Goal: Transaction & Acquisition: Purchase product/service

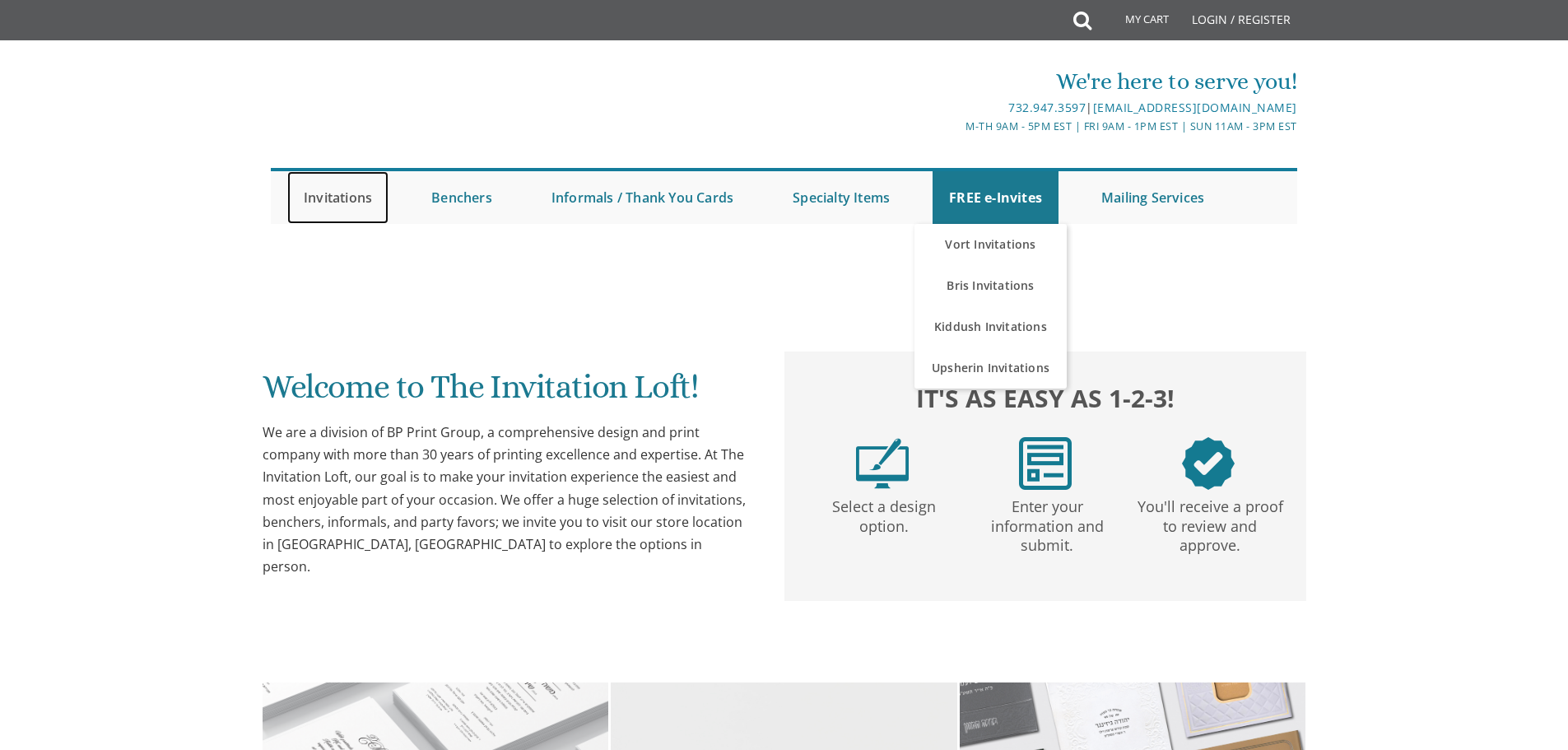
click at [340, 198] on link "Invitations" at bounding box center [338, 198] width 101 height 53
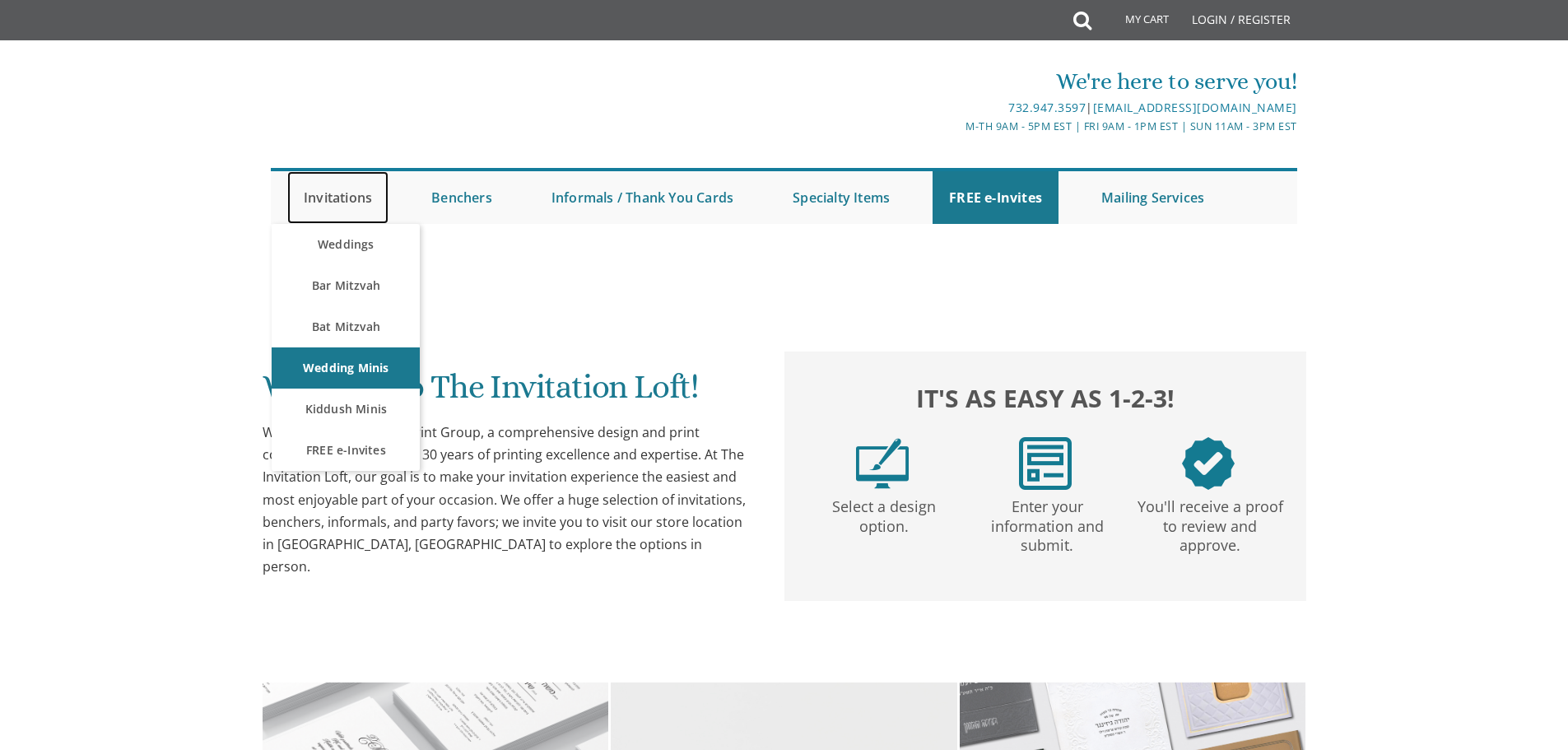
click at [343, 198] on link "Invitations" at bounding box center [338, 198] width 101 height 53
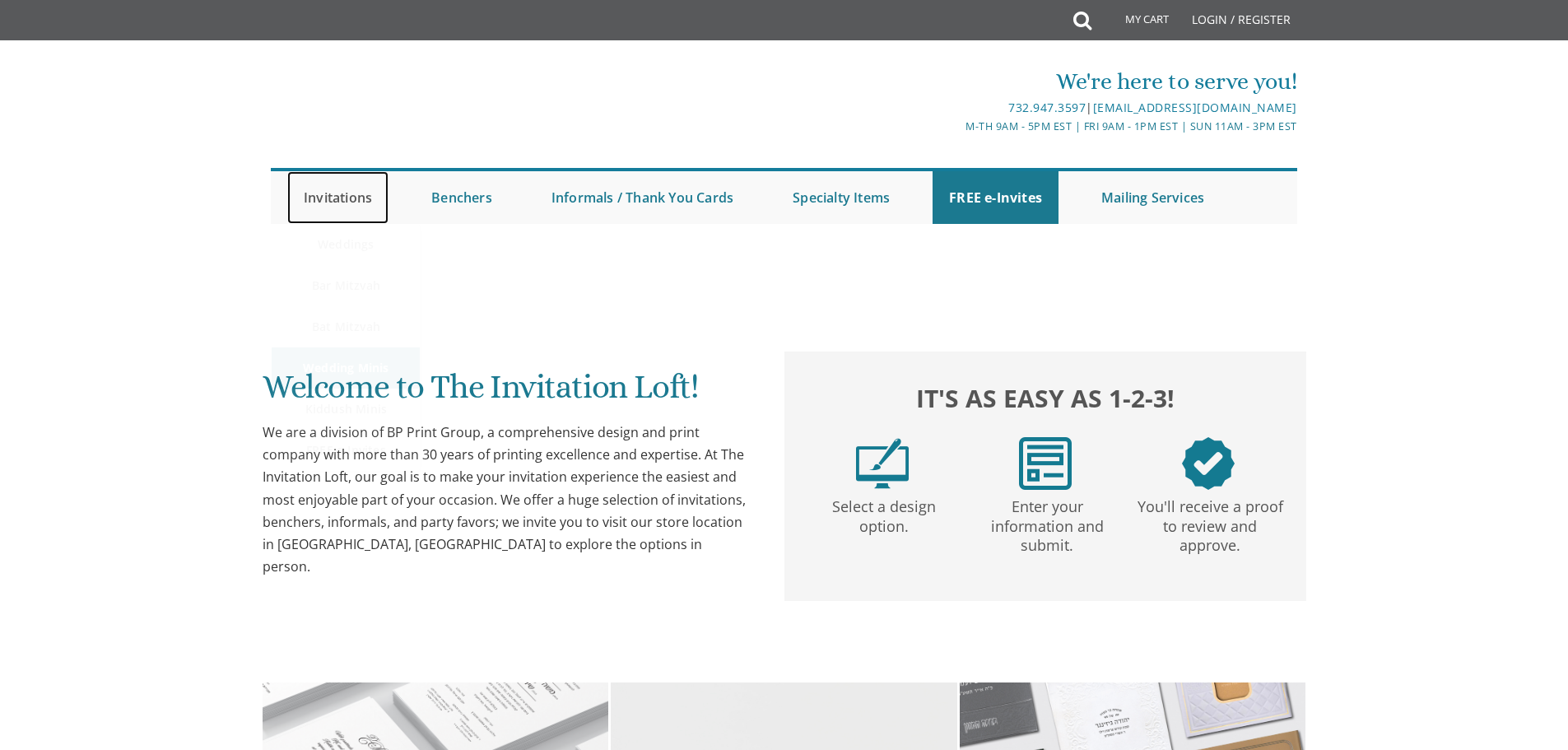
click at [333, 197] on link "Invitations" at bounding box center [338, 198] width 101 height 53
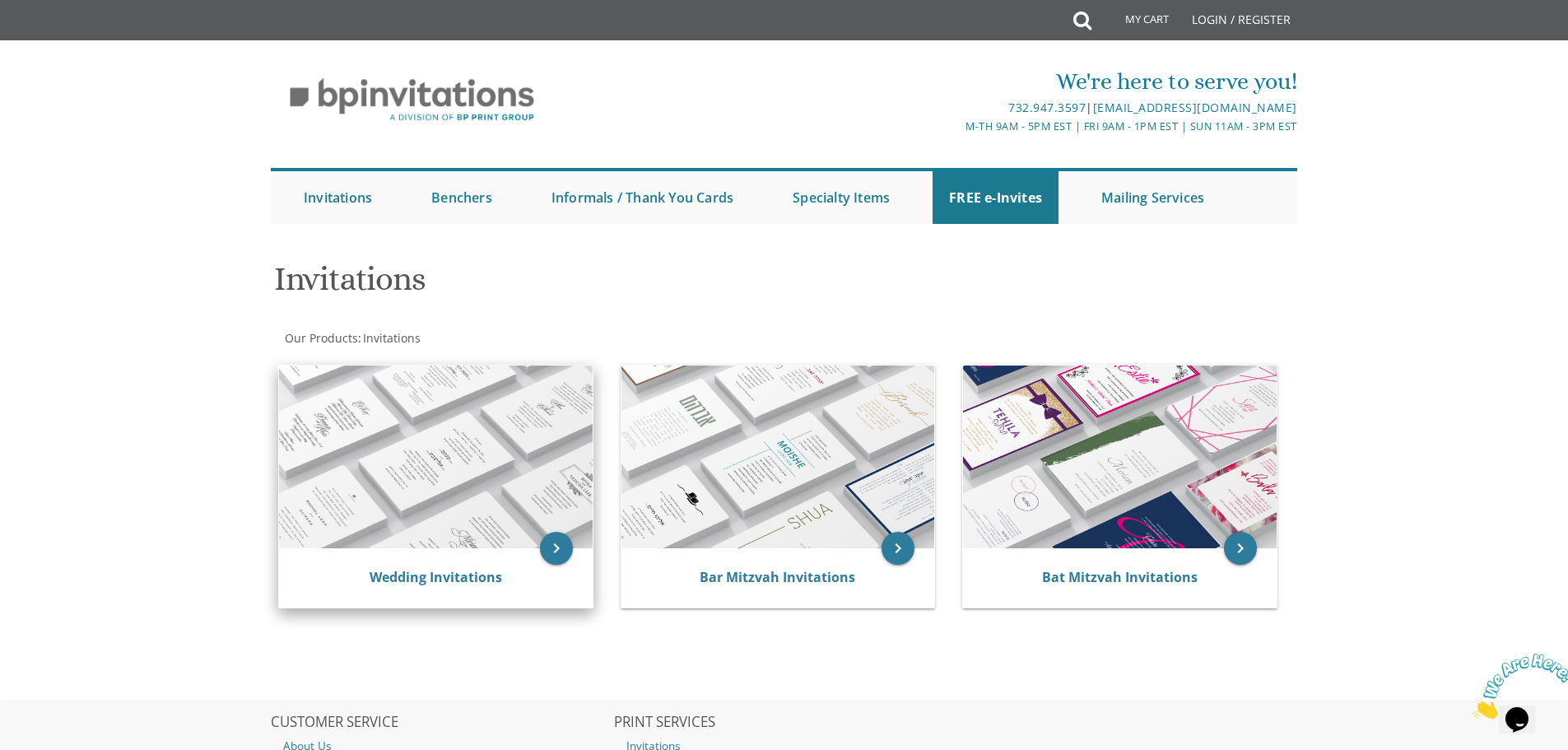
click at [506, 572] on div "Wedding Invitations" at bounding box center [435, 578] width 274 height 19
click at [557, 551] on icon "keyboard_arrow_right" at bounding box center [556, 548] width 33 height 33
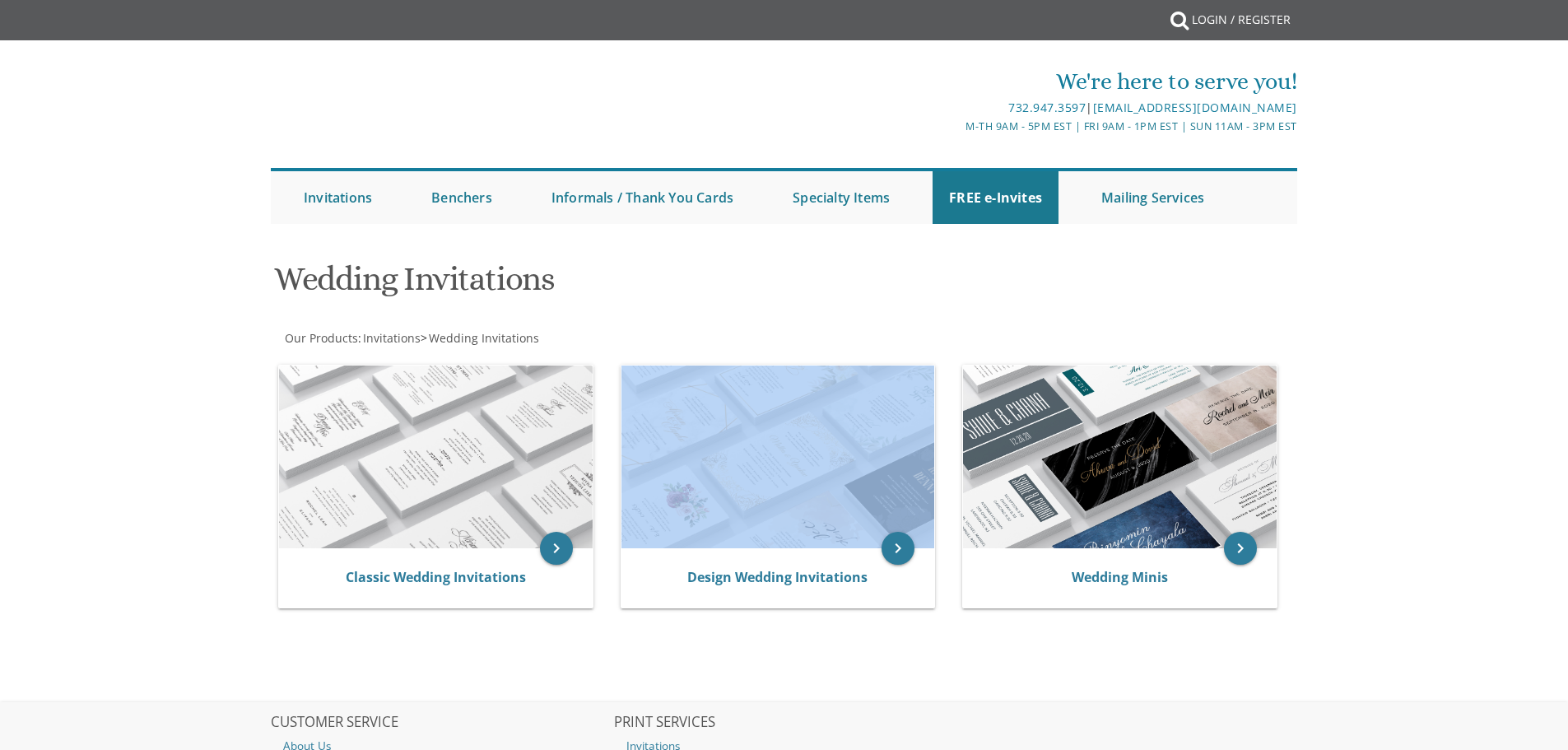
click at [524, 502] on div "Wedding Invitations Our Products : Invitations > Wedding Invitations Browse the…" at bounding box center [785, 475] width 1054 height 454
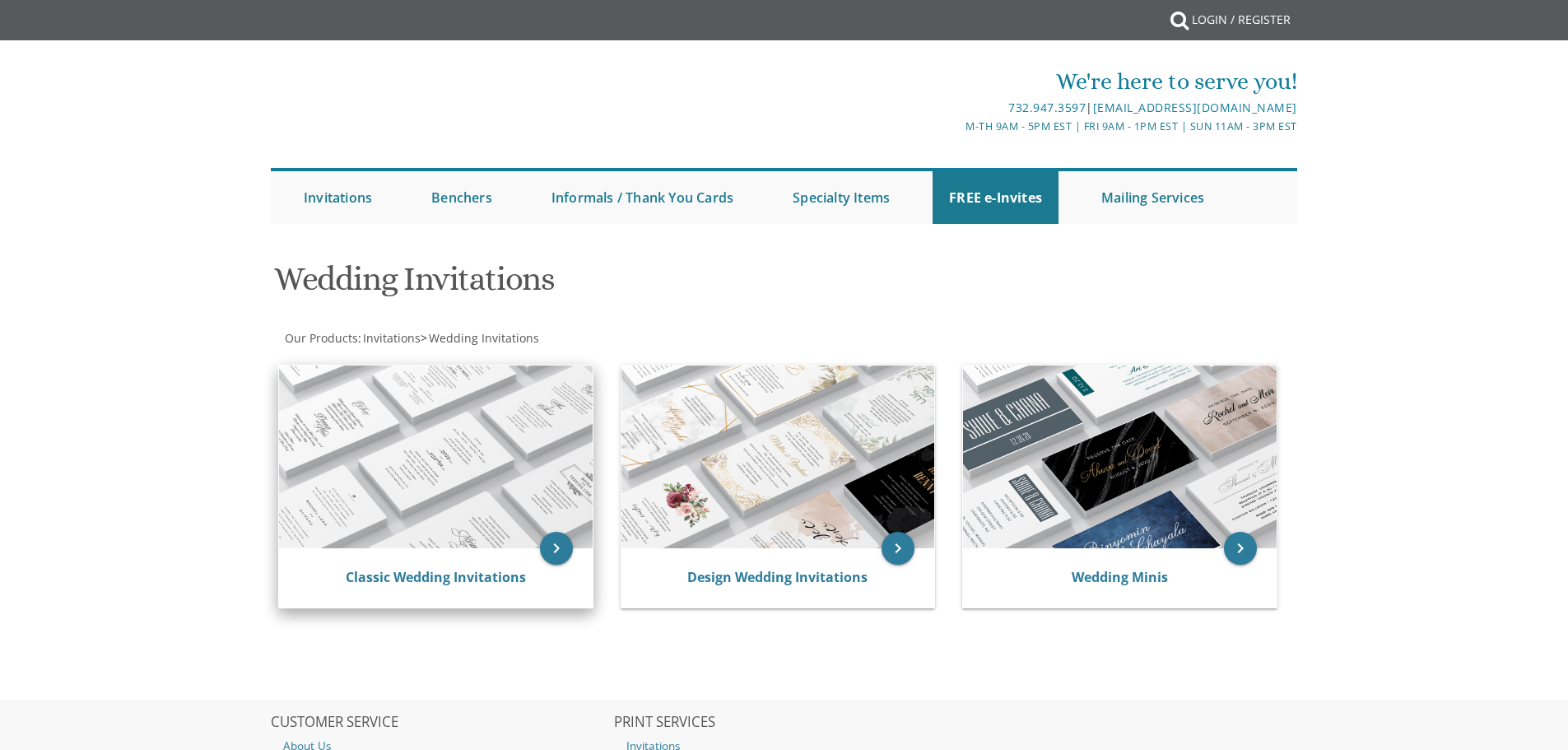
click at [518, 548] on div "Classic Wedding Invitations" at bounding box center [436, 578] width 314 height 59
click at [504, 407] on img at bounding box center [436, 457] width 314 height 183
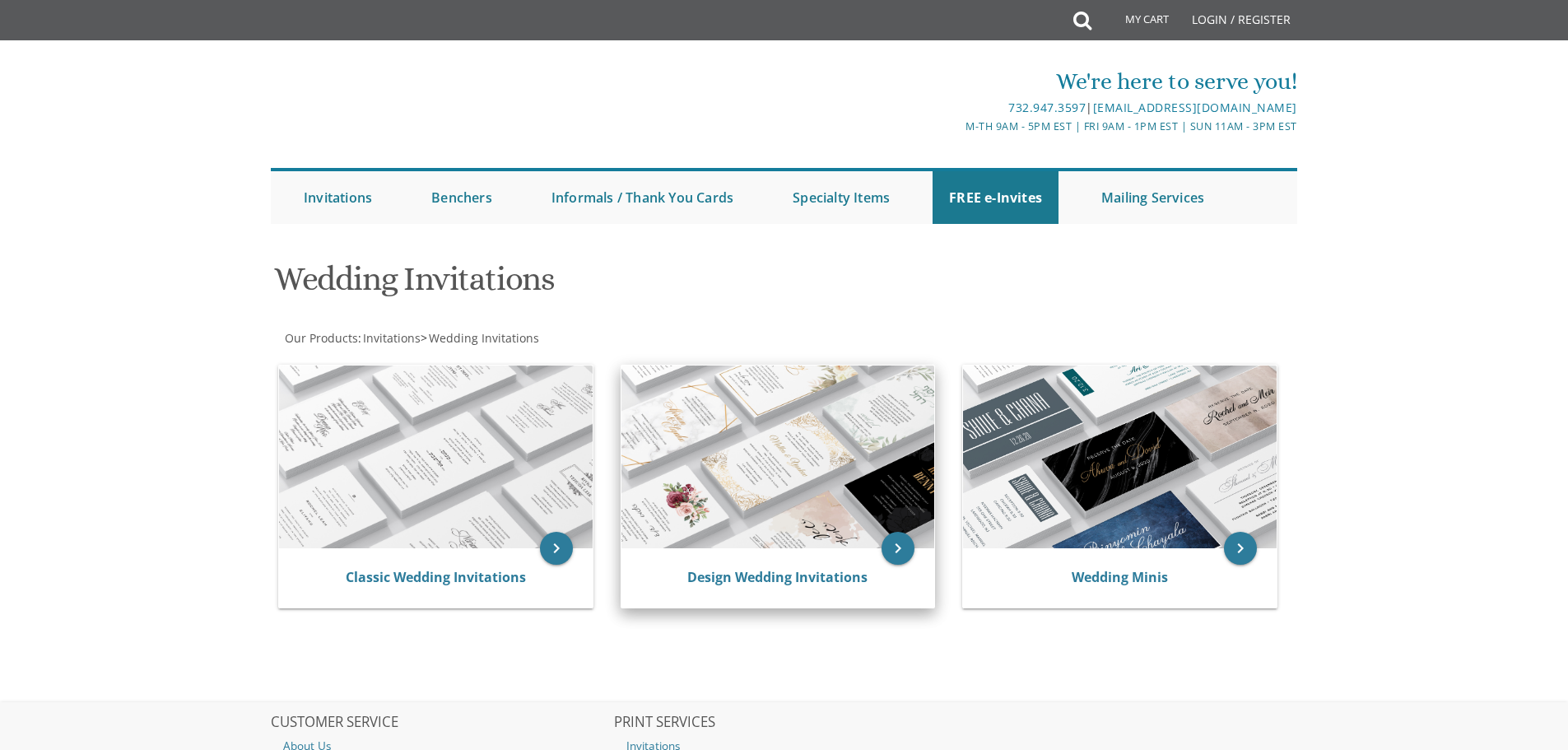
click at [811, 503] on img at bounding box center [778, 457] width 314 height 183
click at [761, 488] on img at bounding box center [778, 457] width 314 height 183
click at [760, 488] on img at bounding box center [778, 457] width 314 height 183
click at [890, 526] on img at bounding box center [778, 457] width 314 height 183
click at [899, 545] on icon "keyboard_arrow_right" at bounding box center [898, 548] width 33 height 33
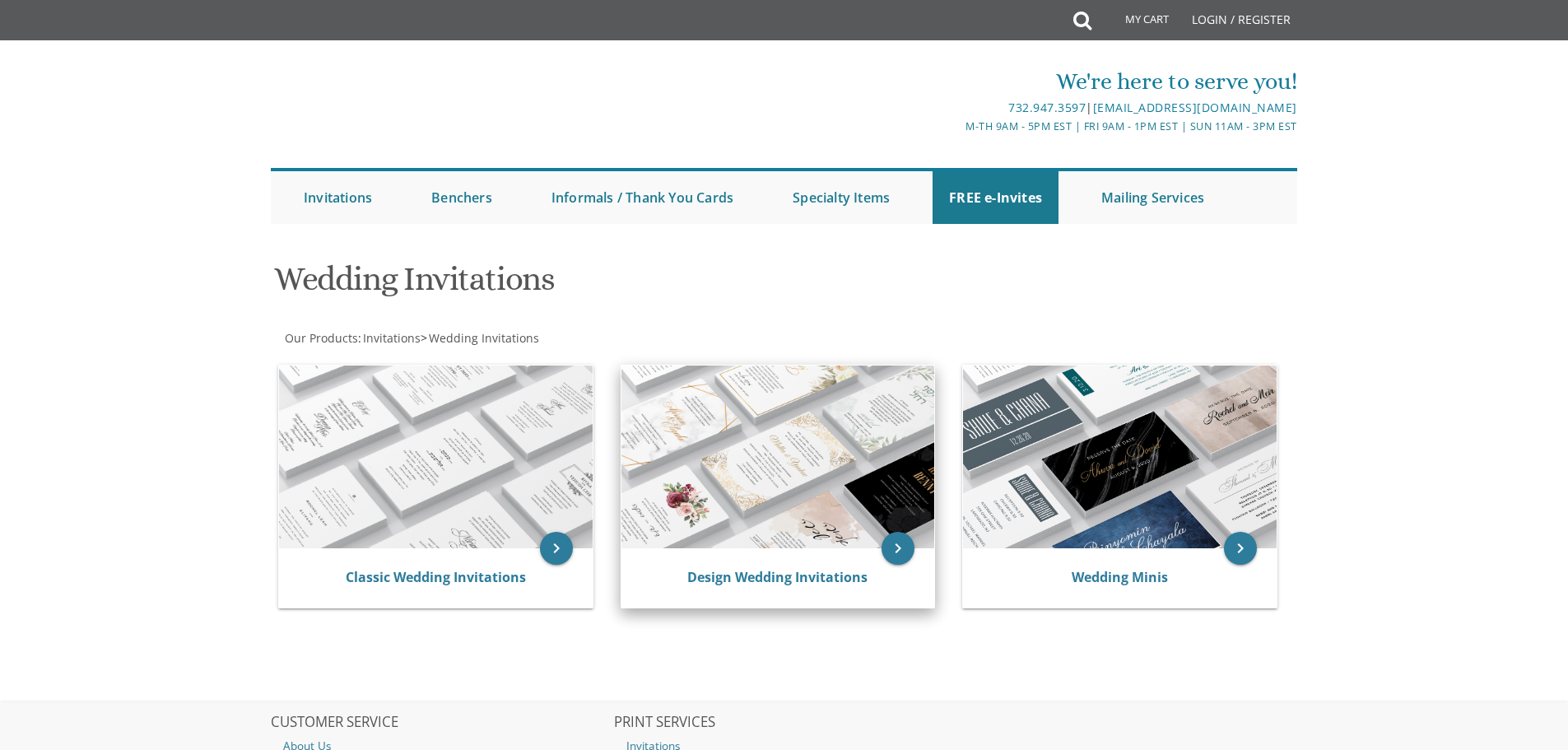
click at [869, 487] on img at bounding box center [778, 457] width 314 height 183
click at [765, 576] on link "Design Wedding Invitations" at bounding box center [777, 577] width 180 height 19
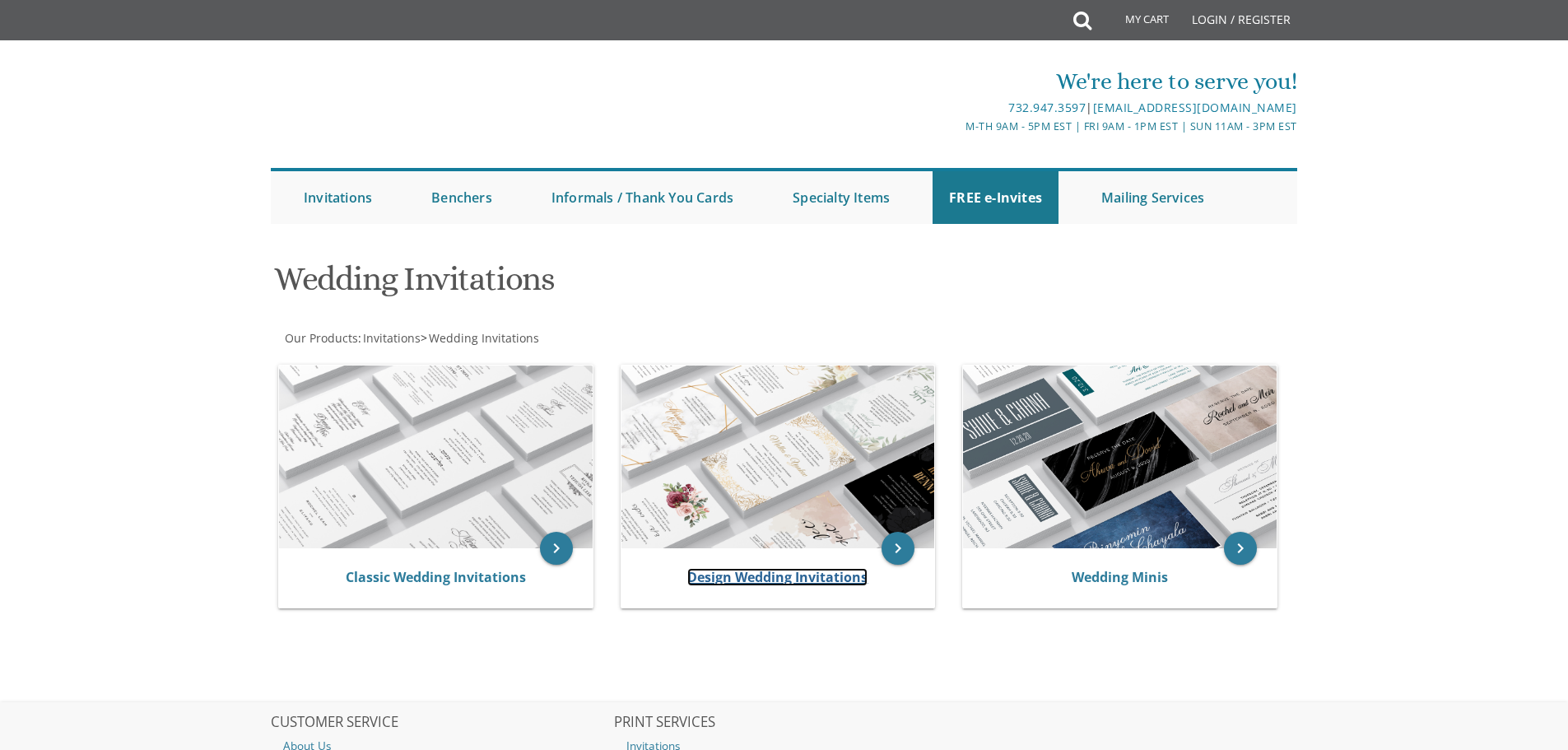
scroll to position [206, 0]
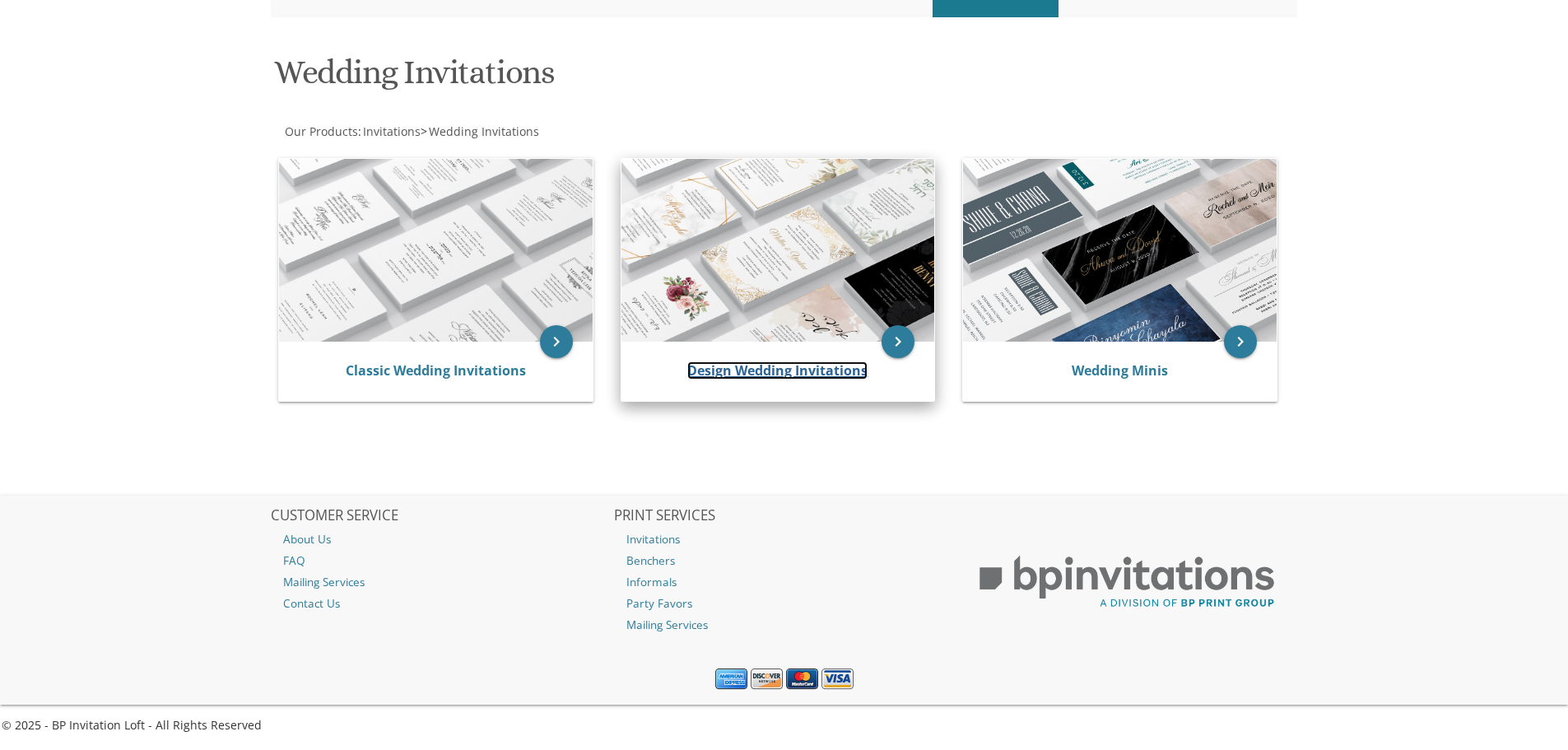
click at [760, 372] on link "Design Wedding Invitations" at bounding box center [777, 370] width 180 height 19
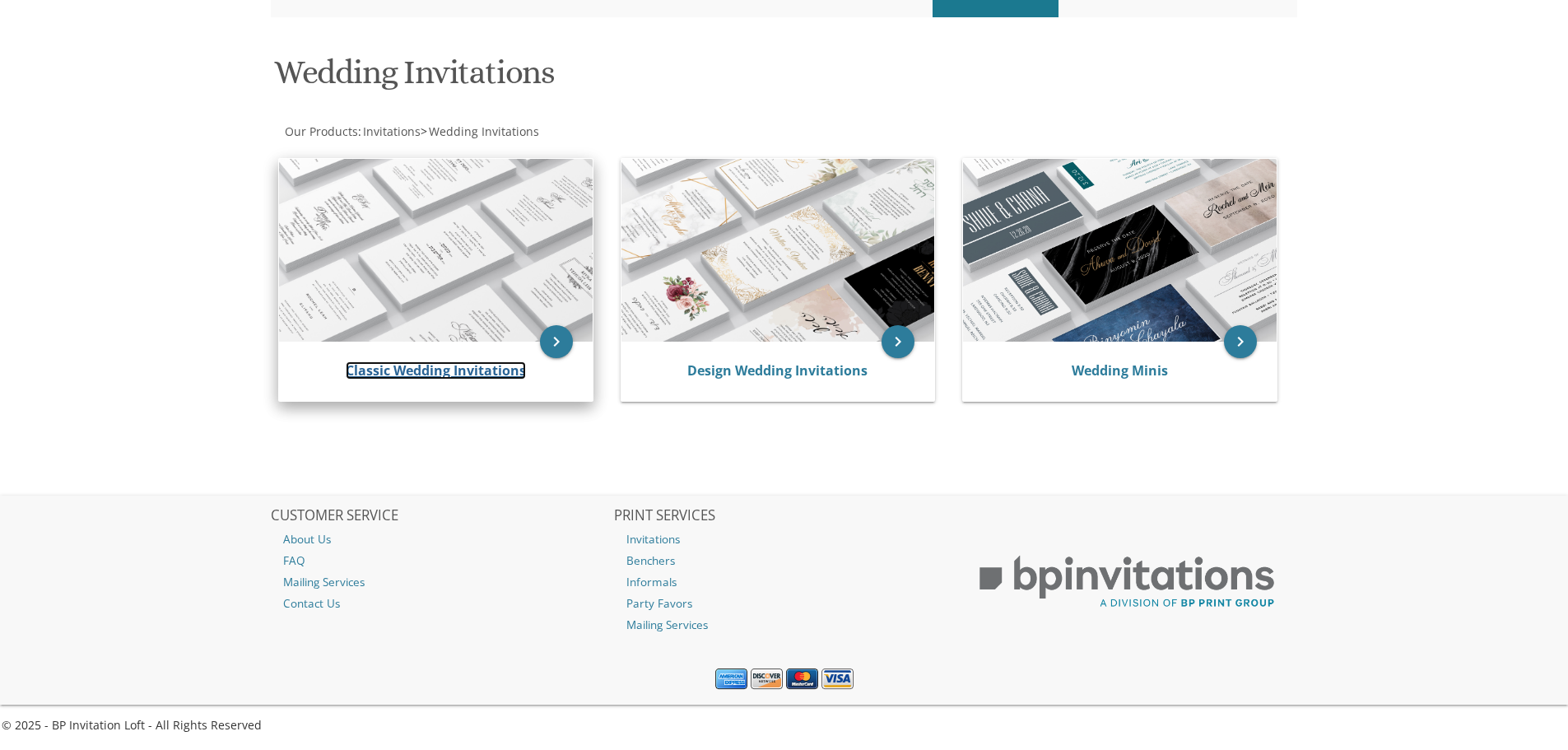
click at [436, 371] on link "Classic Wedding Invitations" at bounding box center [435, 370] width 180 height 19
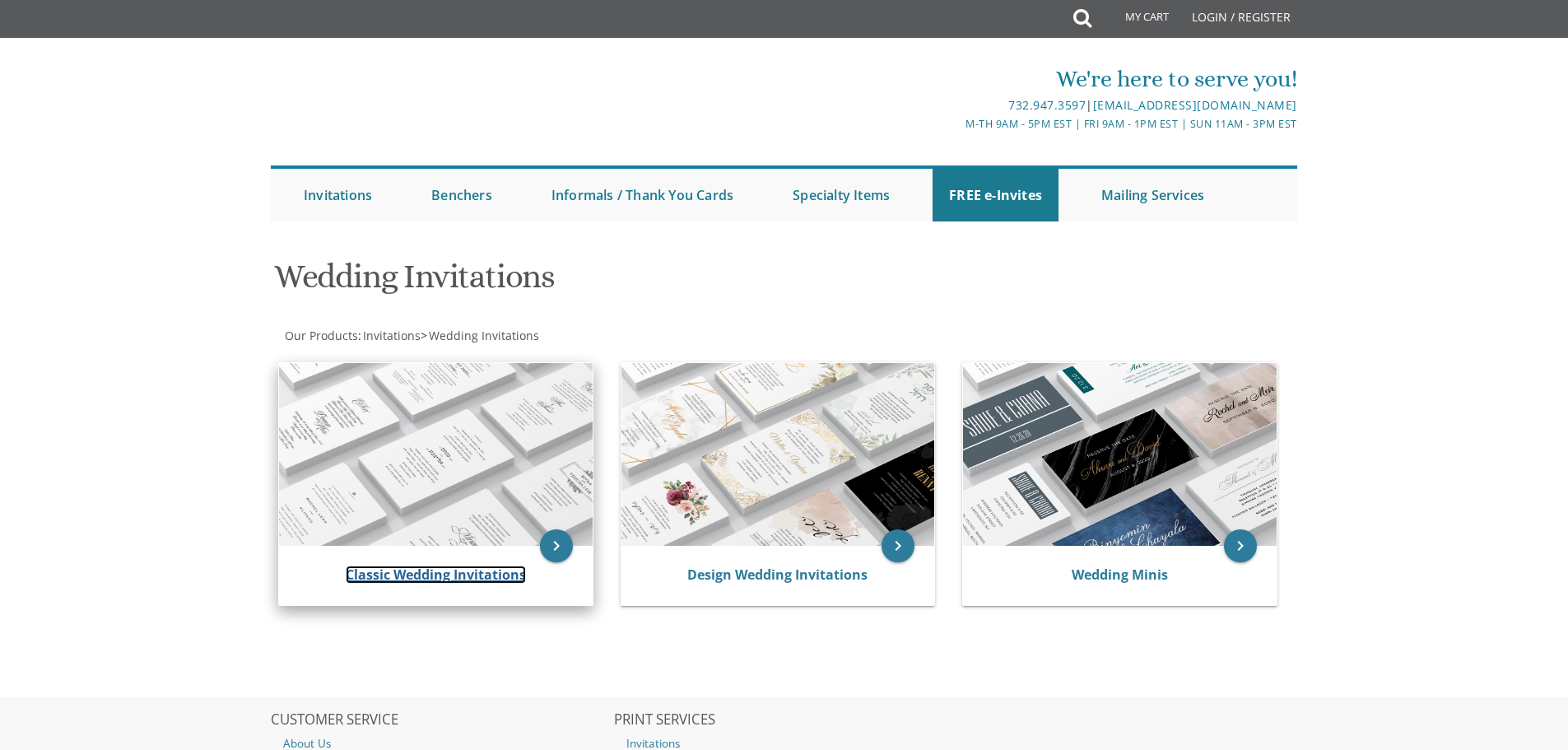
scroll to position [0, 0]
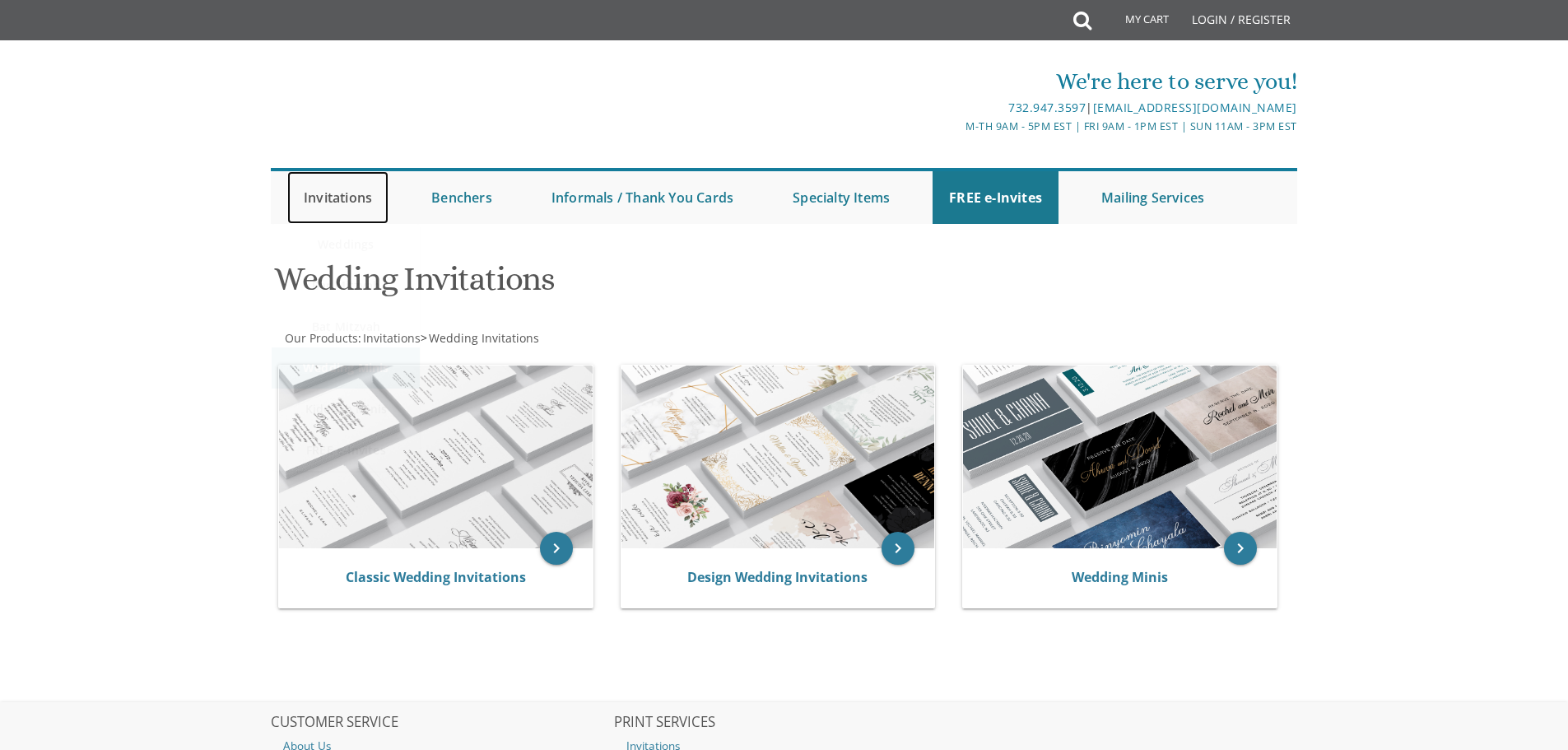
click at [326, 193] on link "Invitations" at bounding box center [338, 198] width 101 height 53
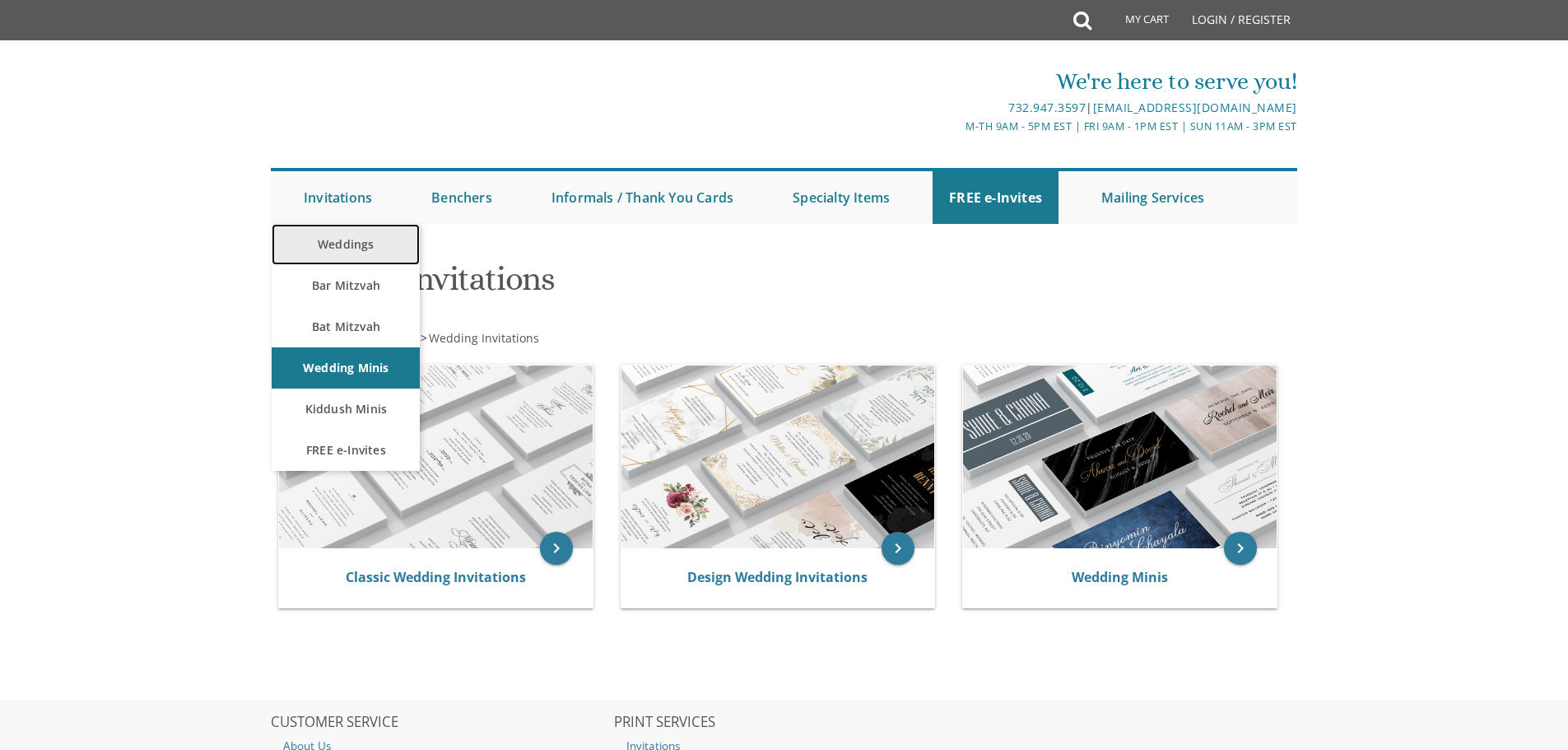
click at [346, 249] on link "Weddings" at bounding box center [346, 244] width 148 height 41
click at [394, 283] on body "My Cart Total: View Cart Item(s) Submit My Cart Total: View Cart Item(s) Login …" at bounding box center [784, 478] width 1568 height 956
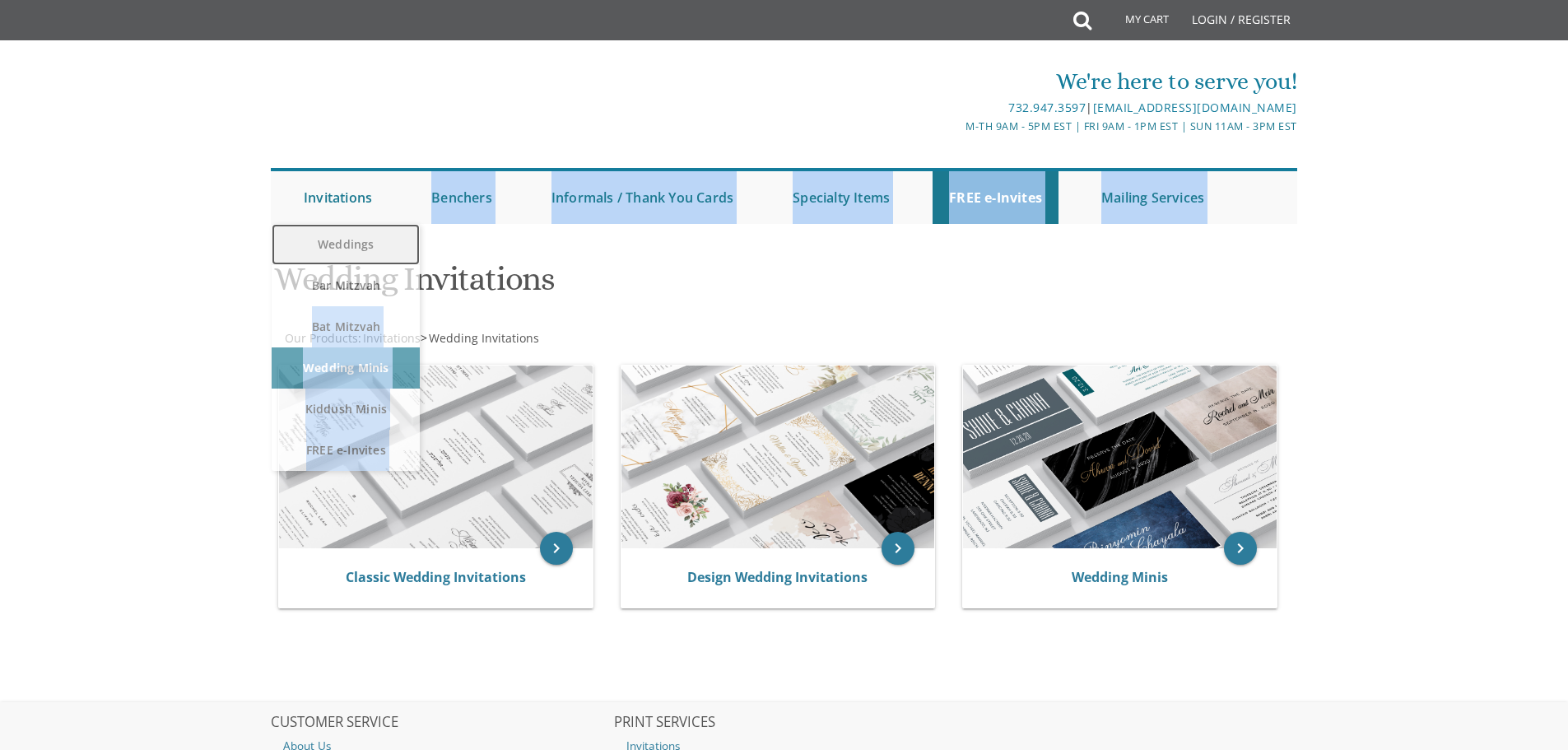
click at [378, 244] on link "Weddings" at bounding box center [346, 244] width 148 height 41
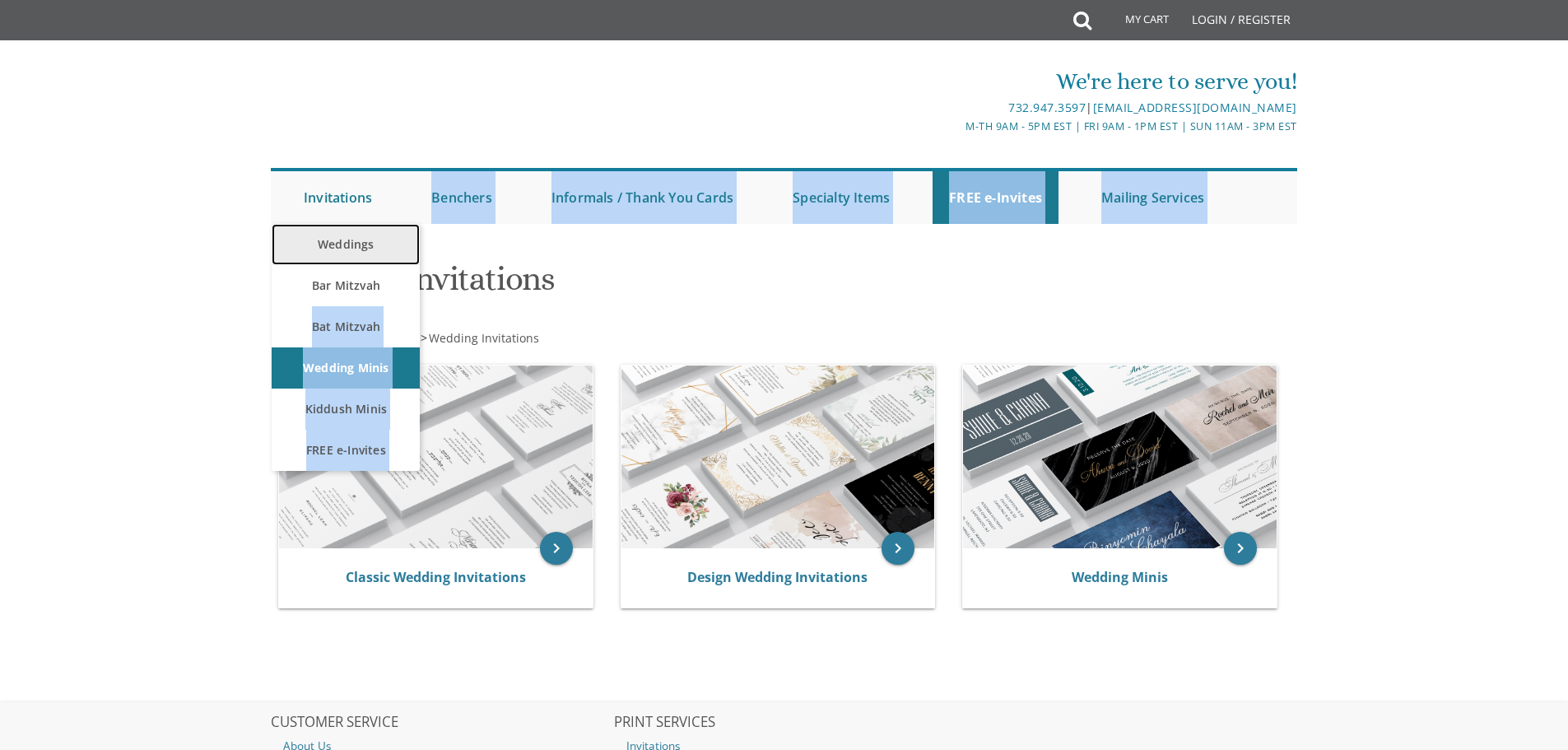
drag, startPoint x: 377, startPoint y: 239, endPoint x: 404, endPoint y: 277, distance: 46.6
click at [376, 239] on link "Weddings" at bounding box center [346, 244] width 148 height 41
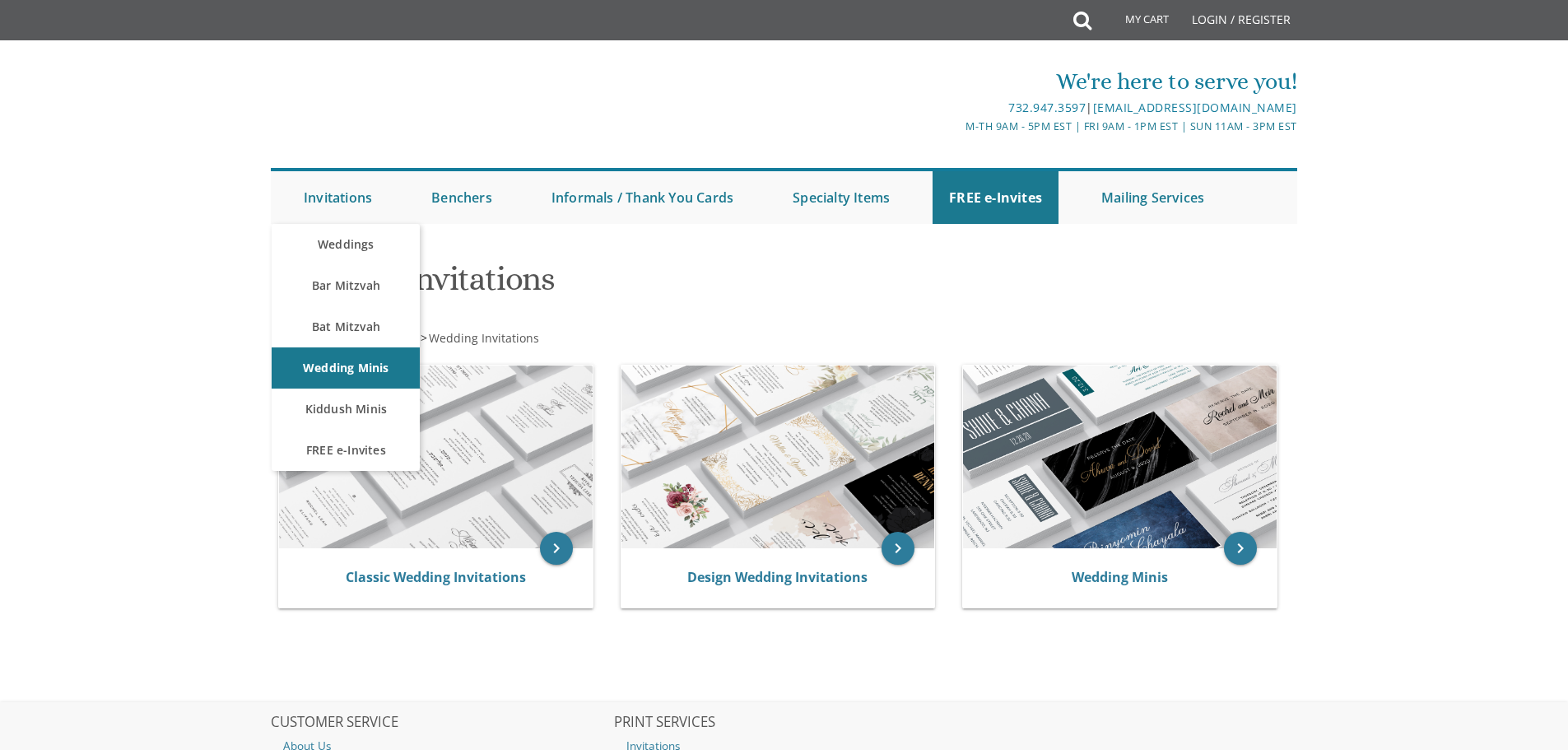
click at [620, 296] on h1 "Wedding Invitations" at bounding box center [610, 285] width 672 height 49
click at [328, 240] on link "Weddings" at bounding box center [346, 244] width 148 height 41
click at [340, 201] on link "Invitations" at bounding box center [338, 198] width 101 height 53
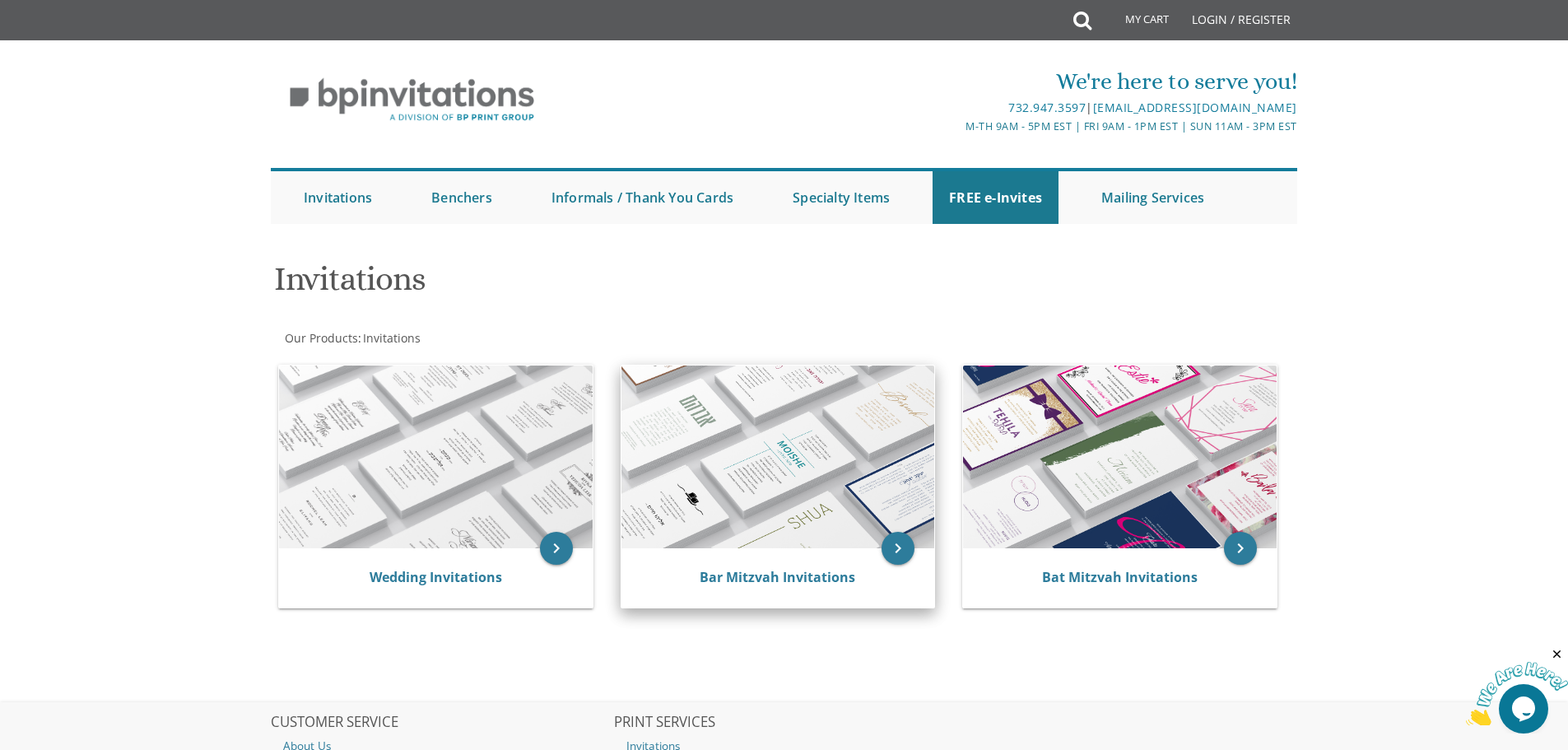
click at [757, 485] on img at bounding box center [778, 457] width 314 height 183
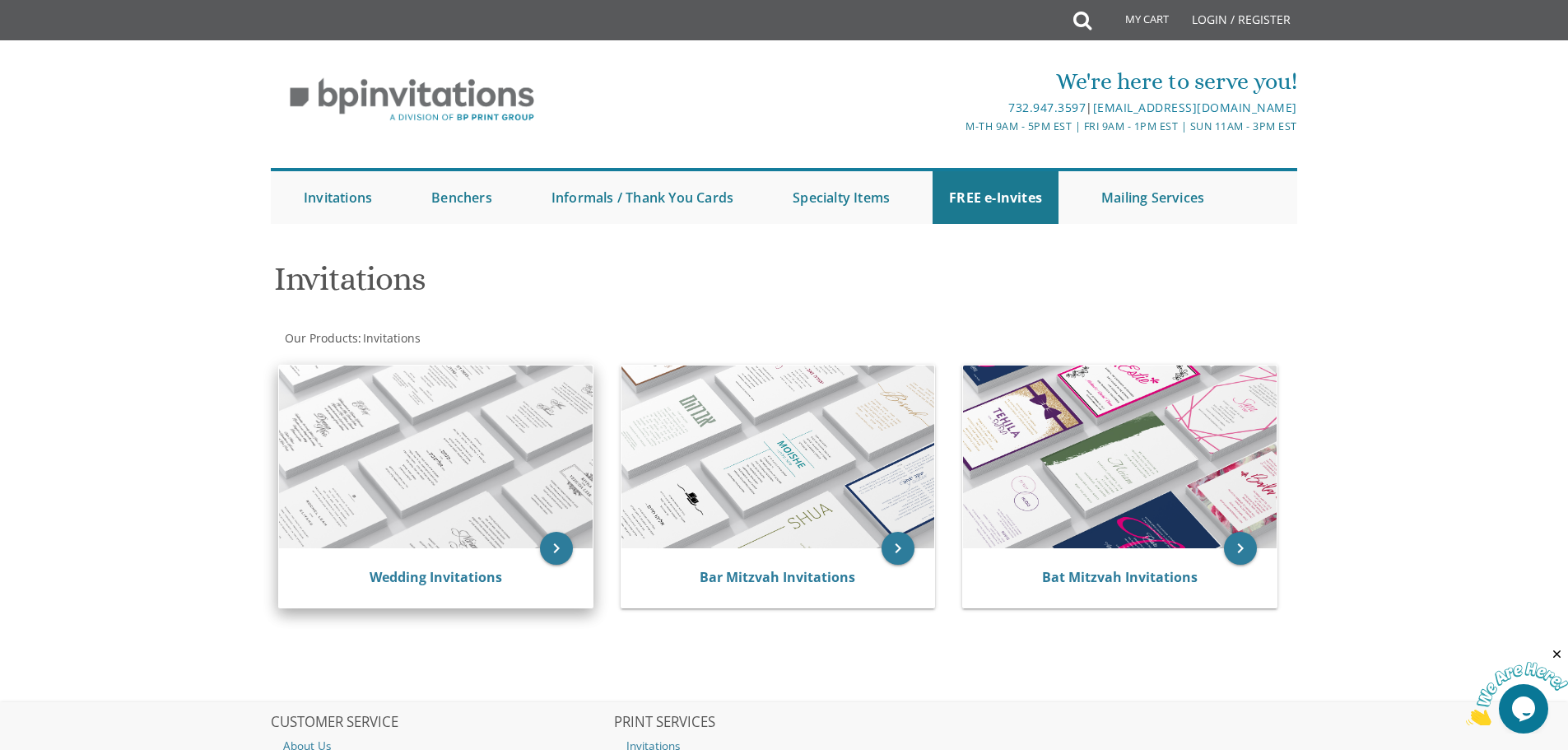
click at [394, 447] on img at bounding box center [436, 457] width 314 height 183
click at [394, 443] on img at bounding box center [436, 457] width 314 height 183
click at [553, 544] on icon "keyboard_arrow_right" at bounding box center [556, 548] width 33 height 33
click at [554, 544] on icon "keyboard_arrow_right" at bounding box center [556, 548] width 33 height 33
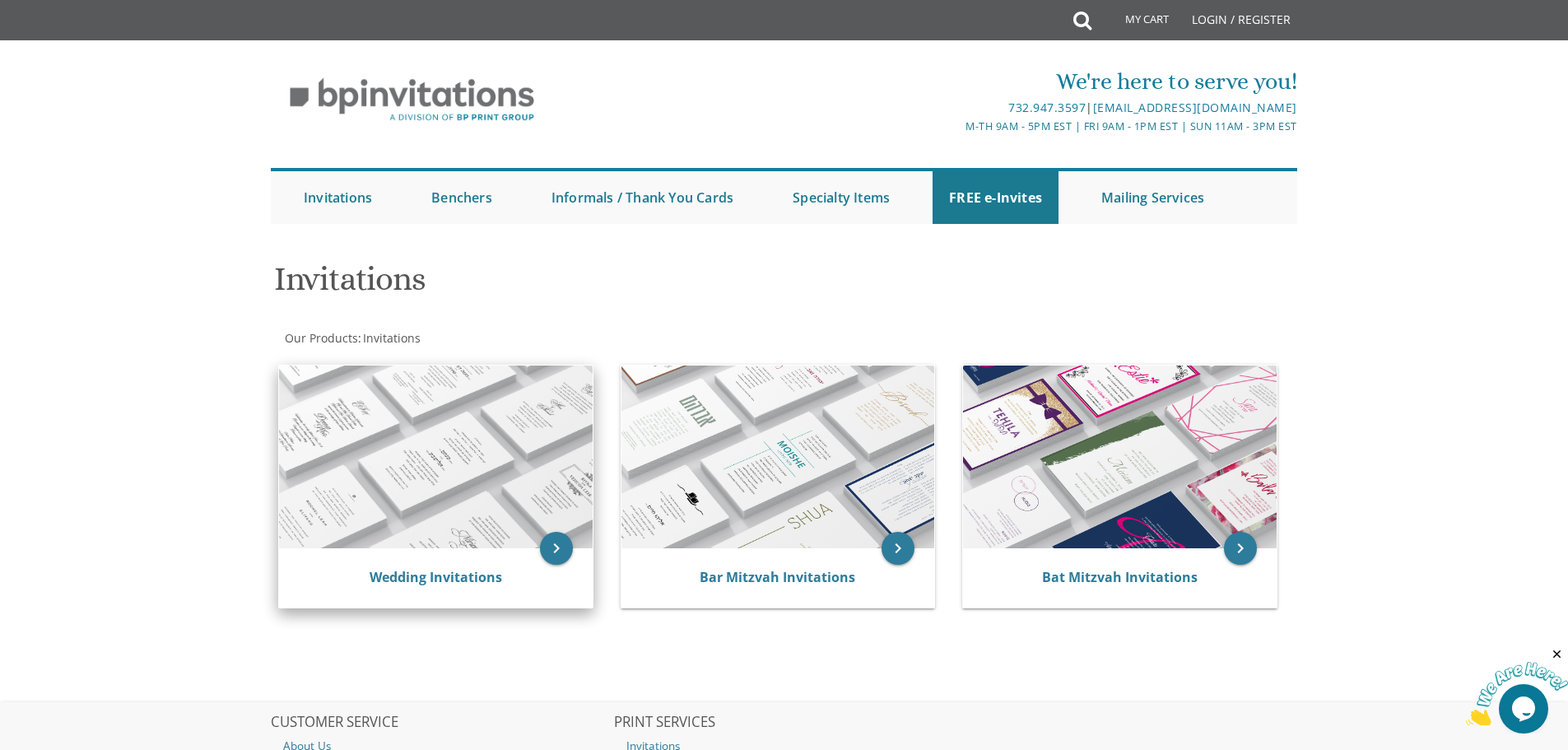
click at [521, 580] on div "Wedding Invitations" at bounding box center [435, 578] width 274 height 19
click at [440, 577] on link "Wedding Invitations" at bounding box center [435, 577] width 132 height 19
click at [429, 568] on link "Wedding Invitations" at bounding box center [435, 577] width 132 height 19
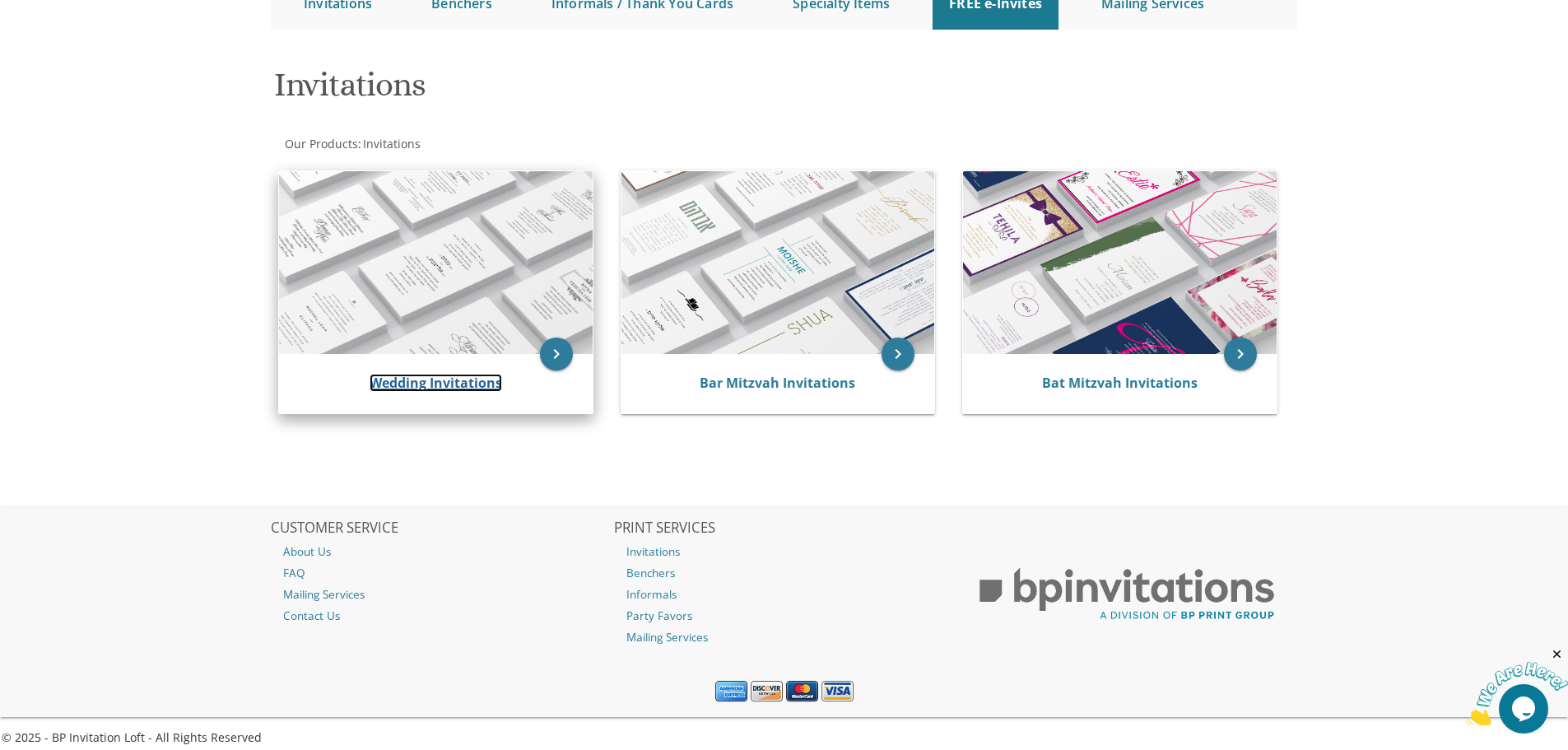
scroll to position [206, 0]
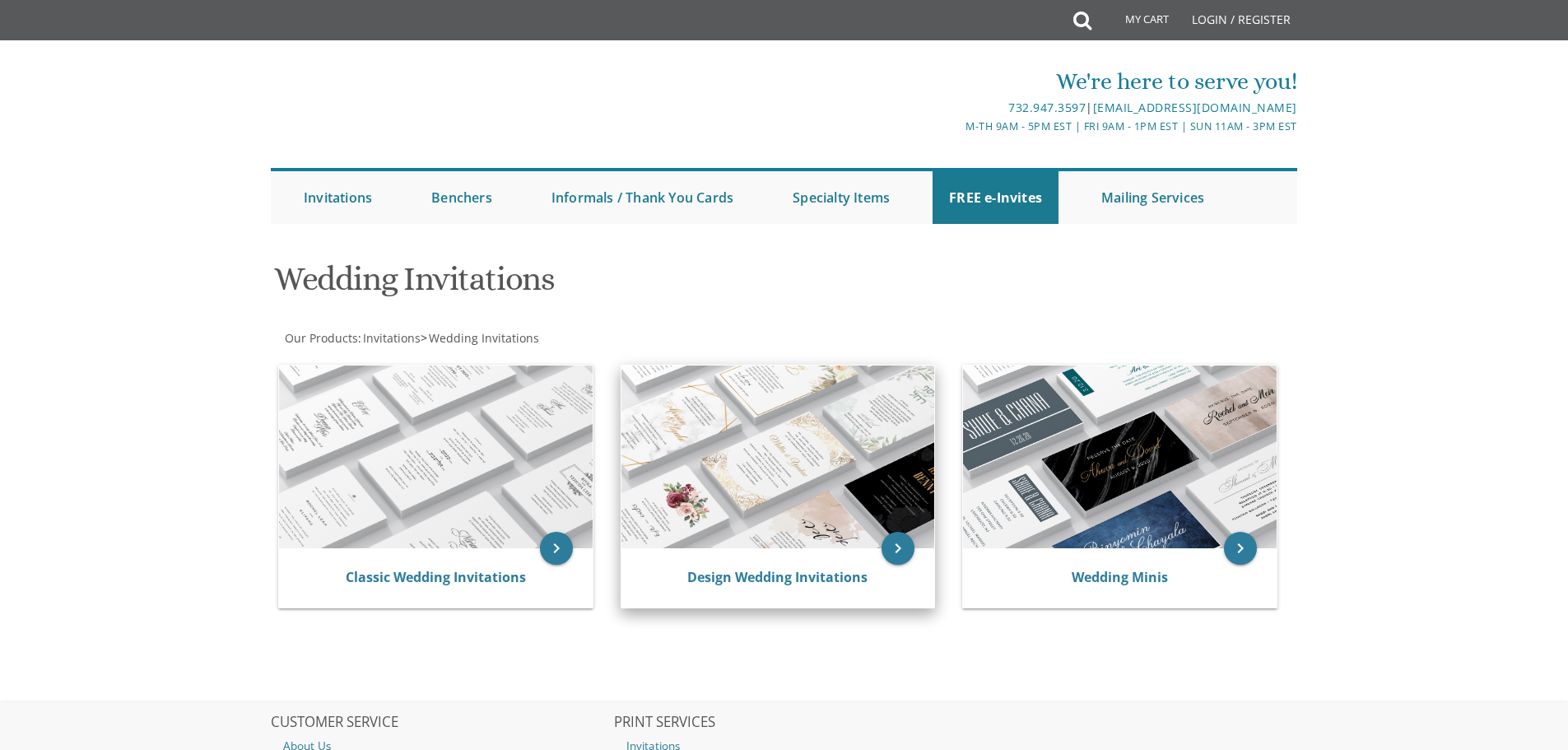
click at [807, 469] on img at bounding box center [778, 457] width 314 height 183
click at [756, 577] on link "Design Wedding Invitations" at bounding box center [777, 577] width 180 height 19
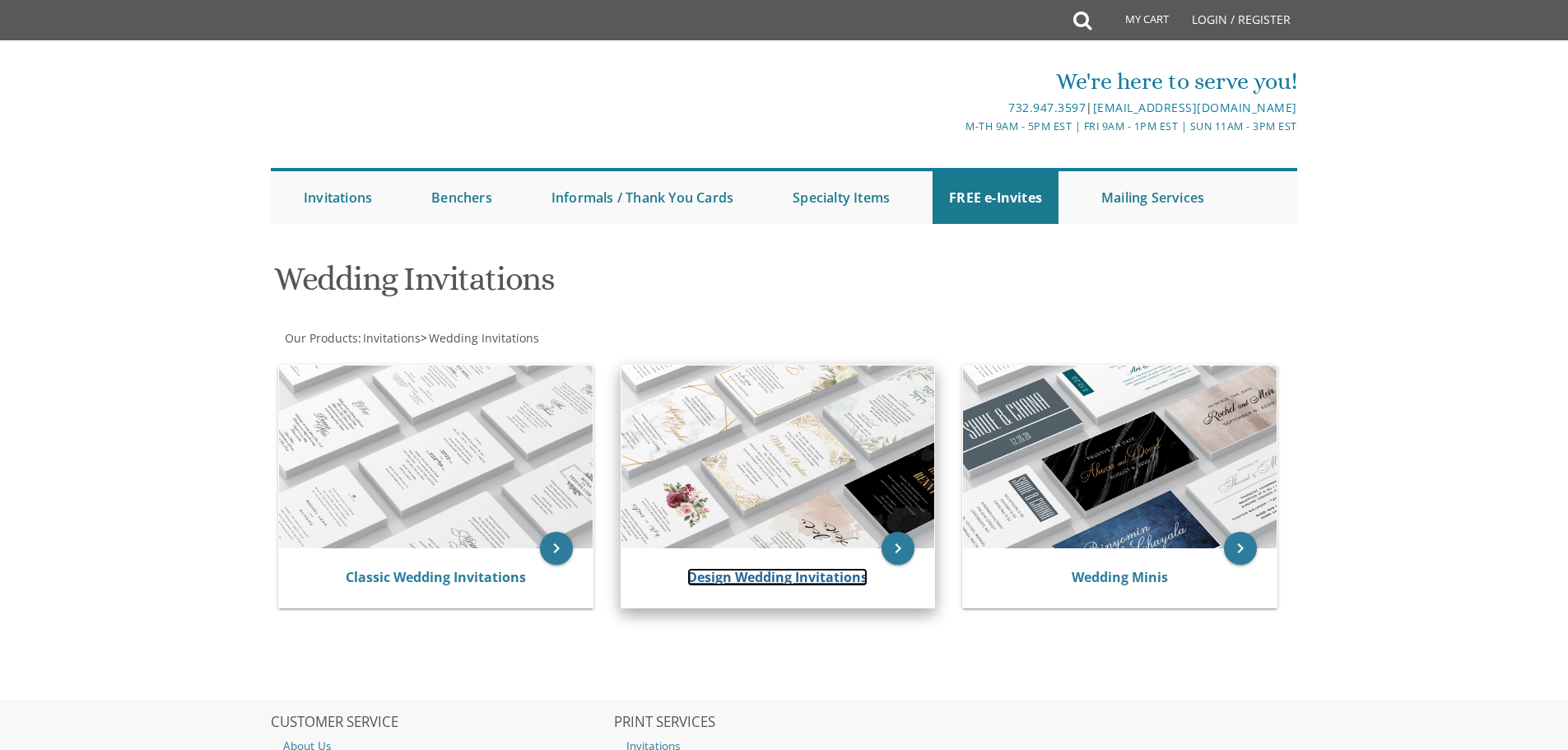
click at [756, 577] on link "Design Wedding Invitations" at bounding box center [777, 577] width 180 height 19
click at [782, 480] on img at bounding box center [778, 457] width 314 height 183
click at [892, 540] on icon "keyboard_arrow_right" at bounding box center [898, 548] width 33 height 33
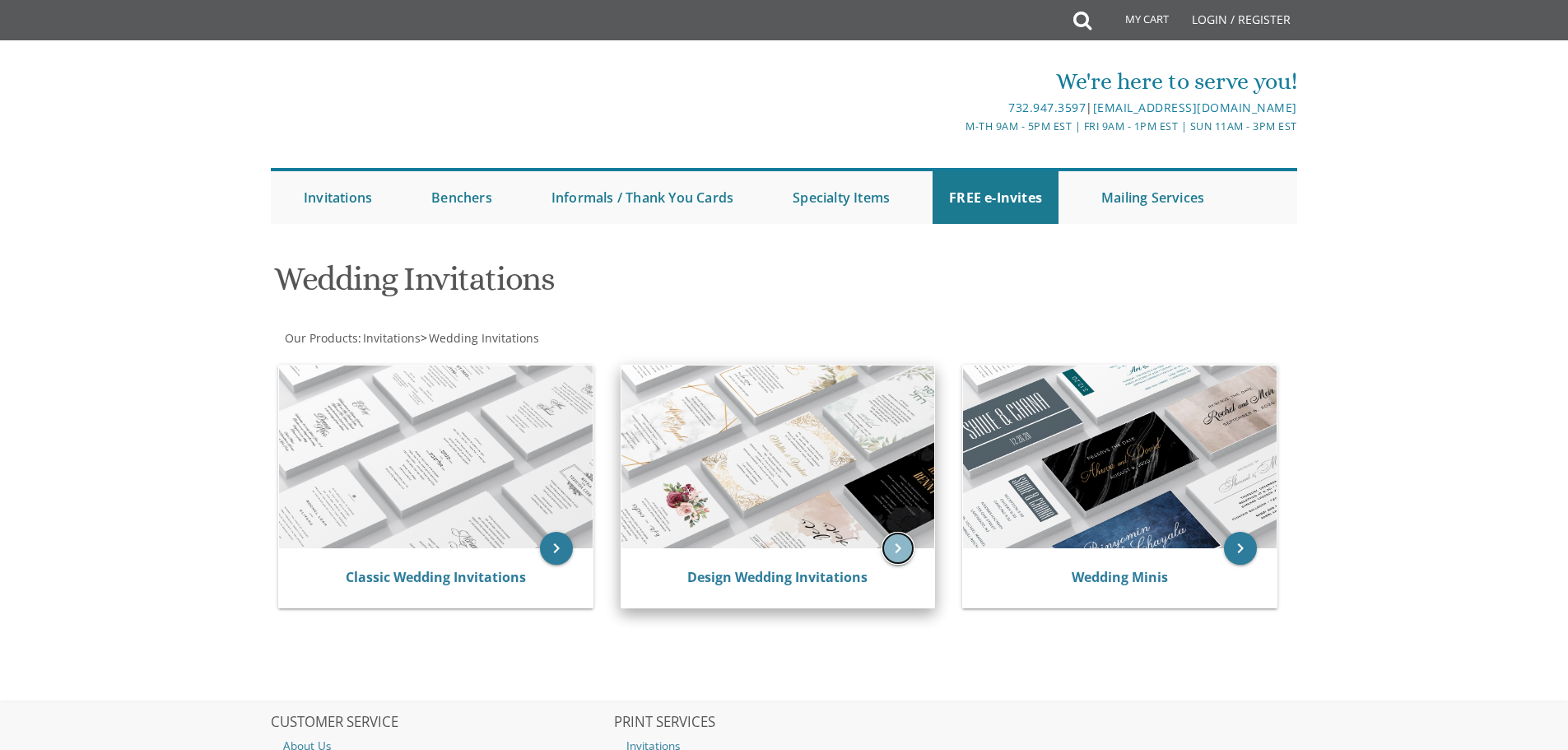
click at [893, 546] on icon "keyboard_arrow_right" at bounding box center [898, 548] width 33 height 33
click at [770, 572] on link "Design Wedding Invitations" at bounding box center [777, 577] width 180 height 19
click at [772, 572] on link "Design Wedding Invitations" at bounding box center [777, 577] width 180 height 19
click at [773, 572] on link "Design Wedding Invitations" at bounding box center [777, 577] width 180 height 19
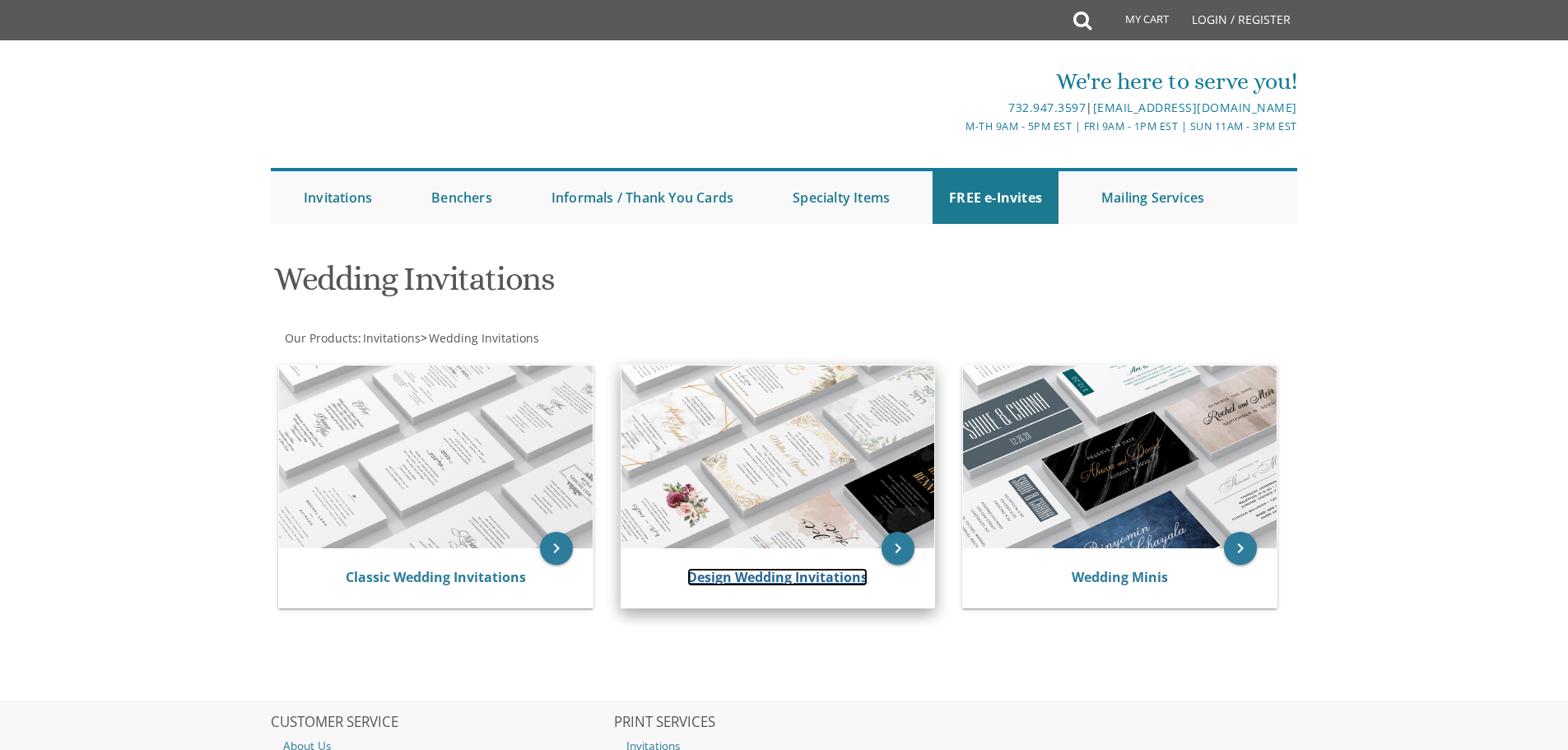
click at [773, 572] on link "Design Wedding Invitations" at bounding box center [777, 577] width 180 height 19
click at [687, 438] on img at bounding box center [778, 457] width 314 height 183
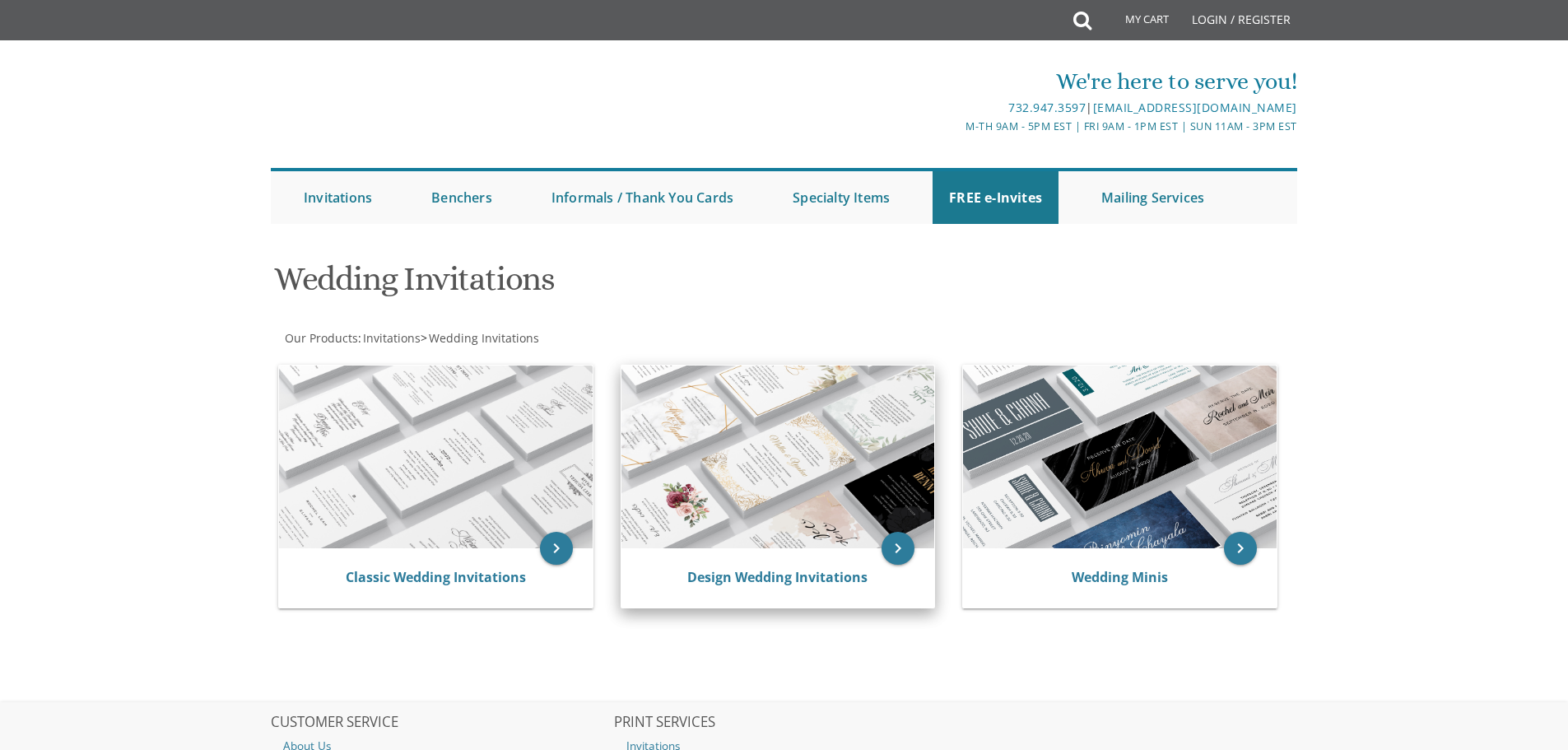
click at [687, 438] on img at bounding box center [778, 457] width 314 height 183
click at [689, 438] on img at bounding box center [778, 457] width 314 height 183
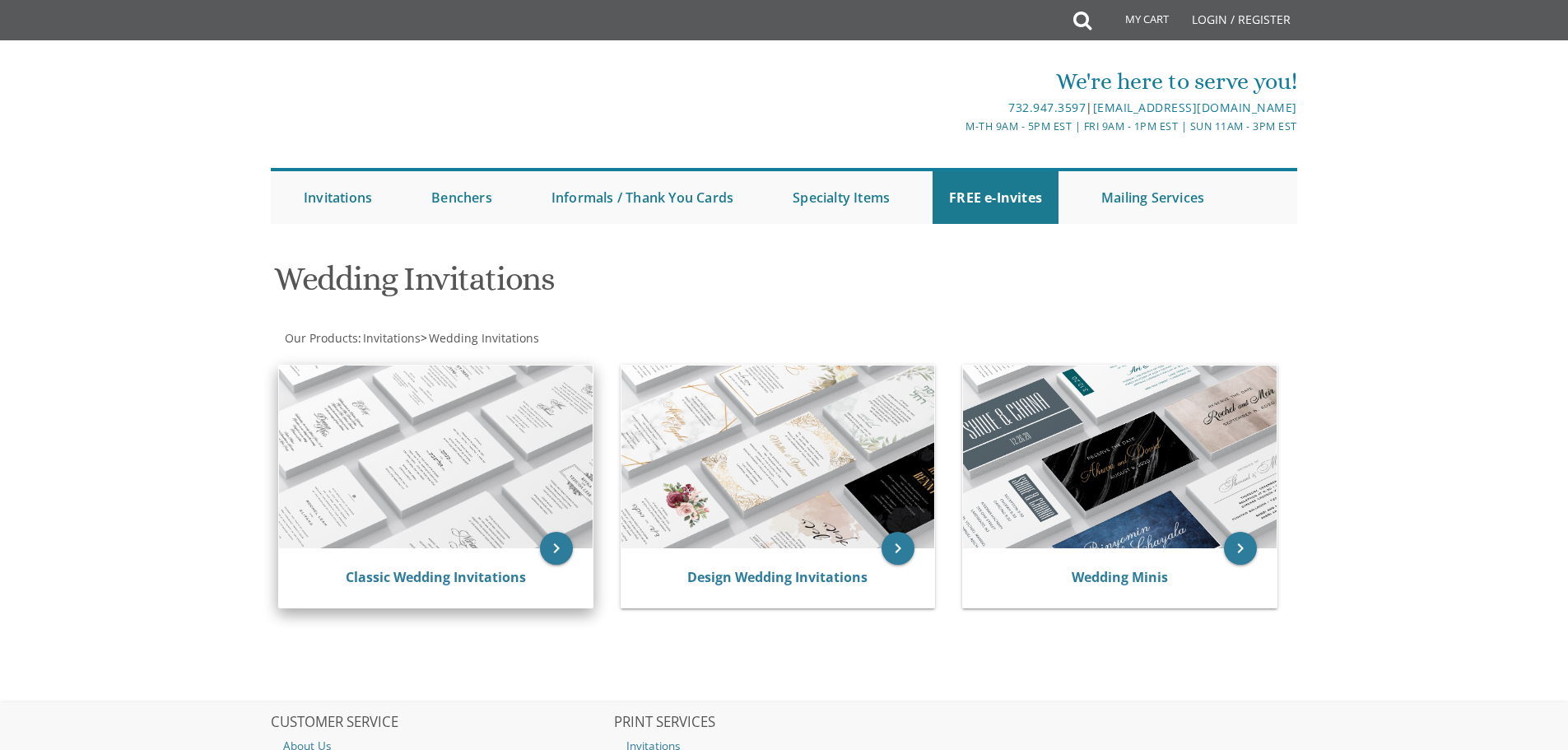
click at [484, 466] on img at bounding box center [436, 457] width 314 height 183
click at [482, 466] on img at bounding box center [436, 457] width 314 height 183
click at [398, 338] on span "Invitations" at bounding box center [392, 338] width 57 height 16
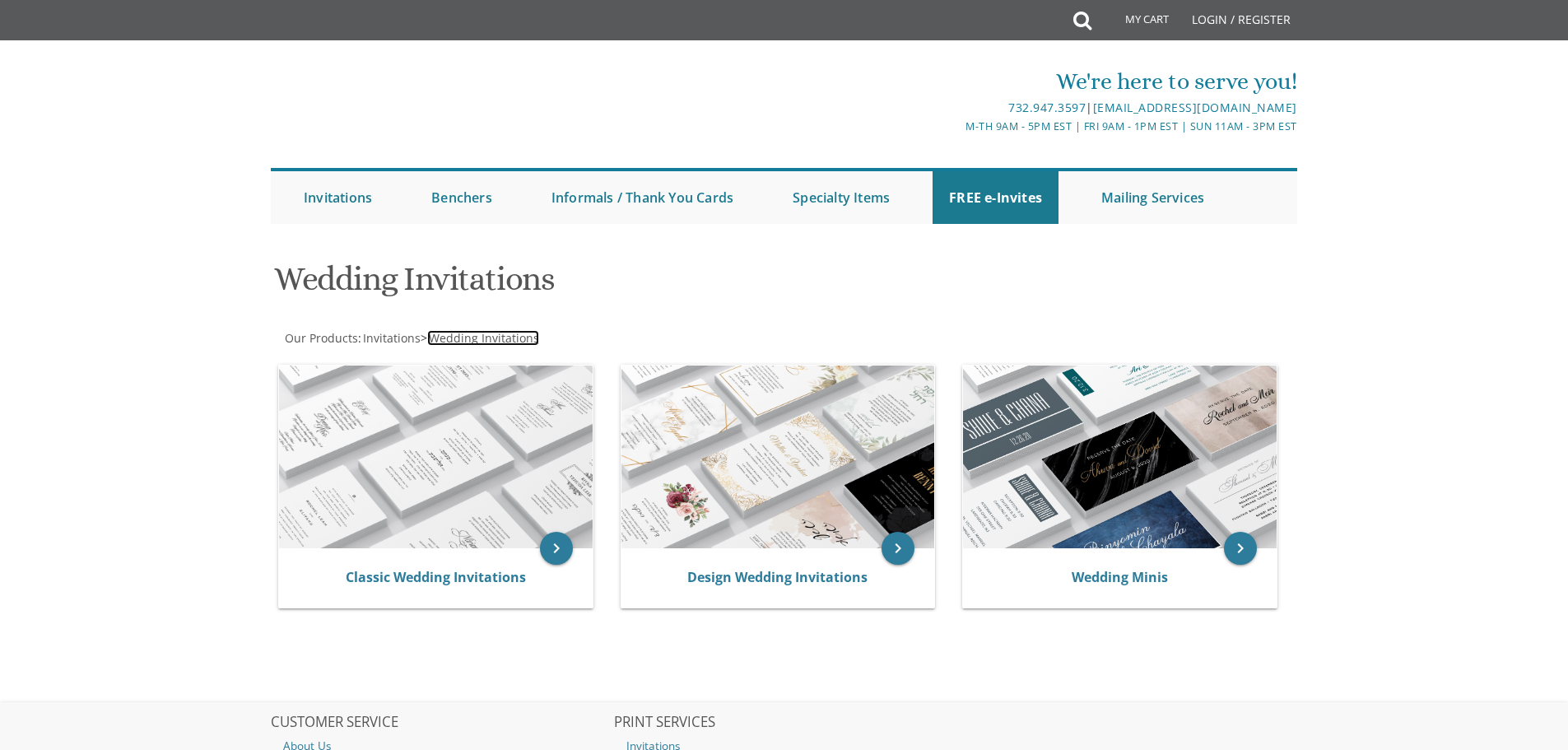
click at [465, 338] on span "Wedding Invitations" at bounding box center [483, 338] width 110 height 16
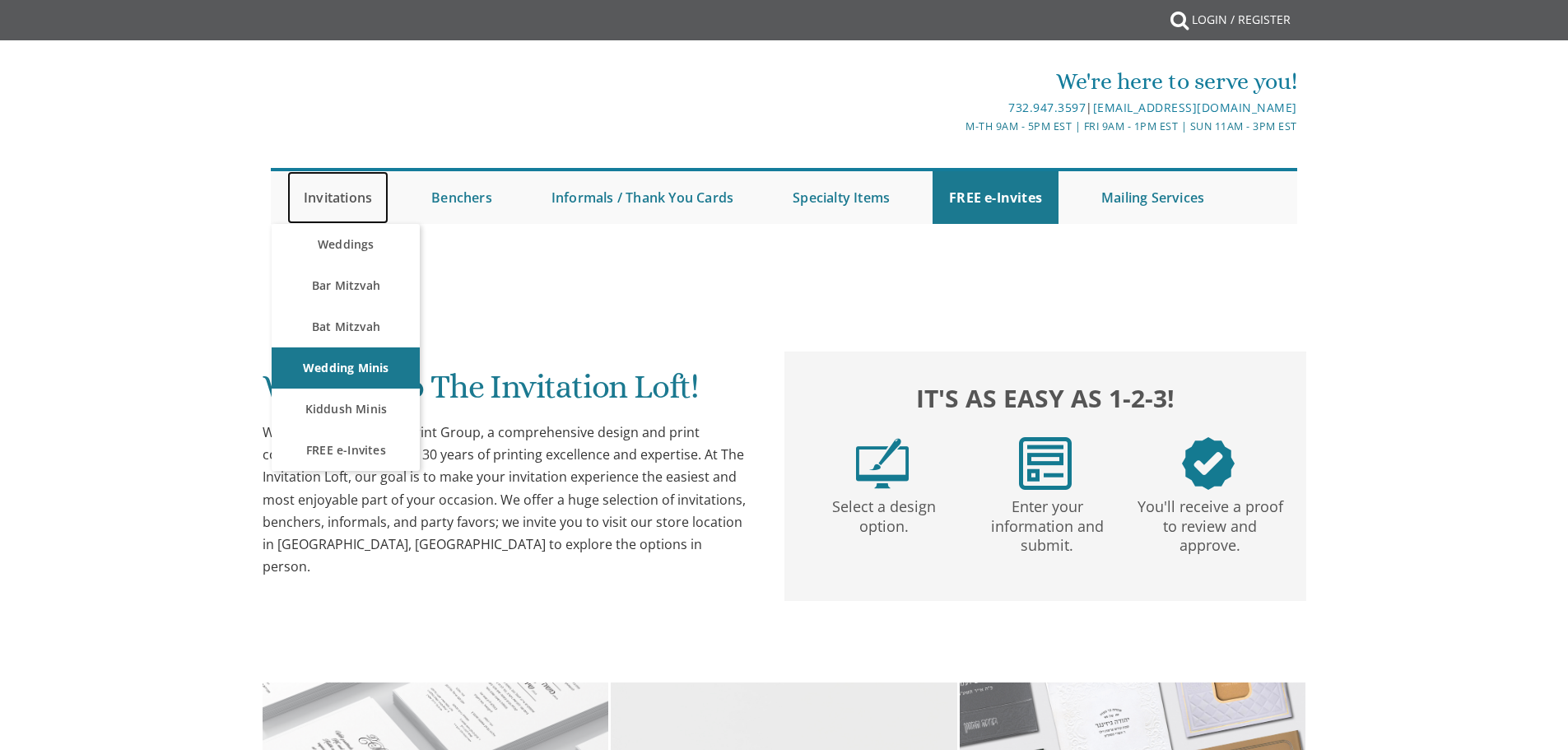
click at [355, 196] on link "Invitations" at bounding box center [338, 198] width 101 height 53
click at [380, 244] on link "Weddings" at bounding box center [346, 244] width 148 height 41
click at [355, 243] on link "Weddings" at bounding box center [346, 244] width 148 height 41
click at [354, 240] on link "Weddings" at bounding box center [346, 244] width 148 height 41
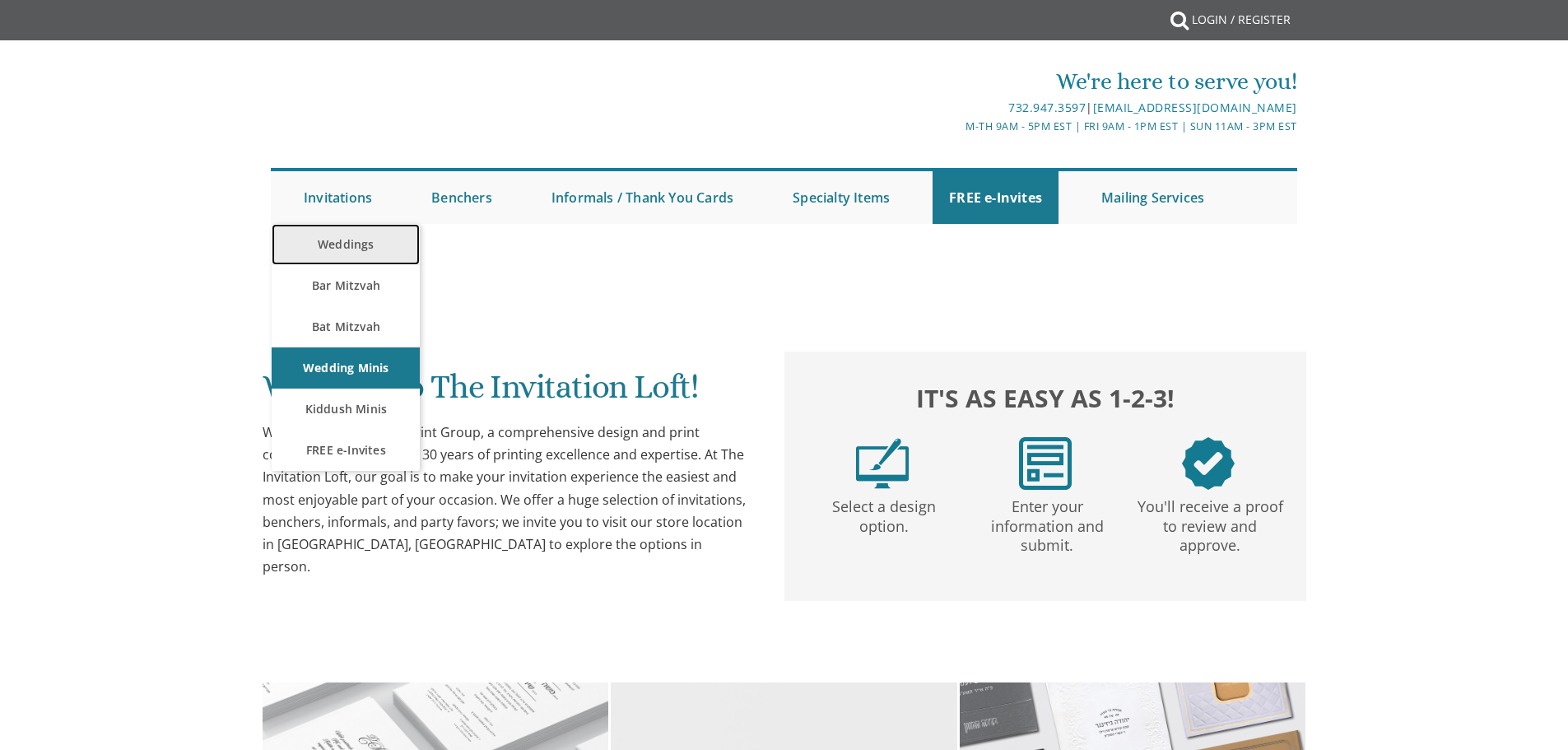
click at [333, 240] on link "Weddings" at bounding box center [346, 244] width 148 height 41
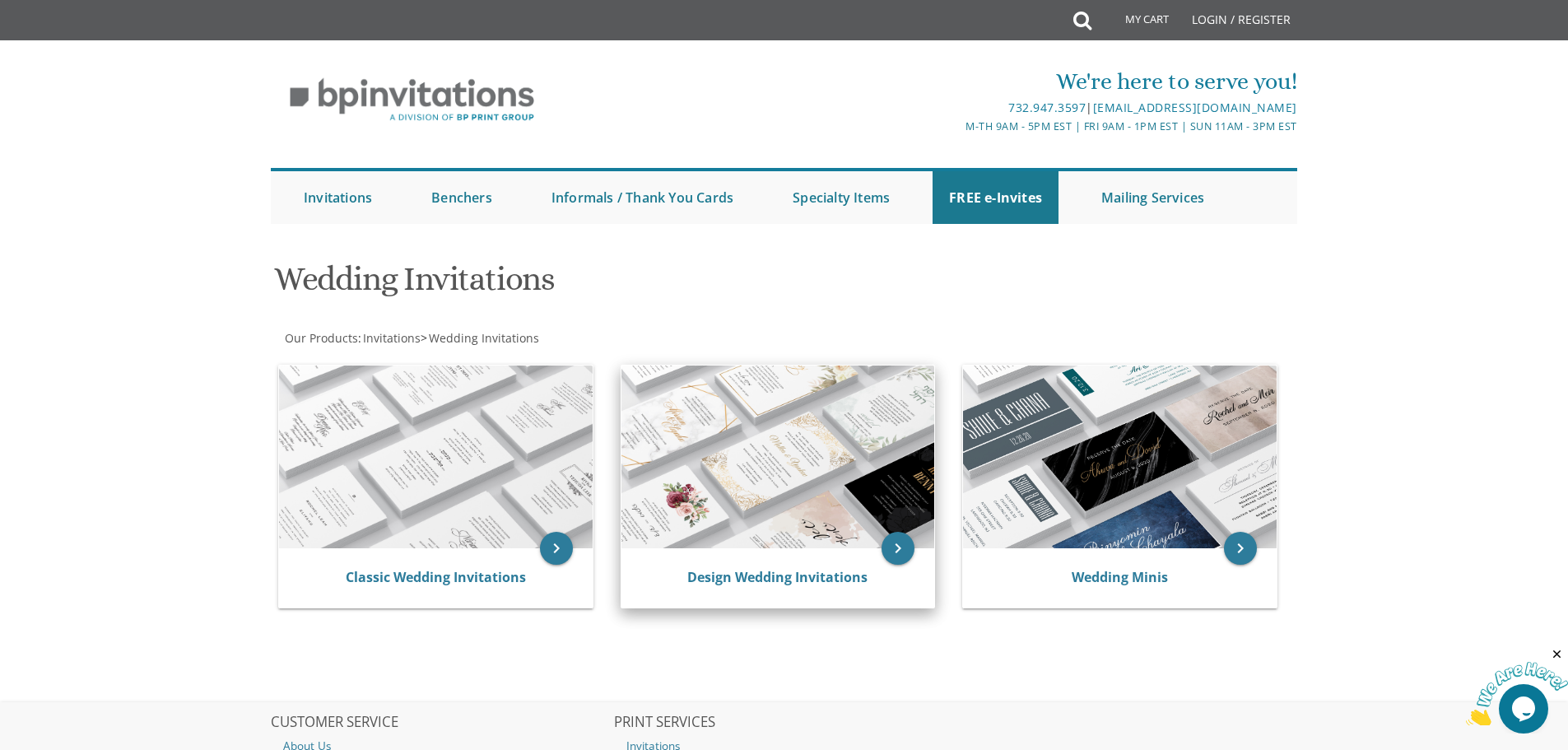
click at [693, 423] on img at bounding box center [778, 457] width 314 height 183
click at [736, 576] on link "Design Wedding Invitations" at bounding box center [777, 577] width 180 height 19
drag, startPoint x: 736, startPoint y: 572, endPoint x: 747, endPoint y: 537, distance: 36.7
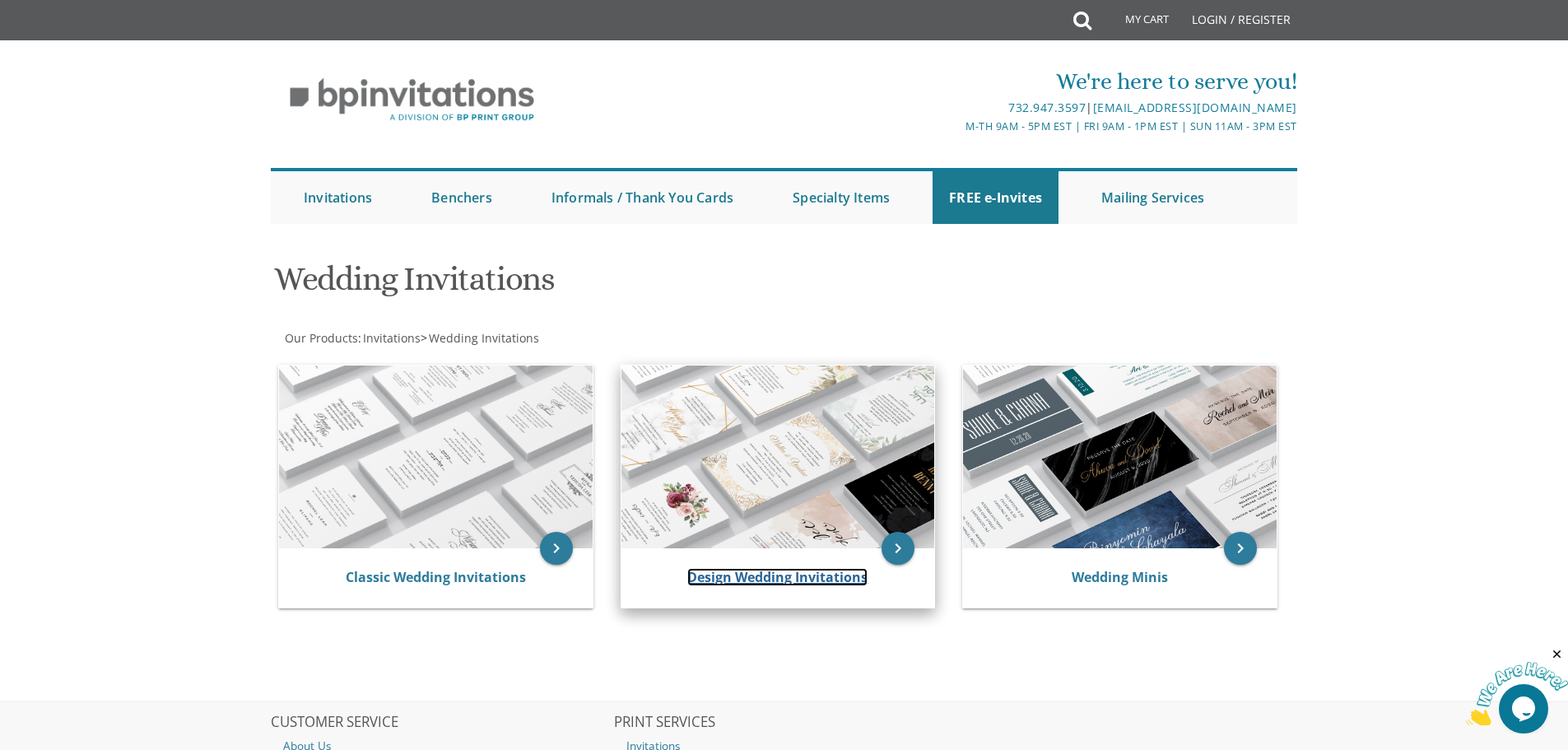
click at [738, 571] on link "Design Wedding Invitations" at bounding box center [777, 577] width 180 height 19
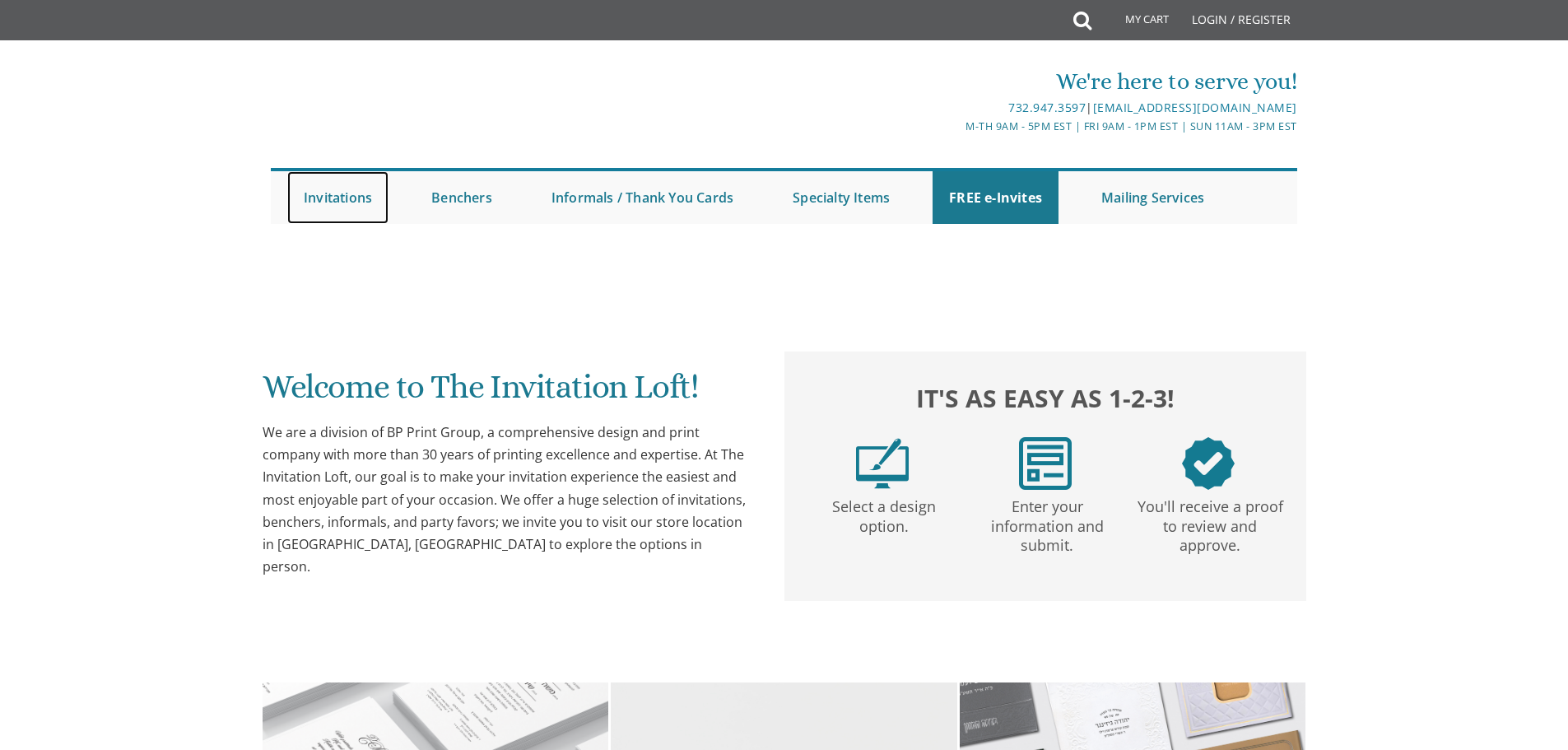
click at [367, 208] on link "Invitations" at bounding box center [338, 198] width 101 height 53
click at [361, 203] on link "Invitations" at bounding box center [338, 198] width 101 height 53
click at [358, 190] on link "Invitations" at bounding box center [338, 198] width 101 height 53
click at [359, 191] on link "Invitations" at bounding box center [338, 198] width 101 height 53
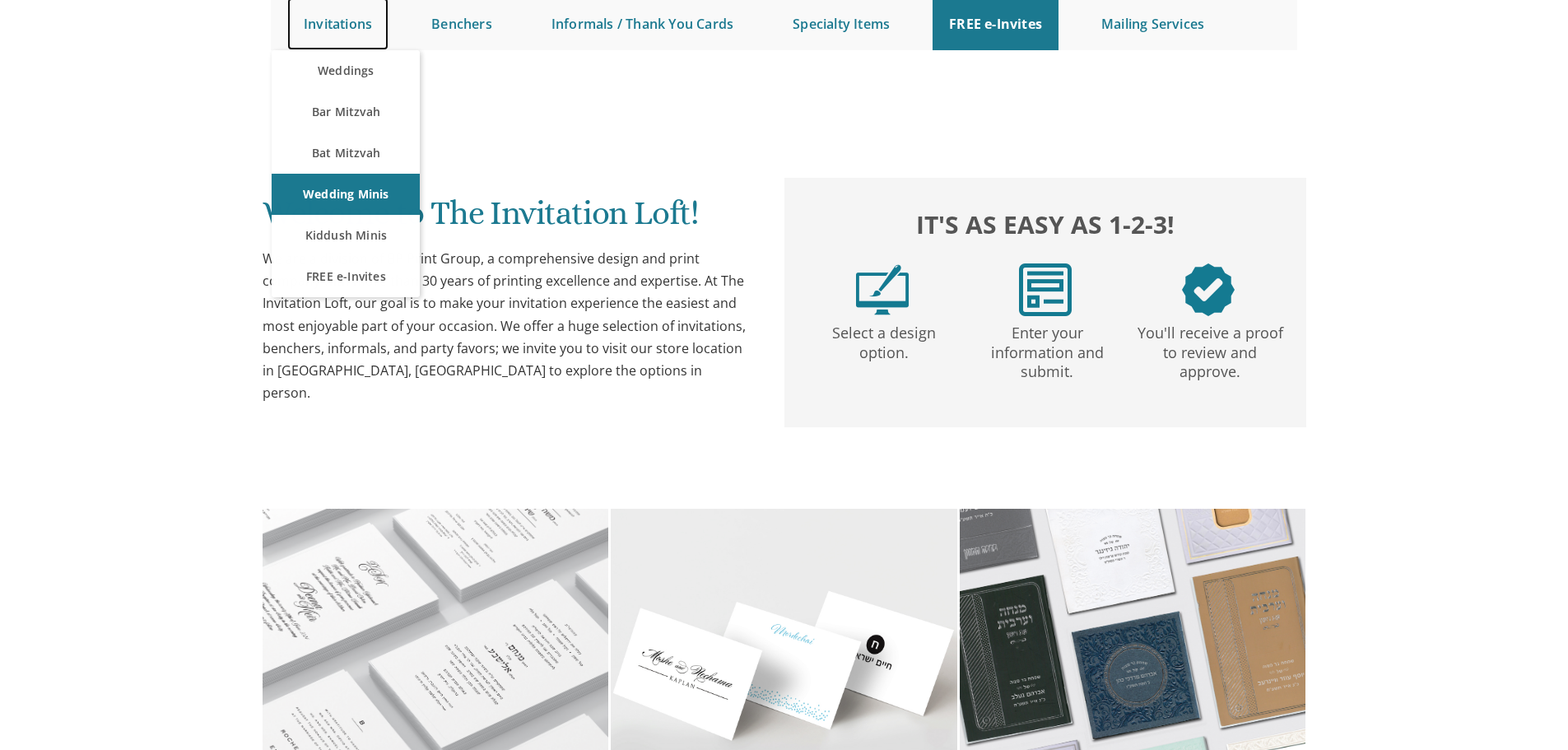
scroll to position [412, 0]
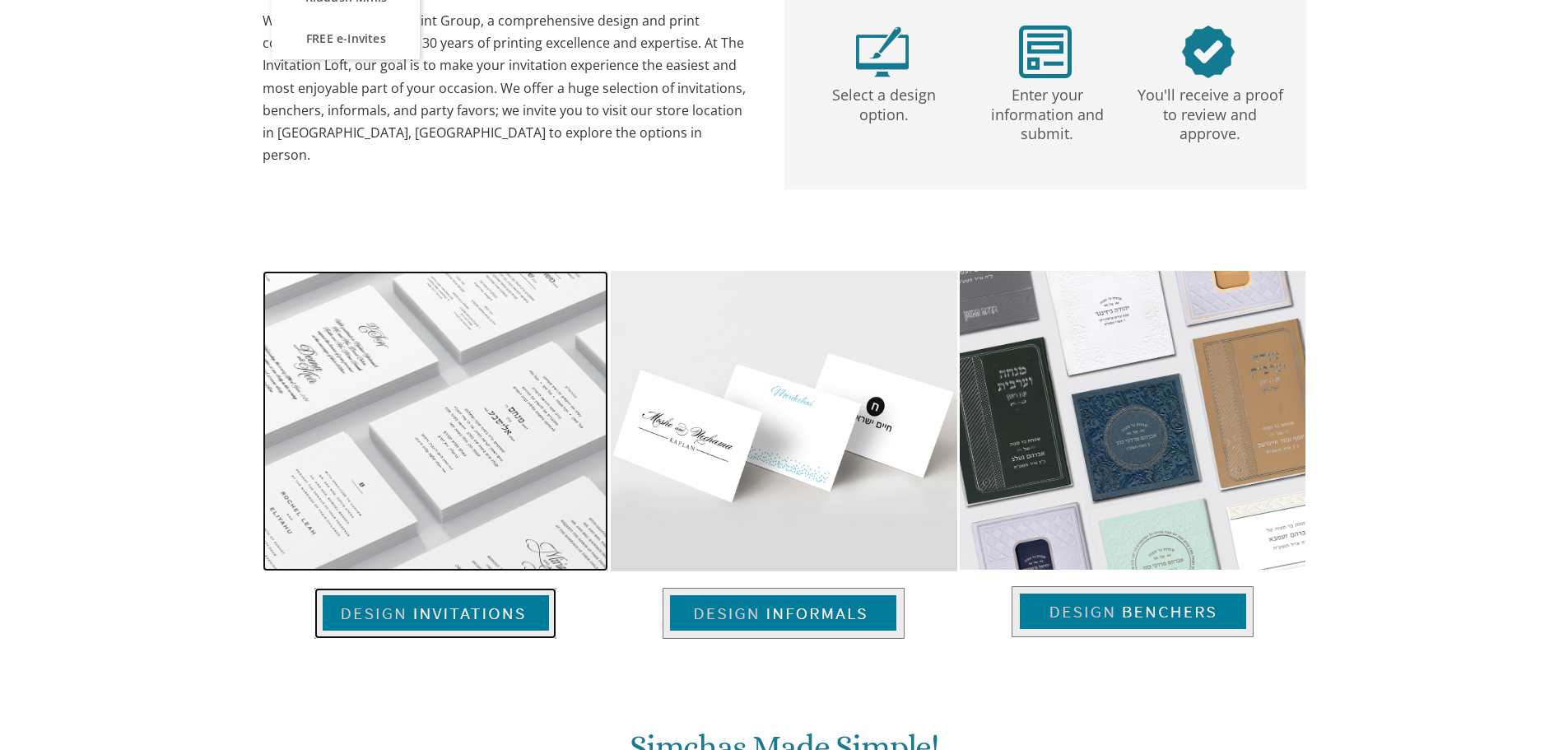
click at [448, 611] on img at bounding box center [435, 613] width 242 height 51
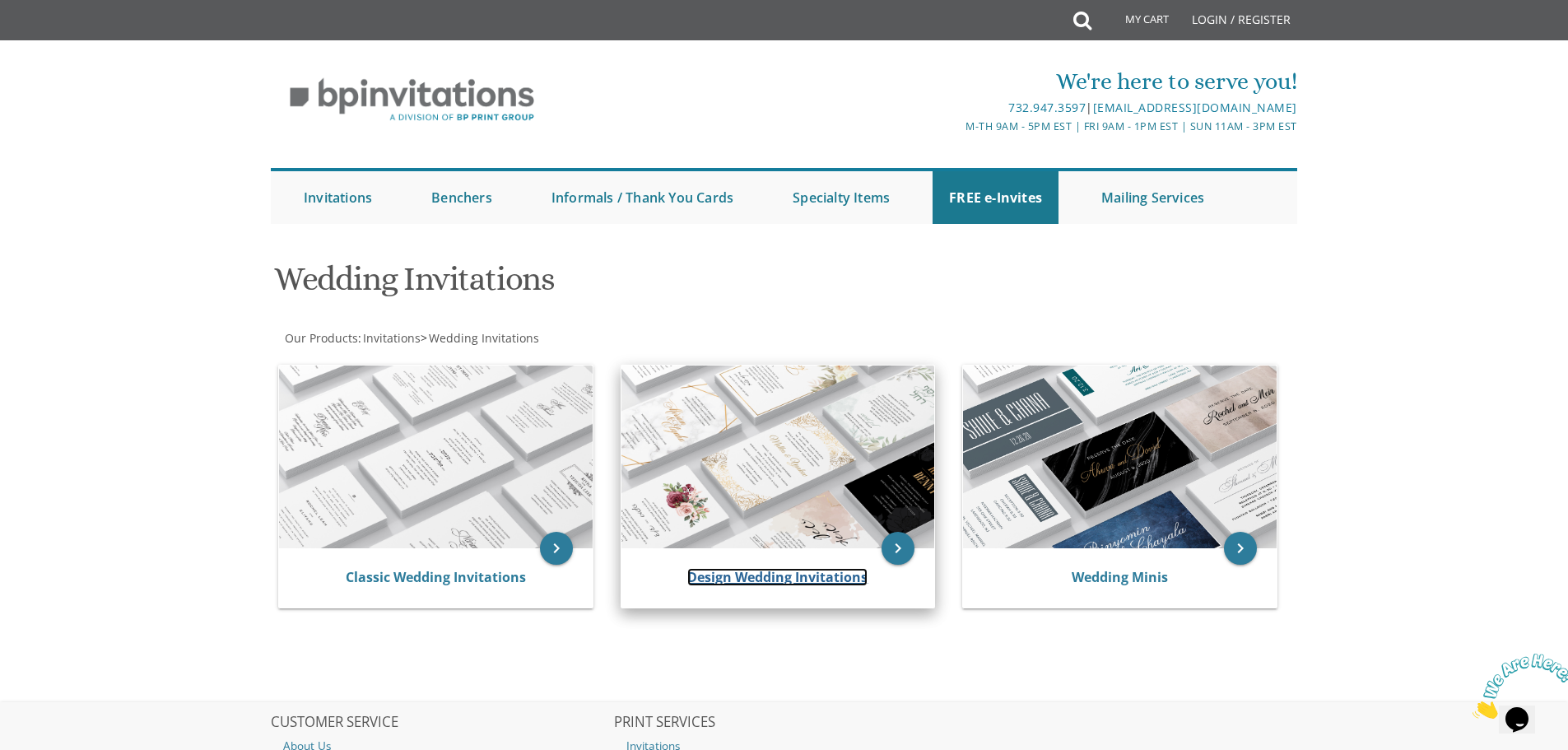
click at [736, 578] on link "Design Wedding Invitations" at bounding box center [777, 577] width 180 height 19
click at [900, 541] on icon "keyboard_arrow_right" at bounding box center [898, 548] width 33 height 33
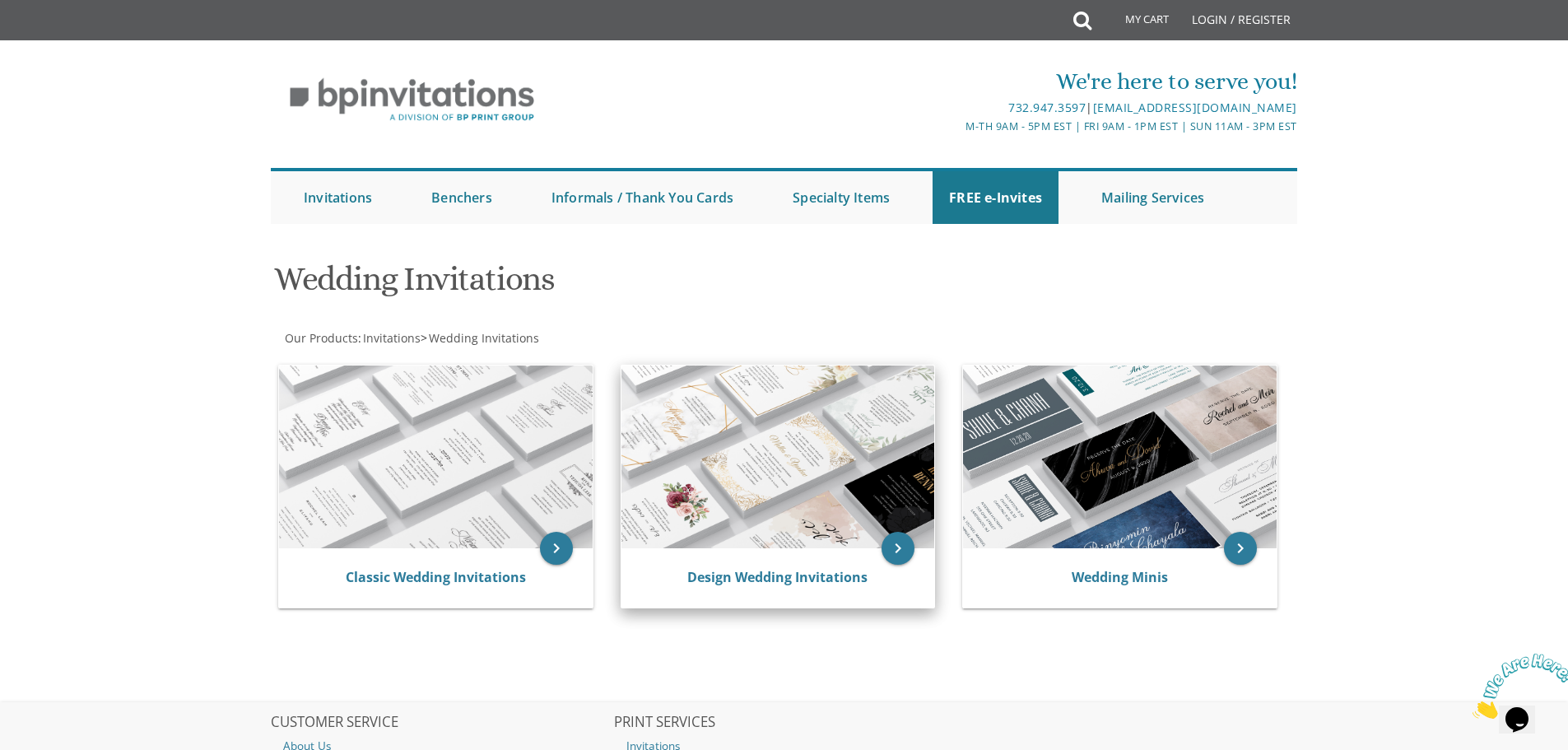
click at [747, 438] on img at bounding box center [778, 457] width 314 height 183
click at [712, 574] on link "Design Wedding Invitations" at bounding box center [777, 577] width 180 height 19
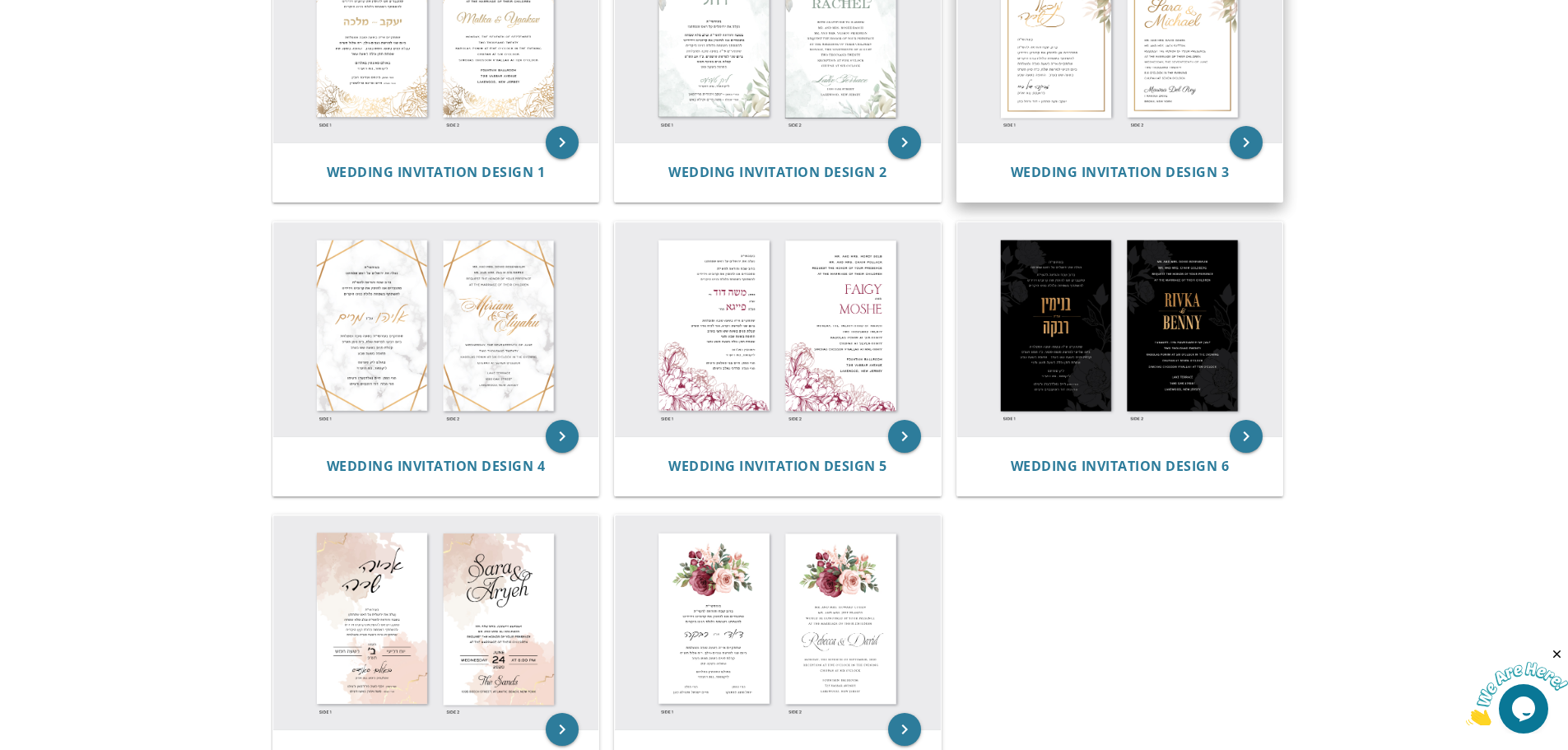
scroll to position [494, 0]
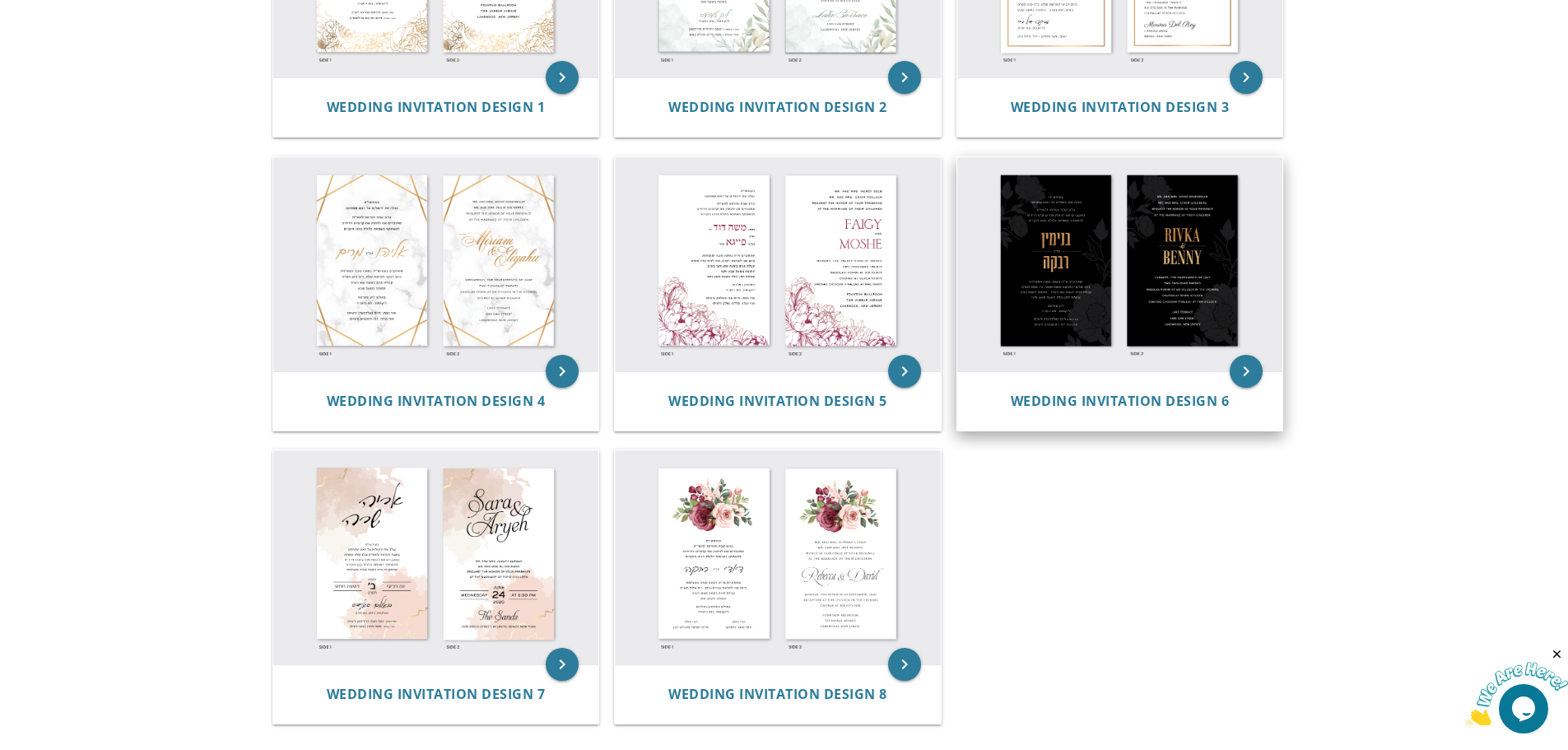
click at [1077, 288] on img at bounding box center [1120, 264] width 326 height 214
click at [1097, 393] on span "Wedding Invitation Design 6" at bounding box center [1120, 400] width 219 height 19
click at [1101, 401] on span "Wedding Invitation Design 6" at bounding box center [1120, 400] width 219 height 19
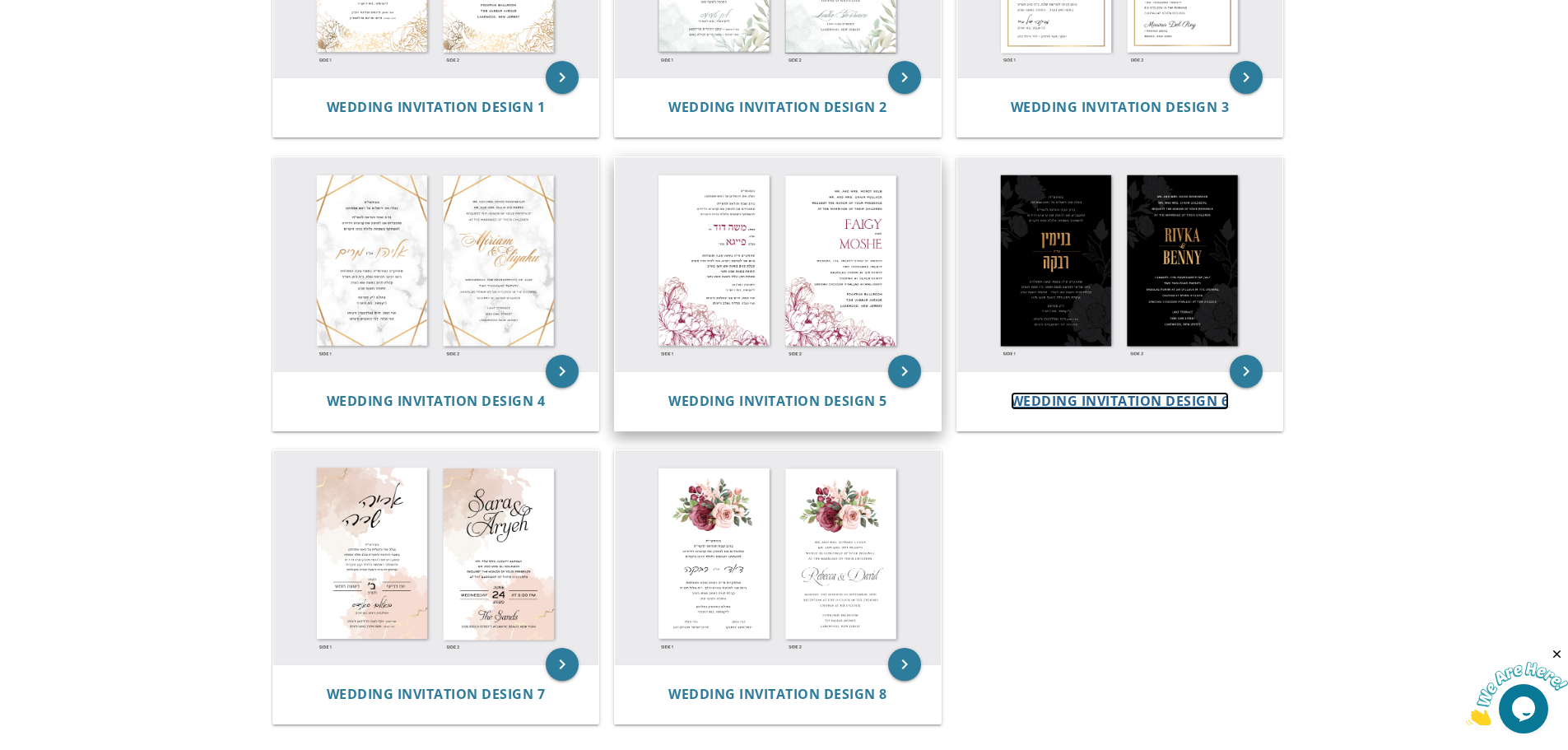
scroll to position [355, 0]
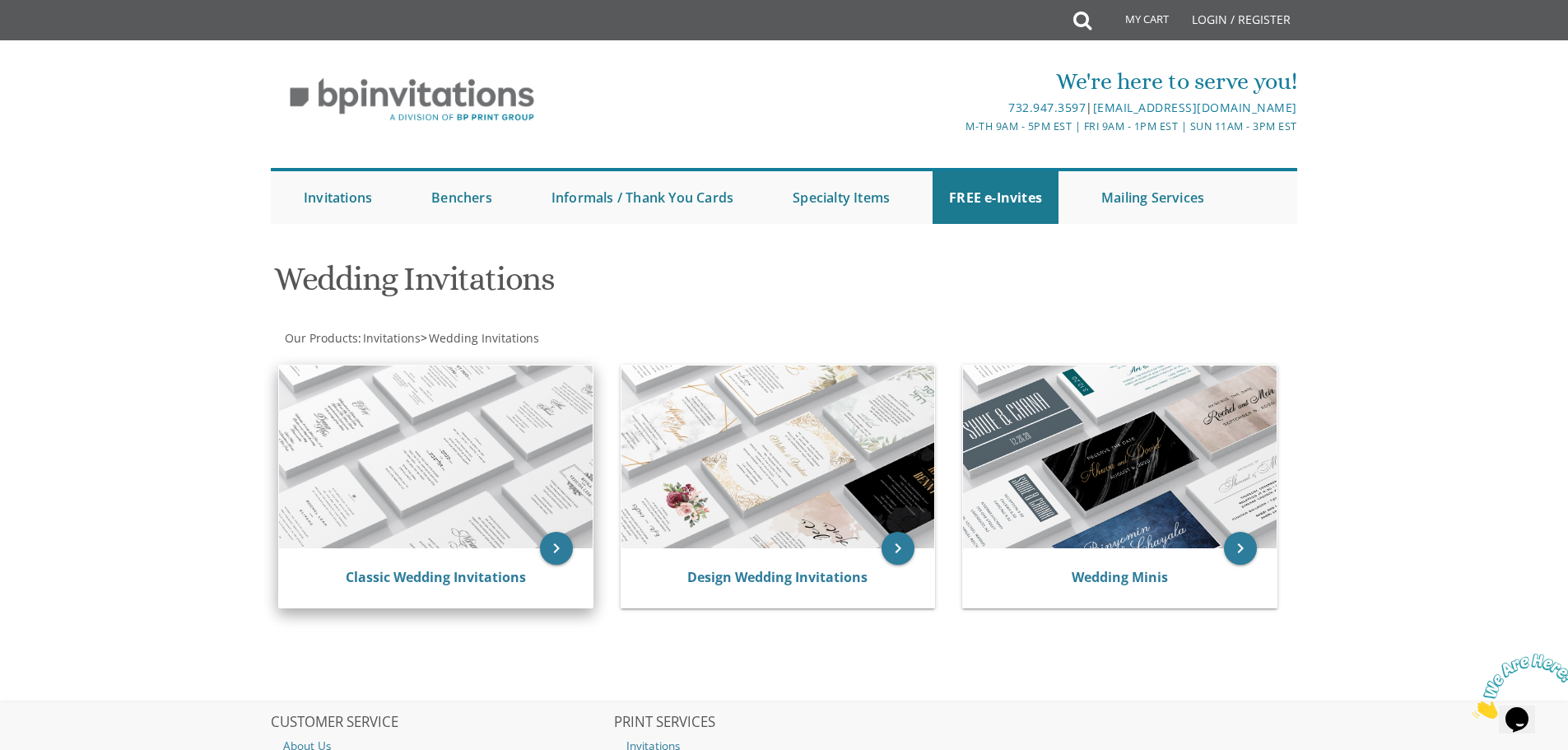
click at [475, 473] on img at bounding box center [436, 457] width 314 height 183
click at [483, 577] on link "Classic Wedding Invitations" at bounding box center [435, 577] width 180 height 19
click at [482, 472] on img at bounding box center [436, 457] width 314 height 183
click at [557, 550] on icon "keyboard_arrow_right" at bounding box center [556, 548] width 33 height 33
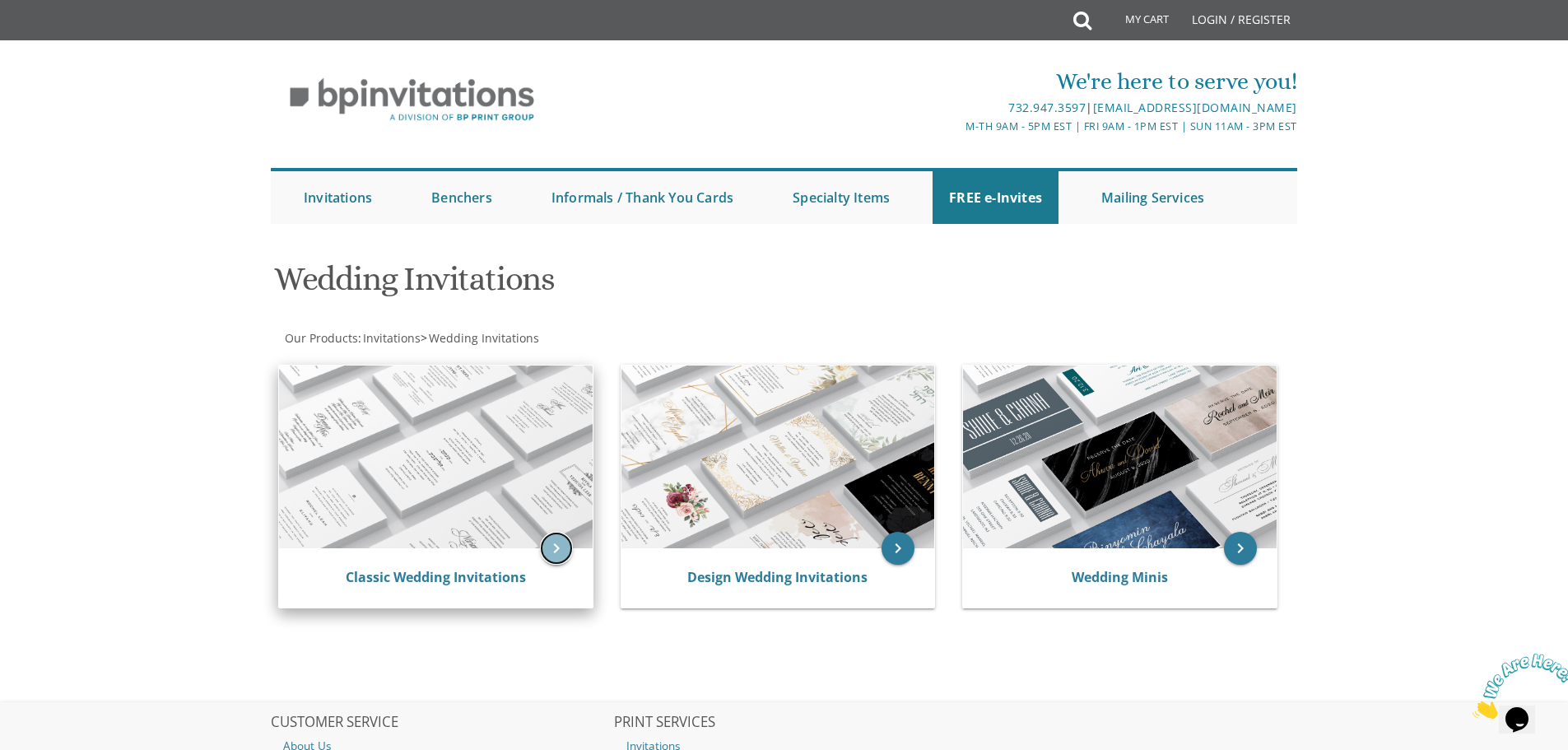
click at [557, 550] on icon "keyboard_arrow_right" at bounding box center [556, 548] width 33 height 33
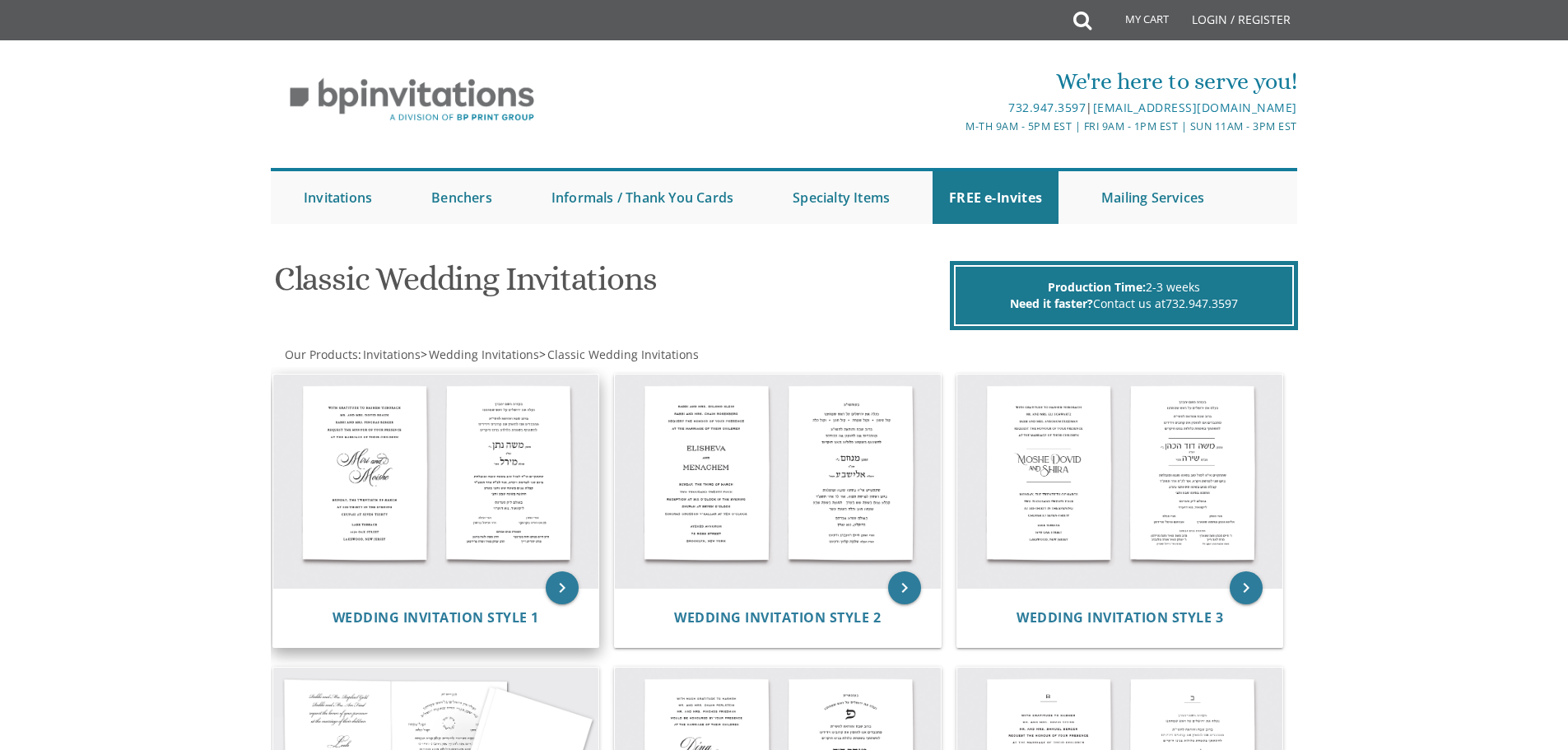
click at [444, 608] on div "Wedding Invitation Style 1" at bounding box center [436, 617] width 326 height 59
click at [446, 609] on div "Wedding Invitation Style 1" at bounding box center [436, 617] width 326 height 59
click at [558, 583] on icon "keyboard_arrow_right" at bounding box center [562, 588] width 33 height 33
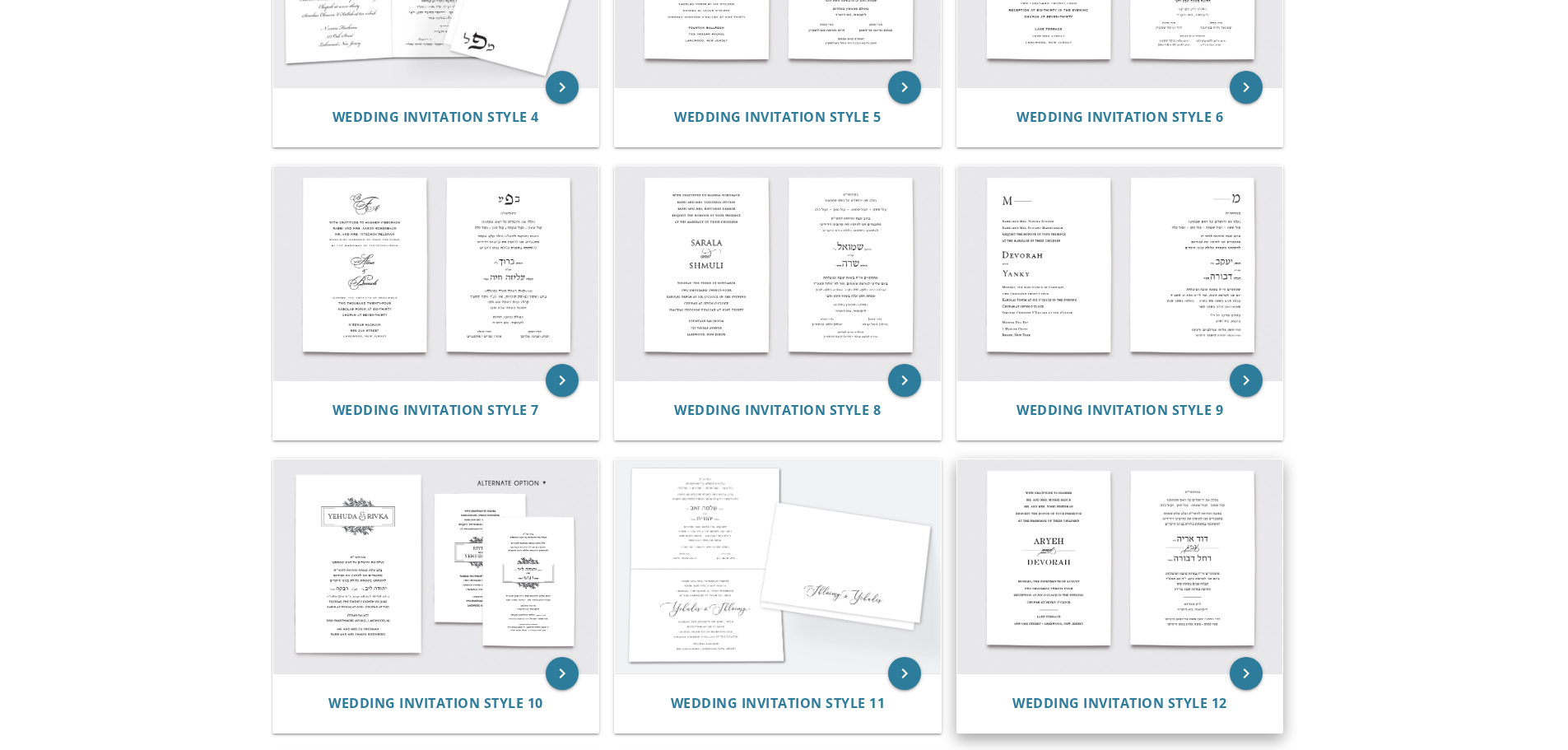
scroll to position [741, 0]
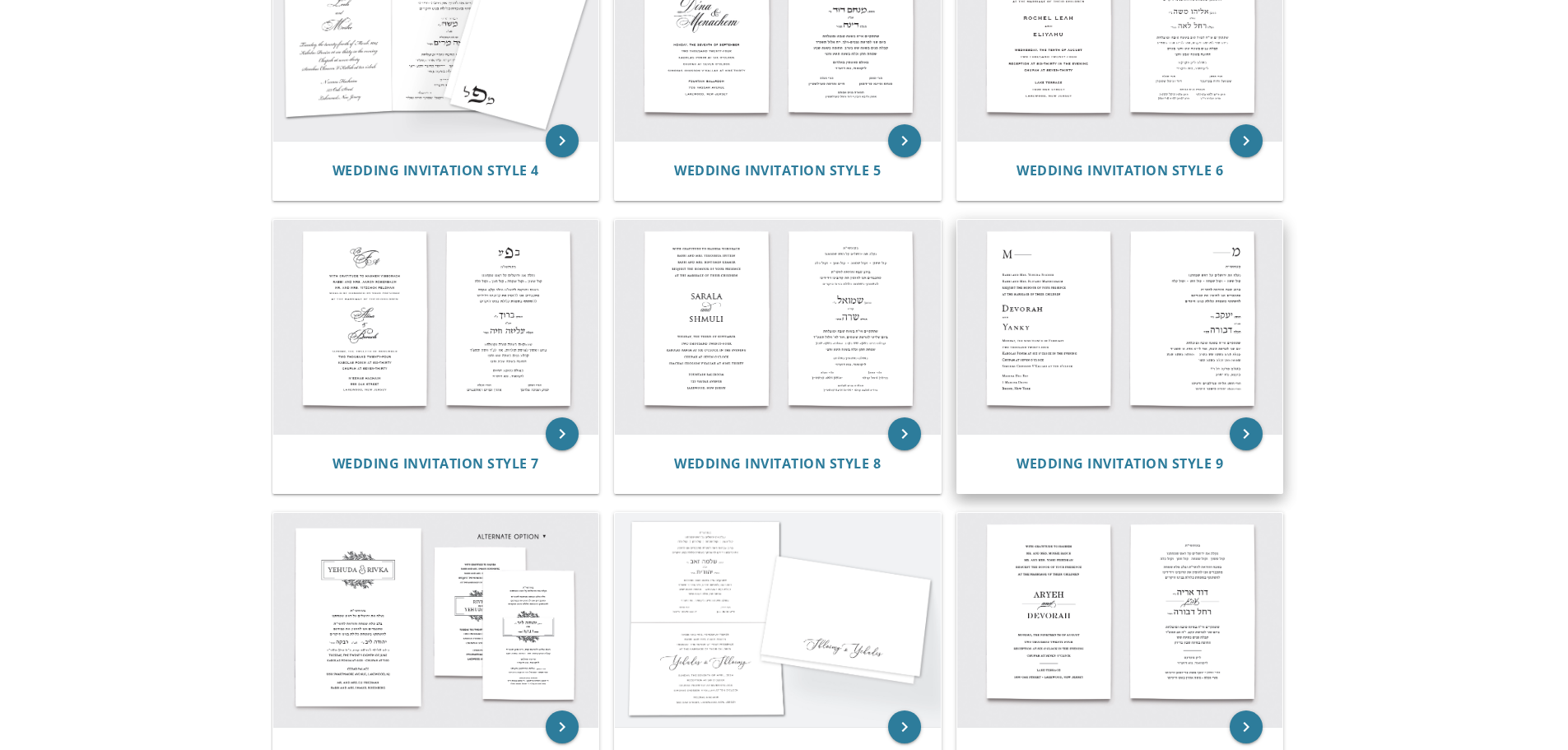
click at [1210, 338] on img at bounding box center [1120, 327] width 326 height 214
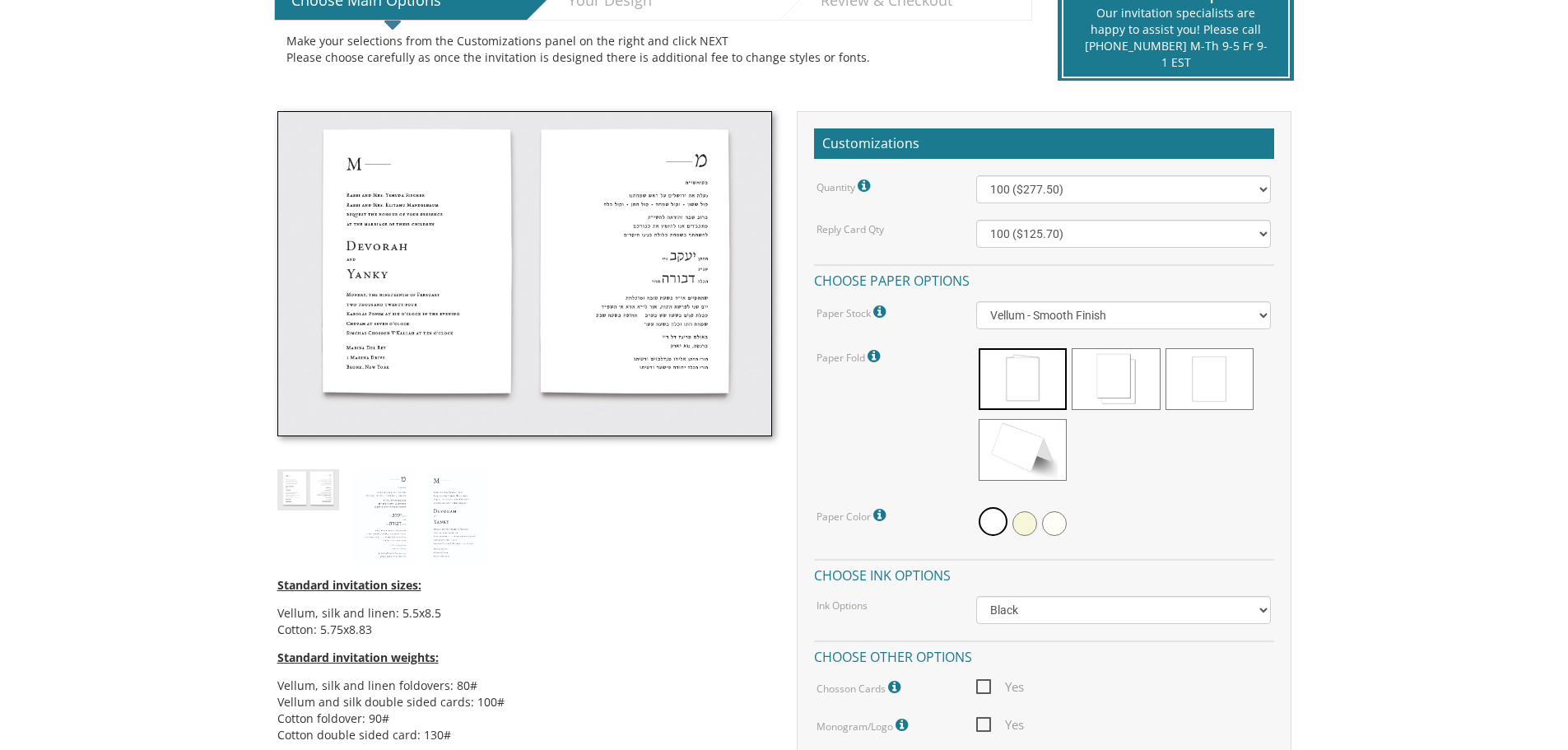
scroll to position [412, 0]
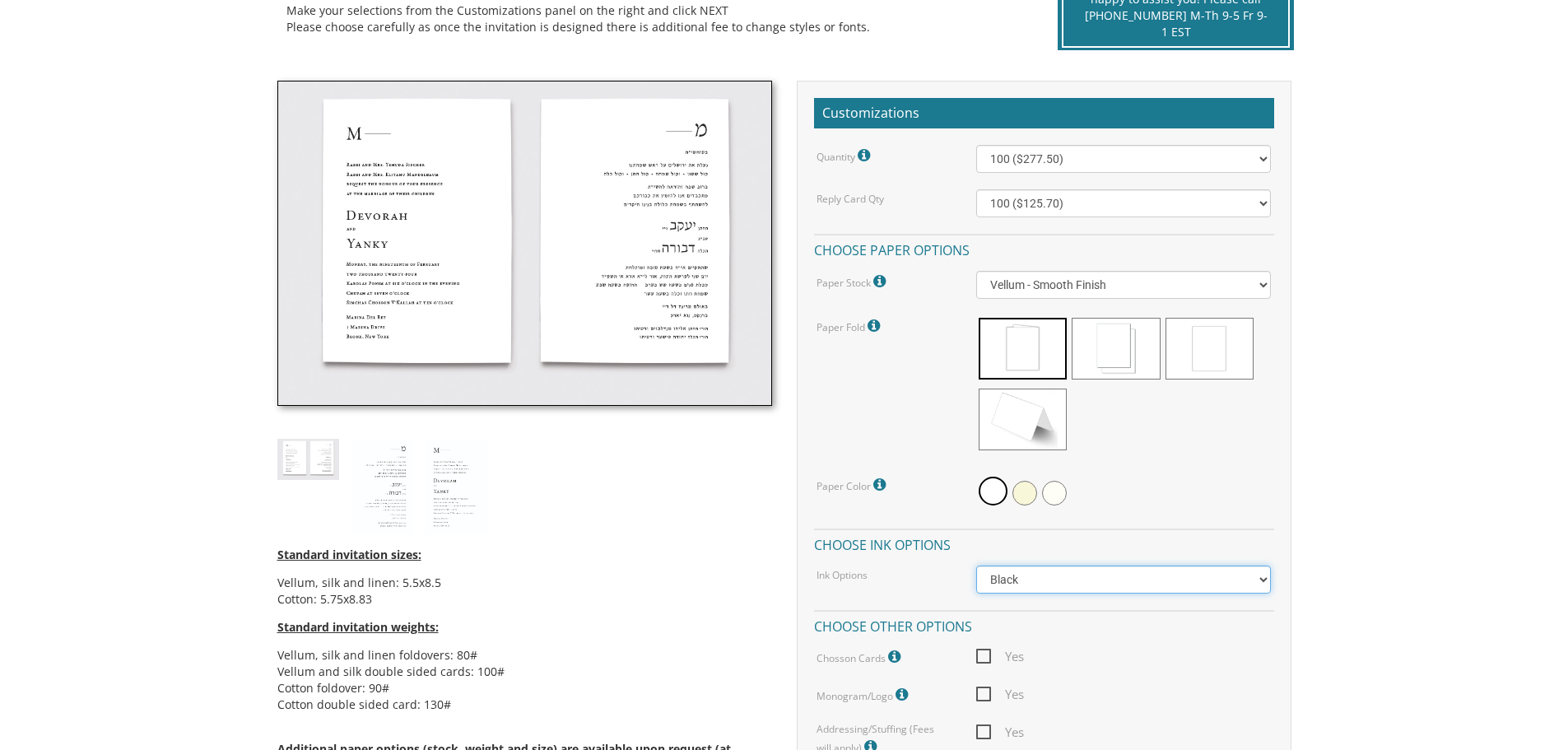
click at [1134, 572] on select "Black Colored Ink ($65.00) Black + One Color ($211.00) Two Colors ($265.00)" at bounding box center [1123, 580] width 295 height 28
click at [680, 501] on div "Standard invitation sizes: Vellum, silk and linen: 5.5x8.5 Cotton: 5.75x8.83 St…" at bounding box center [524, 478] width 519 height 795
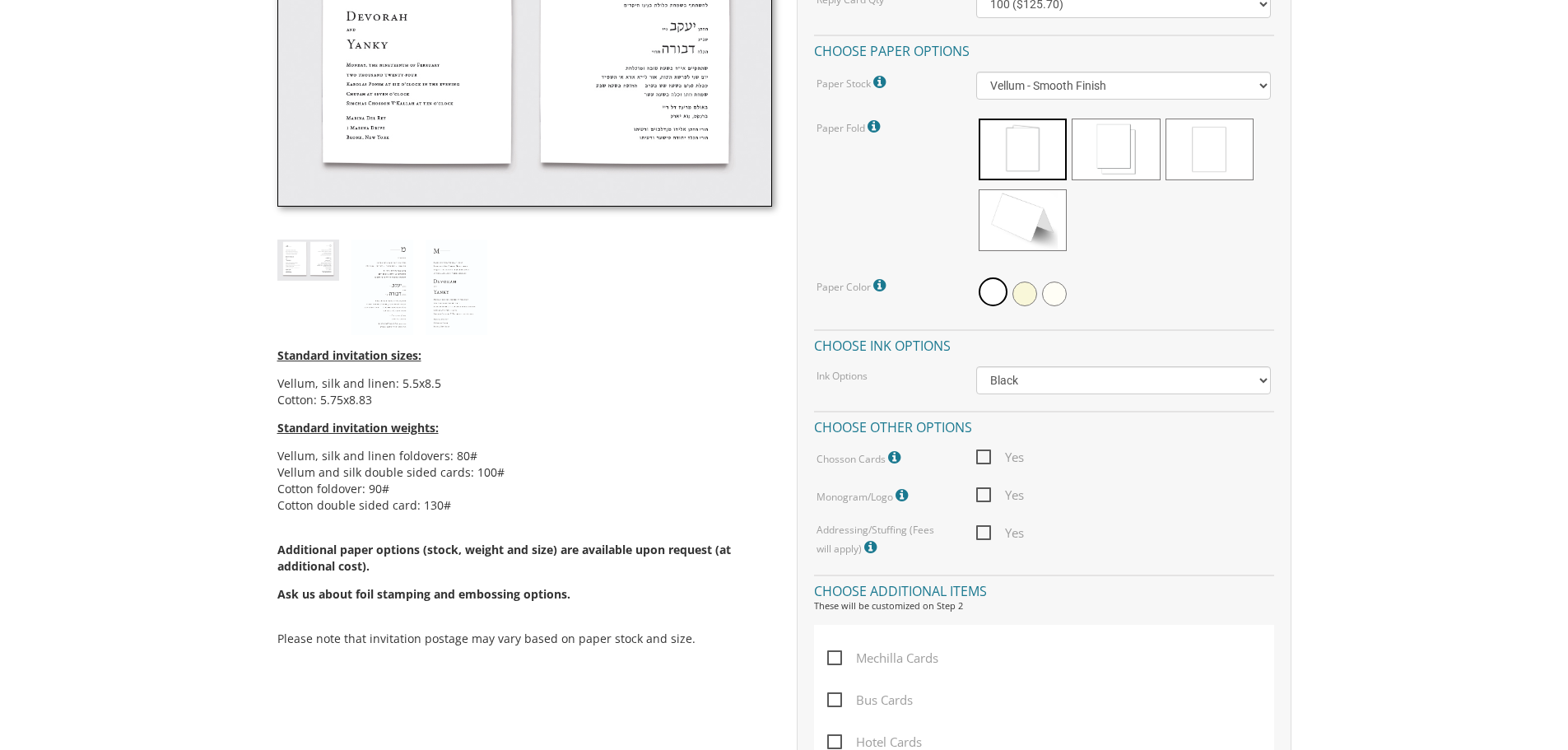
scroll to position [658, 0]
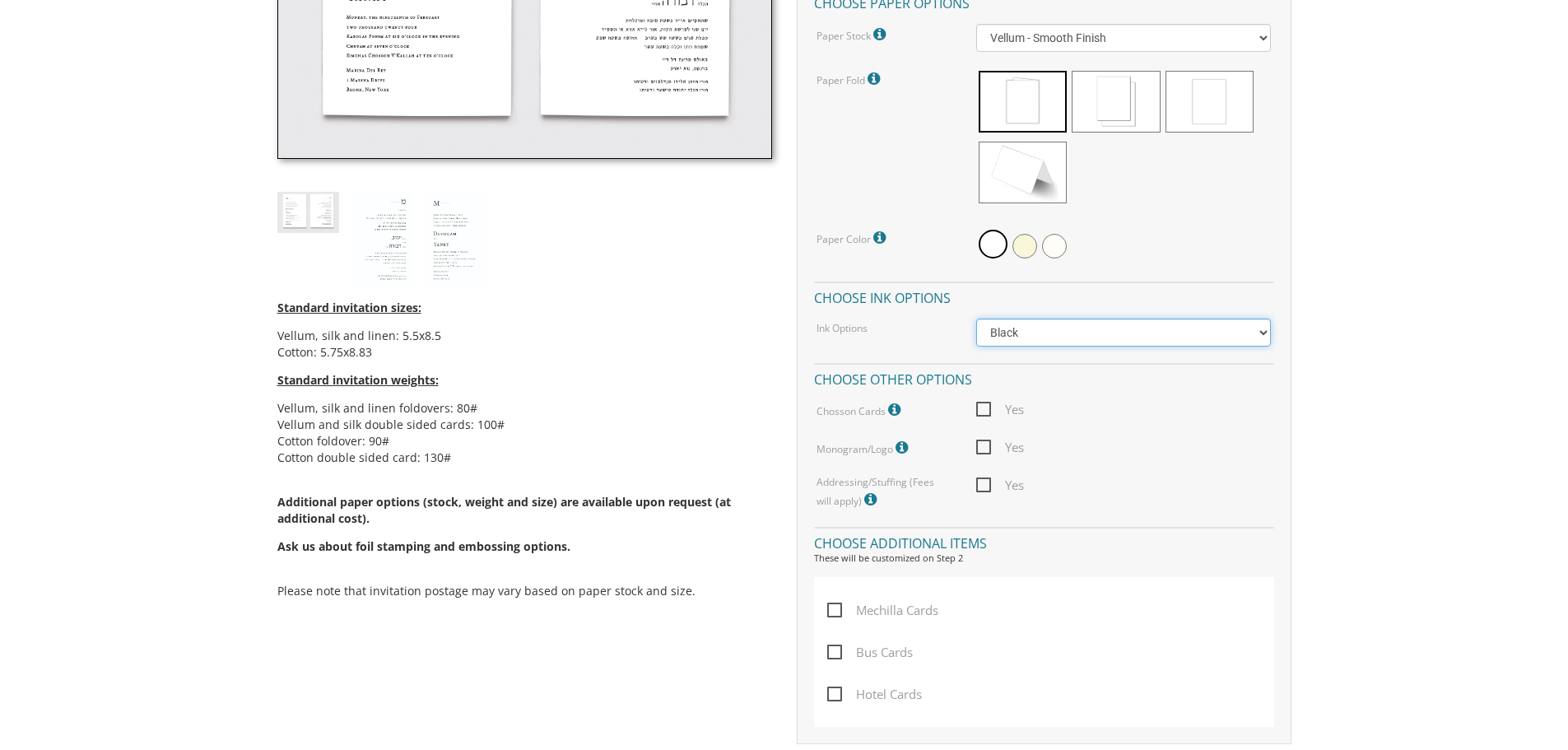
click at [1176, 330] on select "Black Colored Ink ($65.00) Black + One Color ($211.00) Two Colors ($265.00)" at bounding box center [1123, 332] width 295 height 28
select select "Standard"
click at [976, 319] on select "Black Colored Ink ($65.00) Black + One Color ($211.00) Two Colors ($265.00)" at bounding box center [1123, 332] width 295 height 28
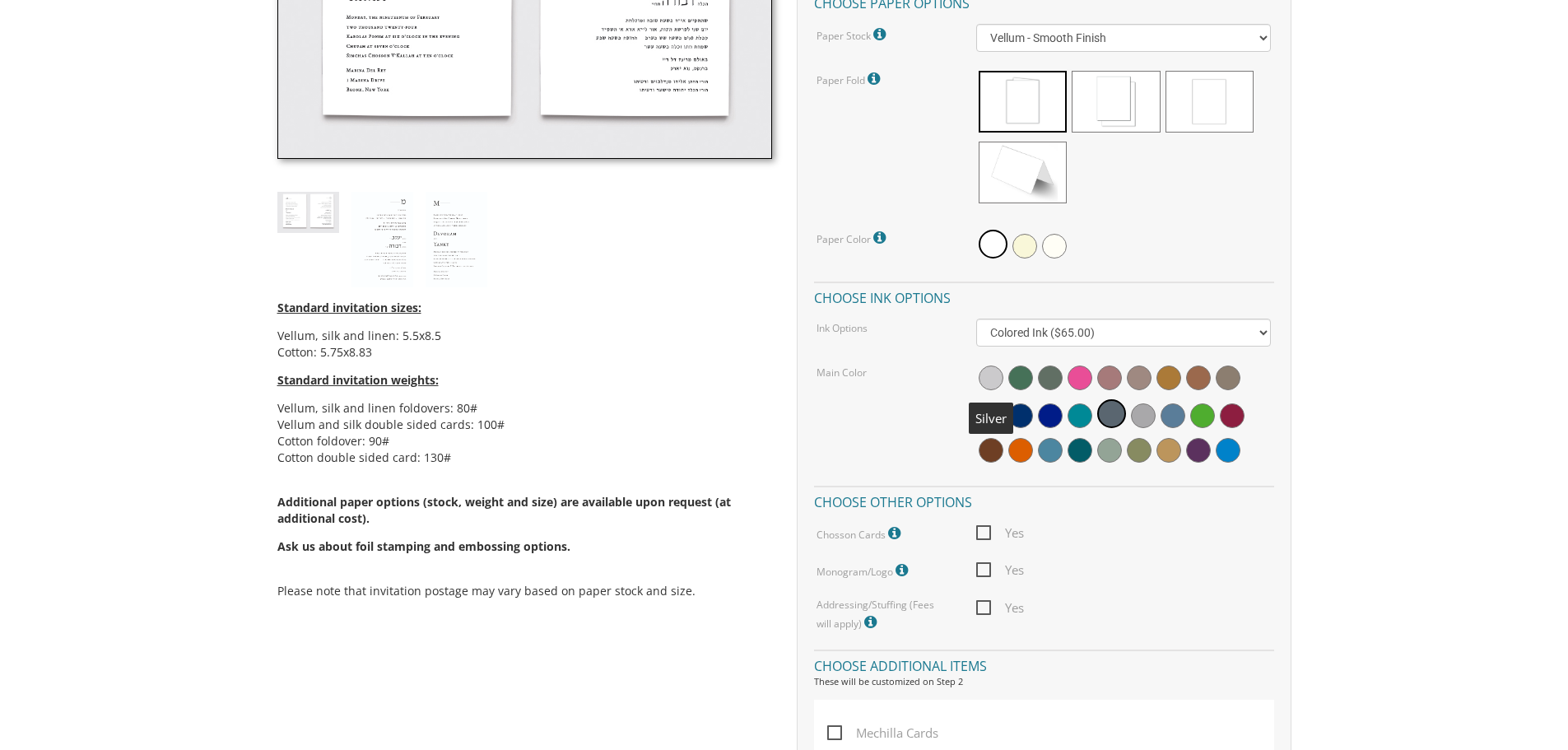
click at [989, 376] on span at bounding box center [990, 377] width 24 height 24
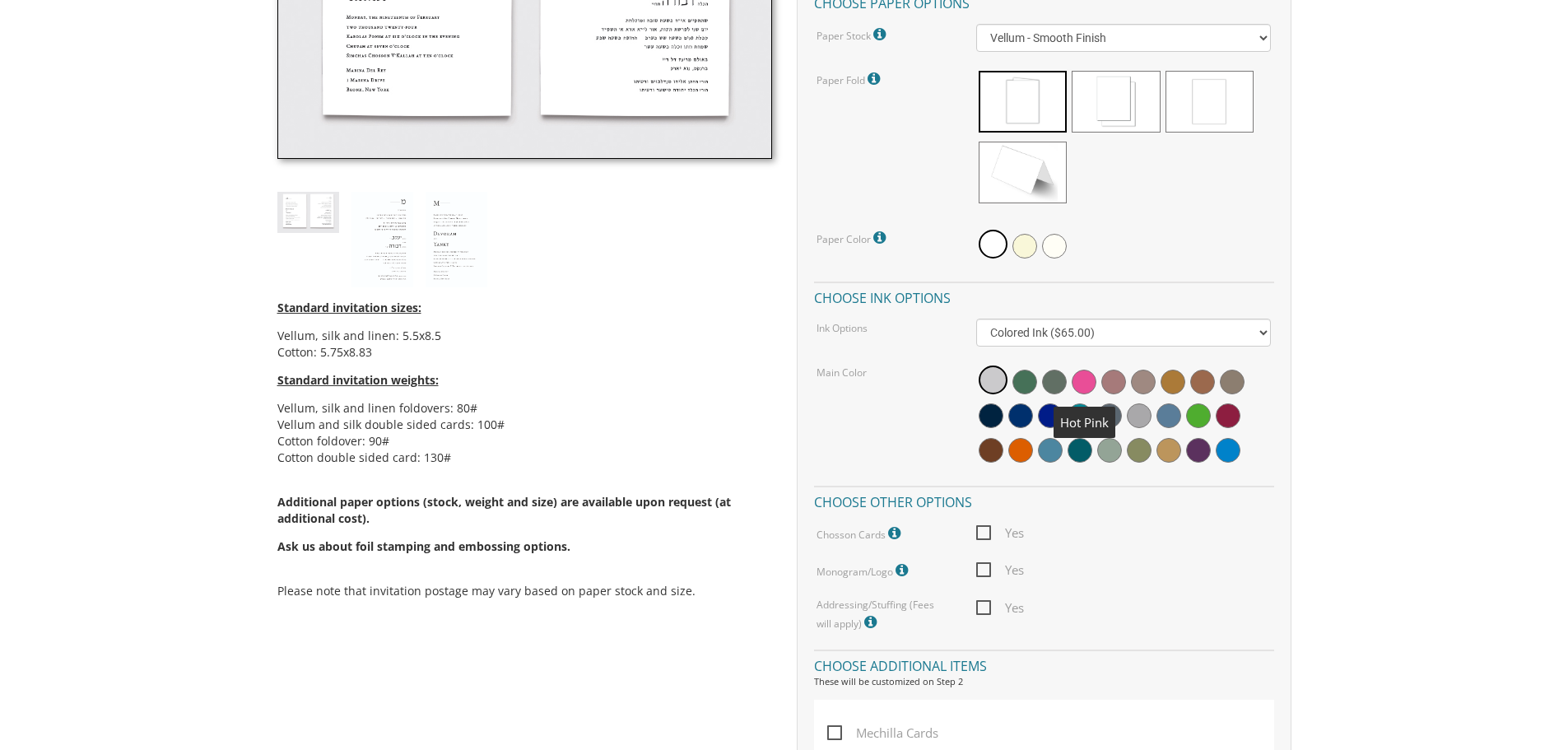
click at [1090, 377] on span at bounding box center [1083, 381] width 24 height 24
click at [1140, 412] on span at bounding box center [1139, 415] width 24 height 24
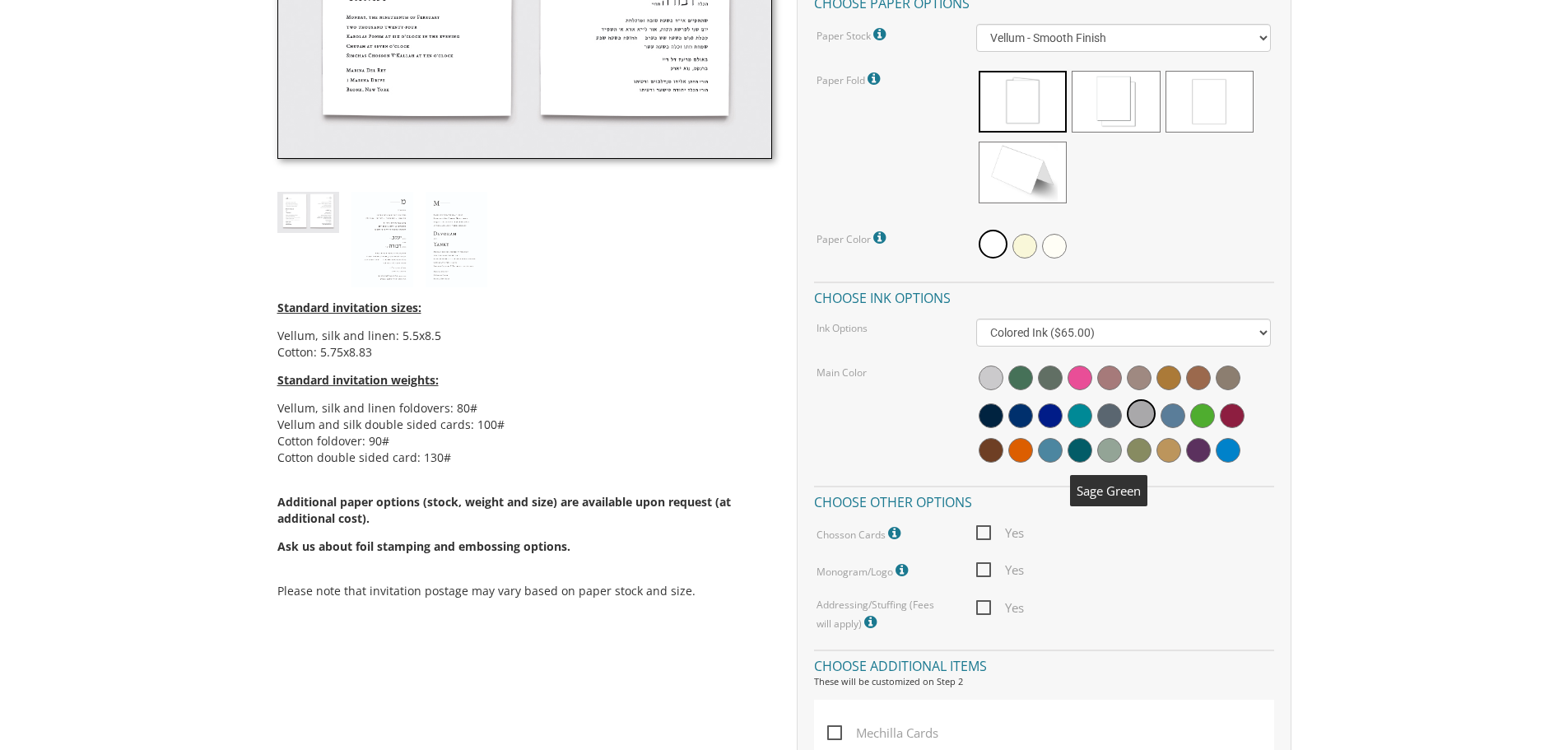
click at [1114, 456] on span at bounding box center [1109, 450] width 24 height 24
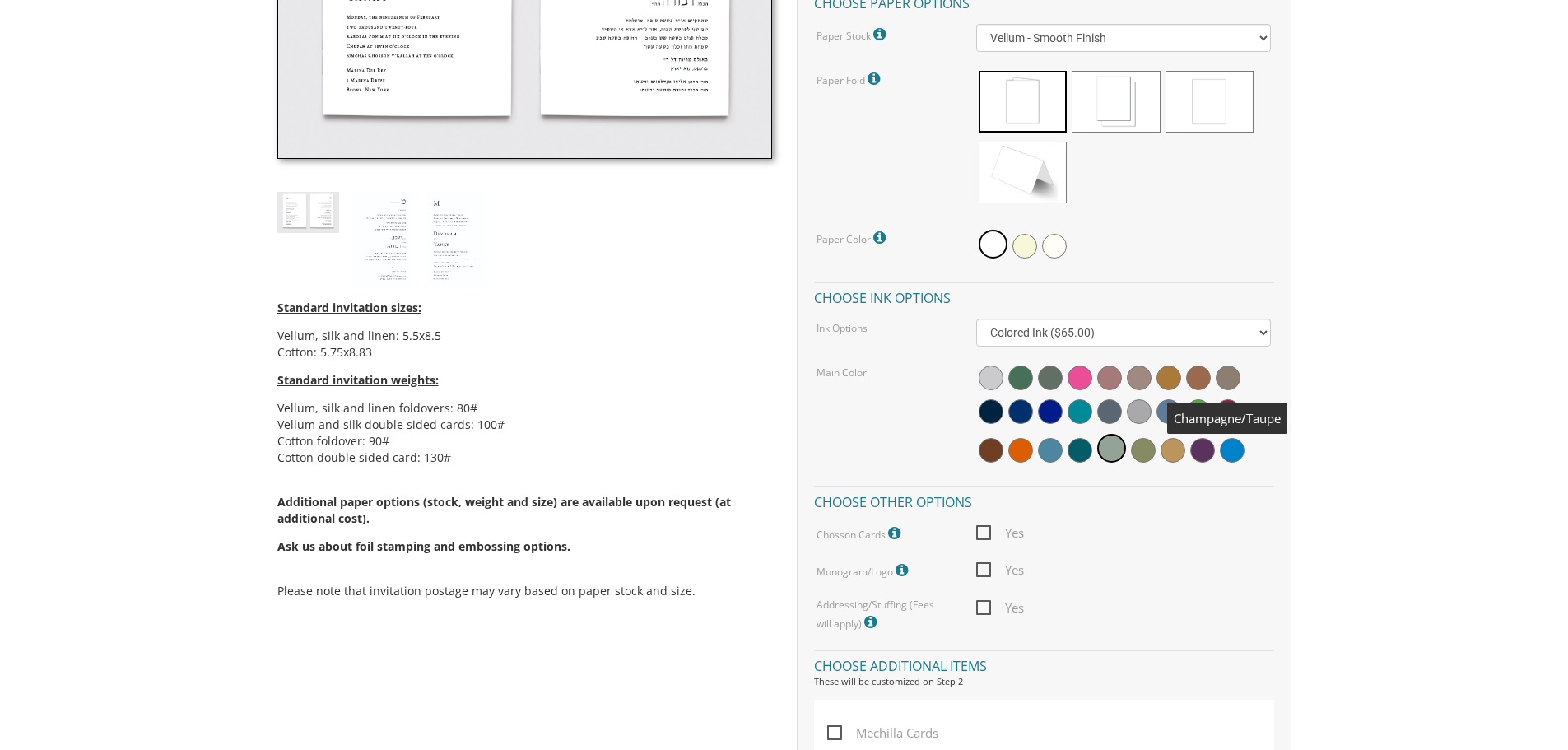
click at [1231, 377] on span at bounding box center [1227, 377] width 24 height 24
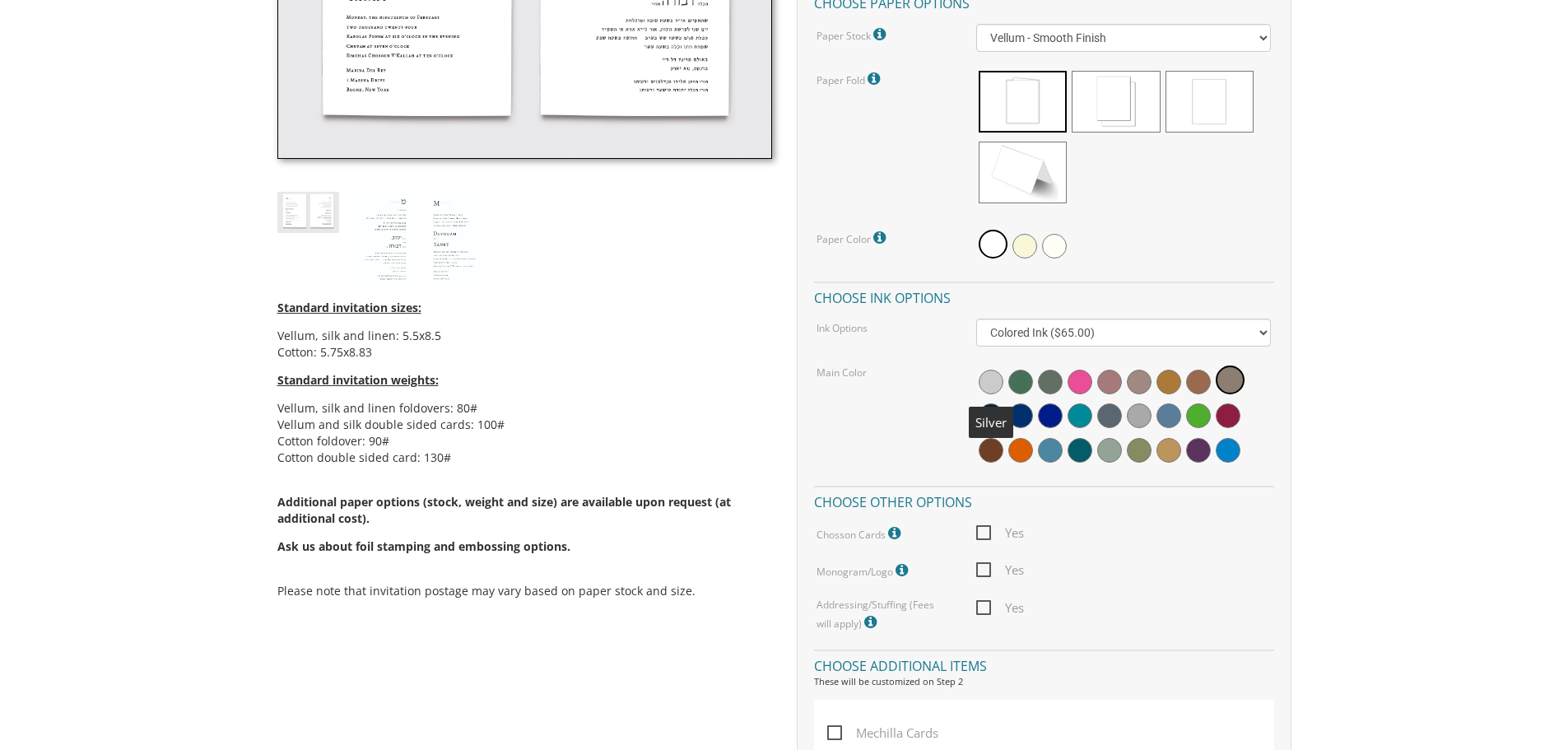
click at [995, 381] on span at bounding box center [990, 381] width 24 height 24
click at [989, 419] on span at bounding box center [990, 415] width 24 height 24
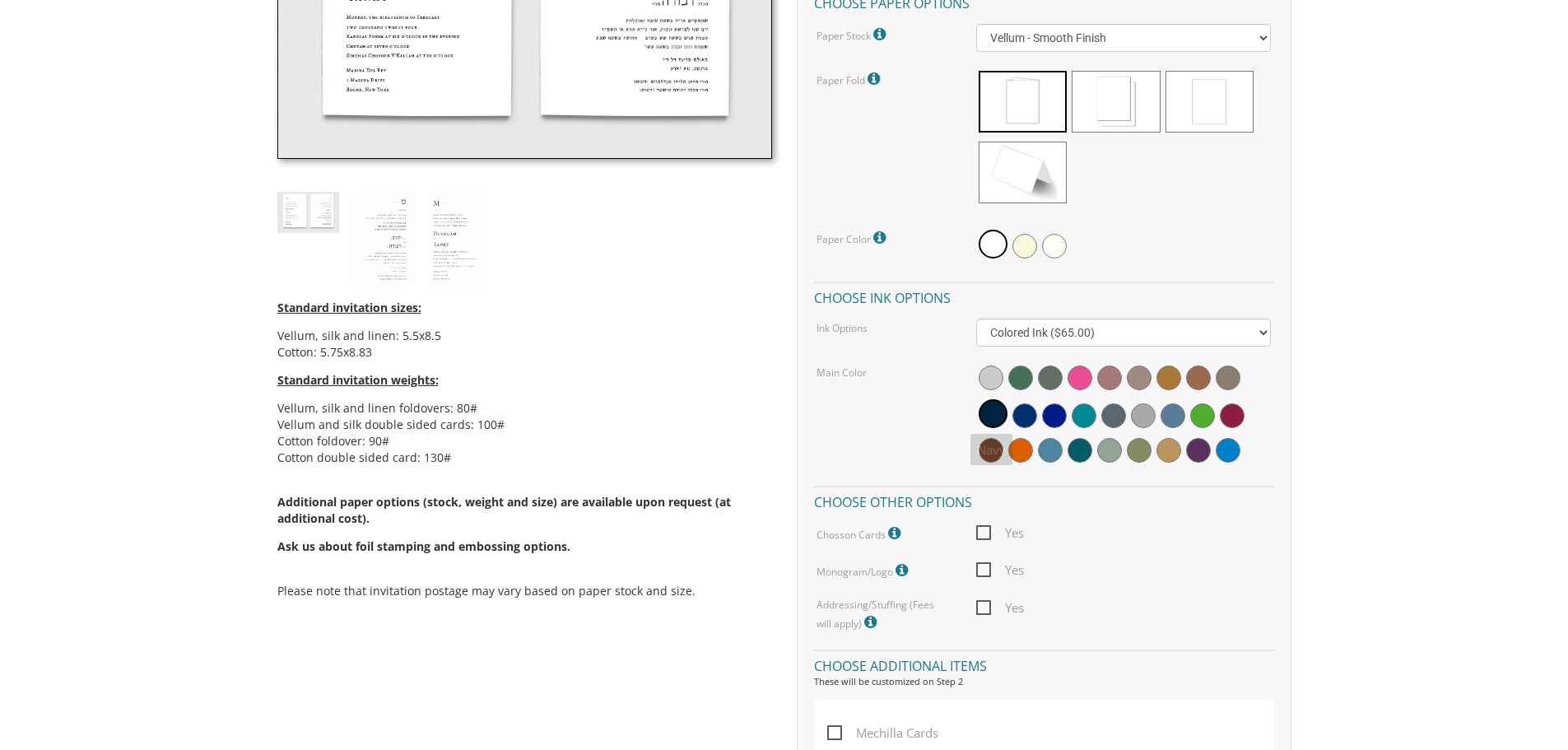
click at [895, 440] on div "Main Color" at bounding box center [1044, 416] width 479 height 106
click at [995, 381] on span at bounding box center [990, 377] width 24 height 24
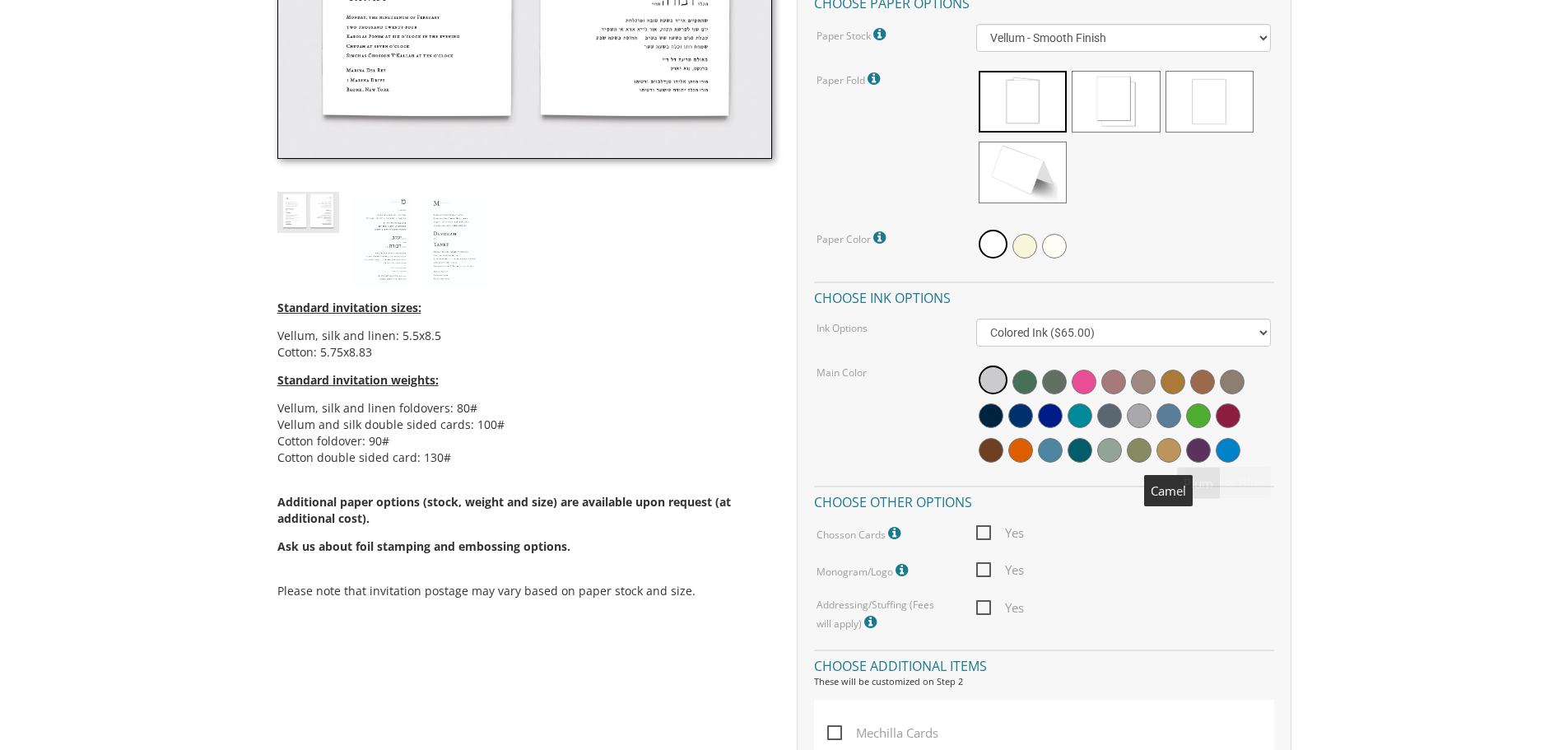
click at [1173, 451] on span at bounding box center [1168, 450] width 24 height 24
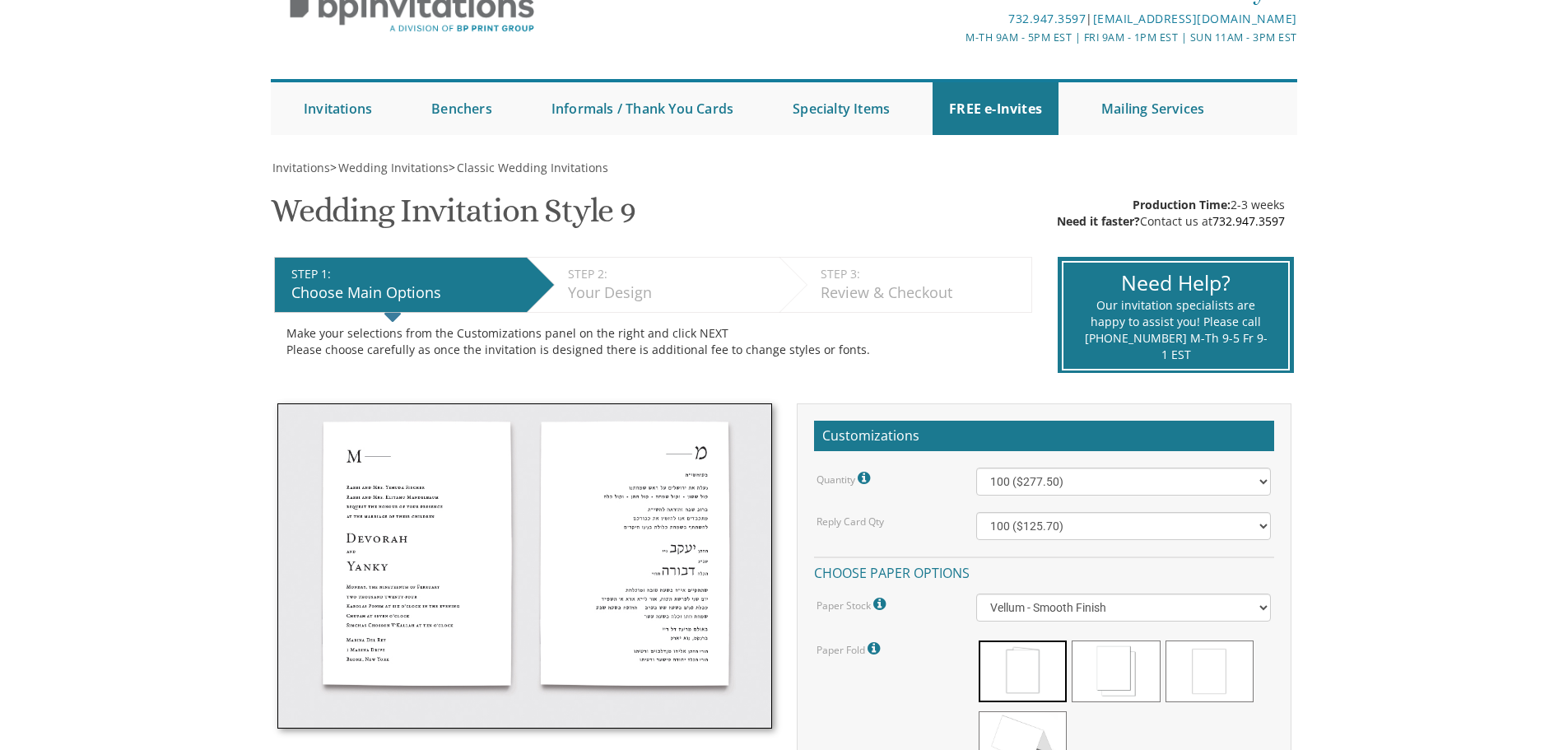
scroll to position [0, 0]
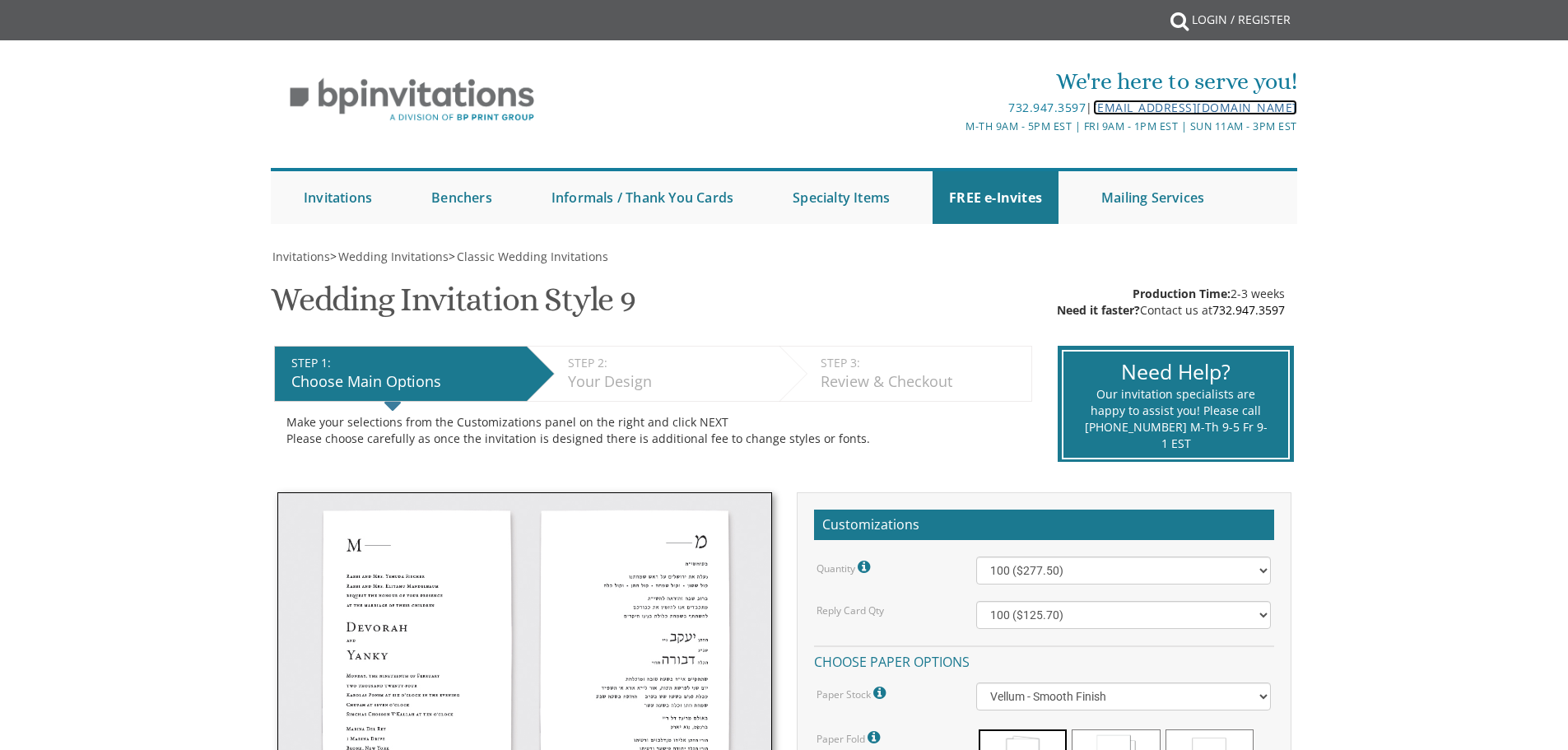
click at [1243, 100] on link "[EMAIL_ADDRESS][DOMAIN_NAME]" at bounding box center [1195, 107] width 205 height 16
click at [1167, 109] on link "[EMAIL_ADDRESS][DOMAIN_NAME]" at bounding box center [1195, 107] width 205 height 16
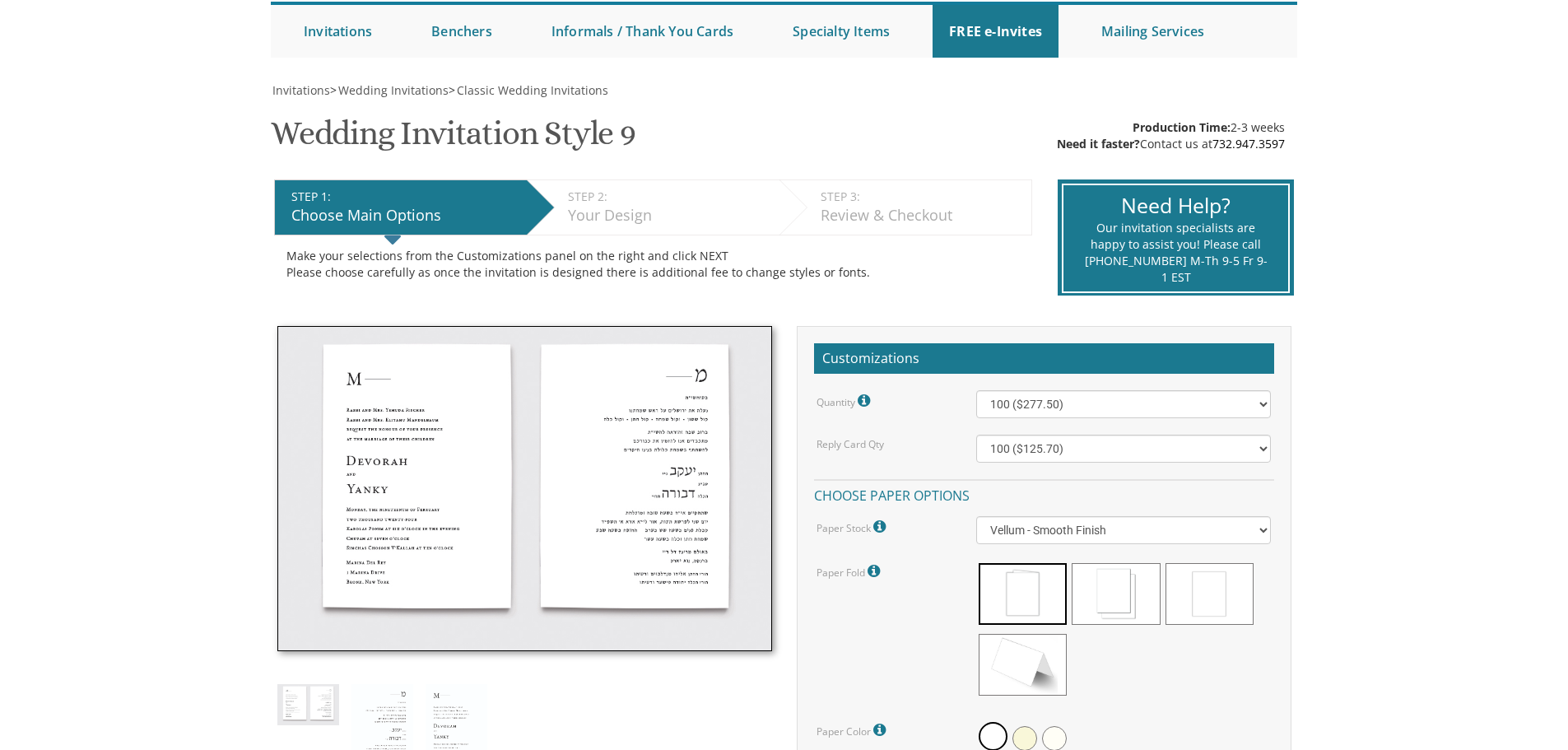
scroll to position [329, 0]
